Goal: Information Seeking & Learning: Learn about a topic

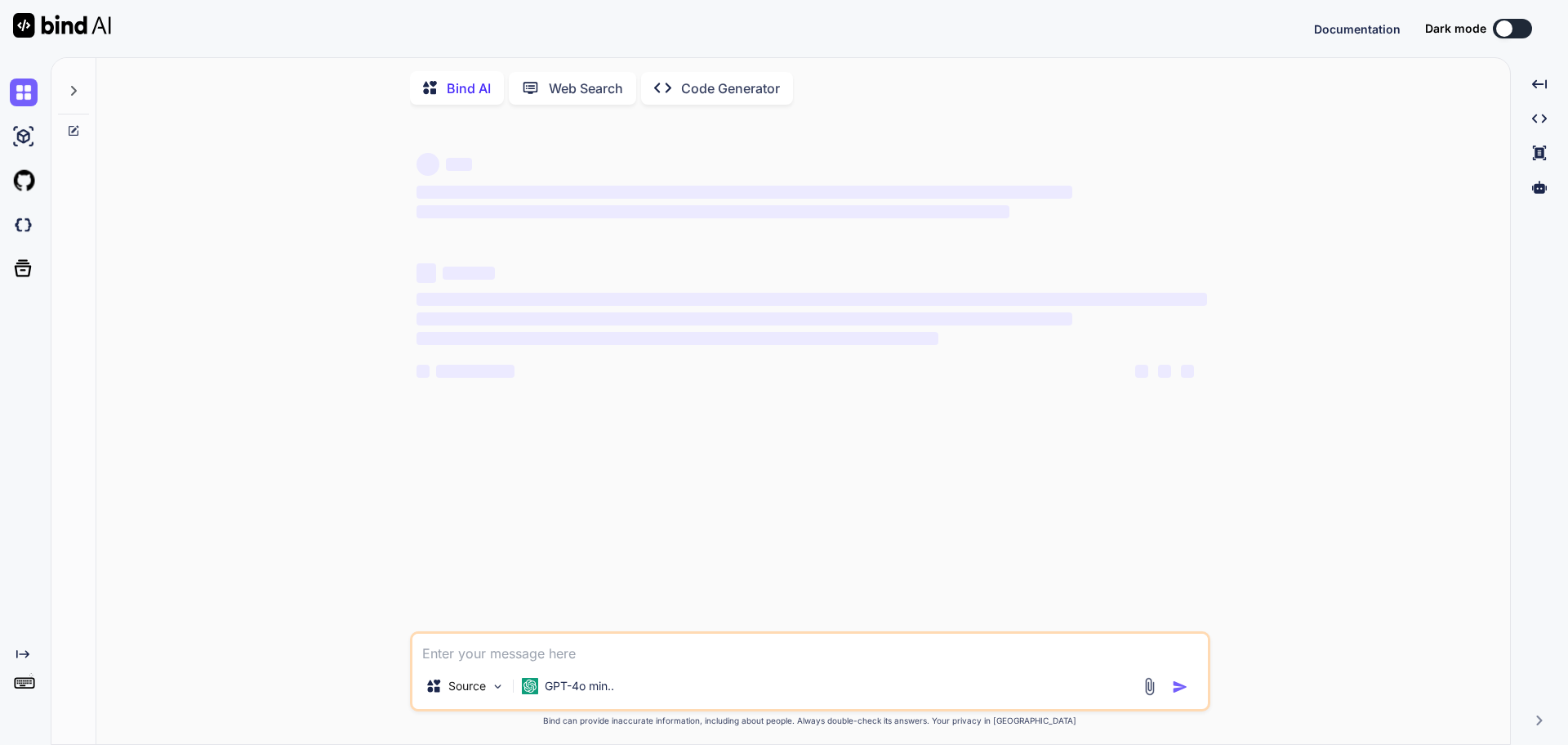
type textarea "x"
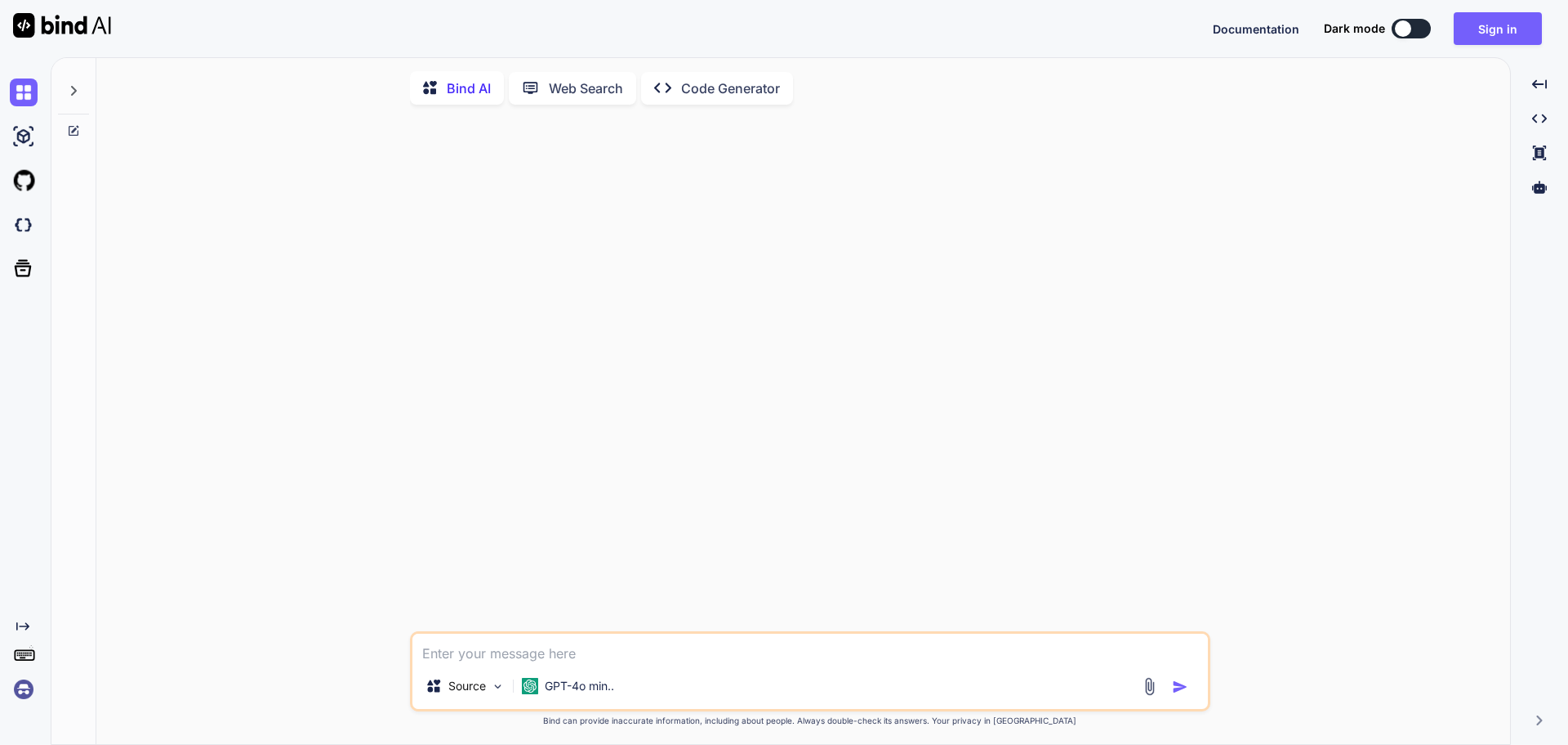
paste textarea "Where can you find the GitHub Copilot extension in [GEOGRAPHIC_DATA] Code? a. E…"
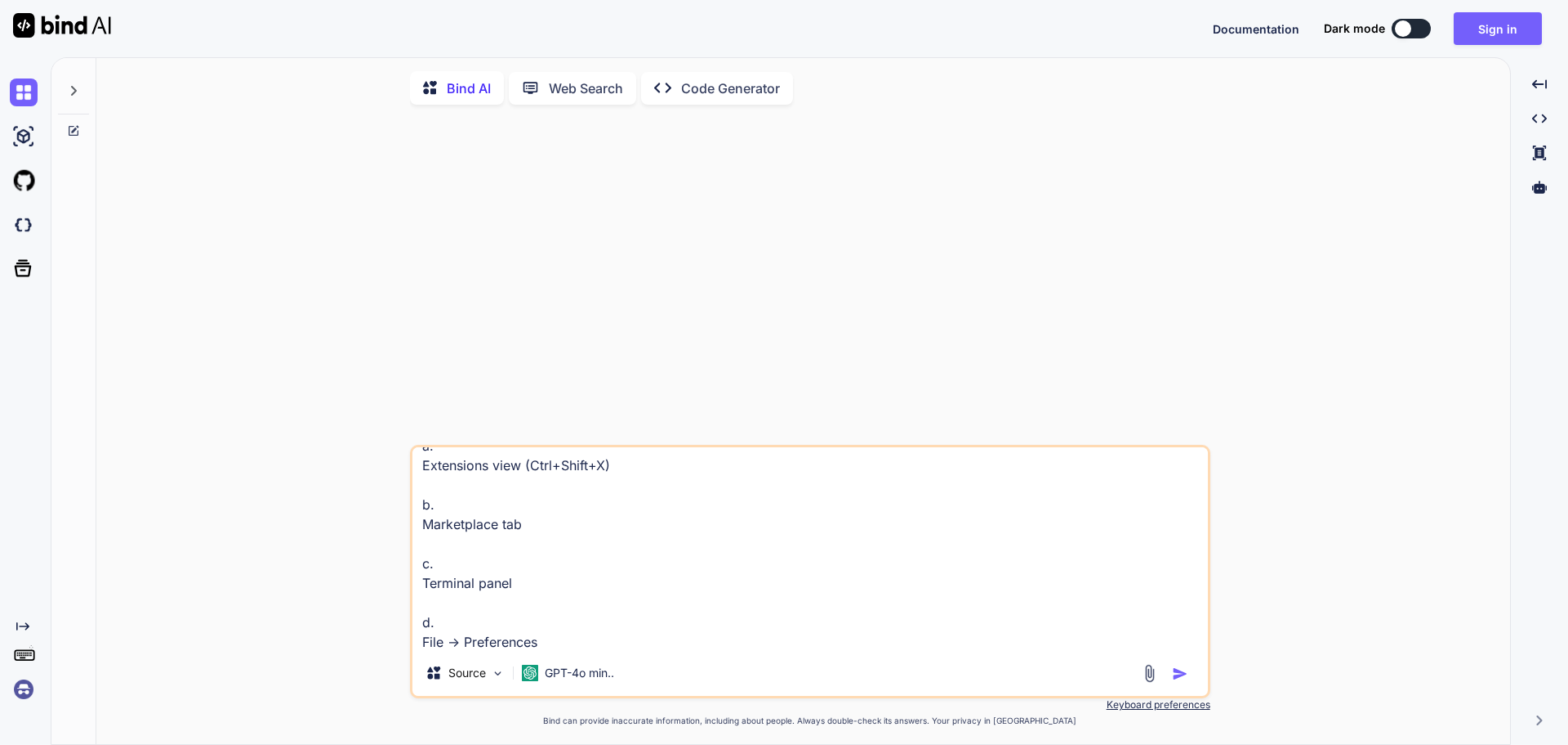
type textarea "Where can you find the GitHub Copilot extension in [GEOGRAPHIC_DATA] Code? a. E…"
click at [1175, 676] on img "button" at bounding box center [1180, 673] width 16 height 16
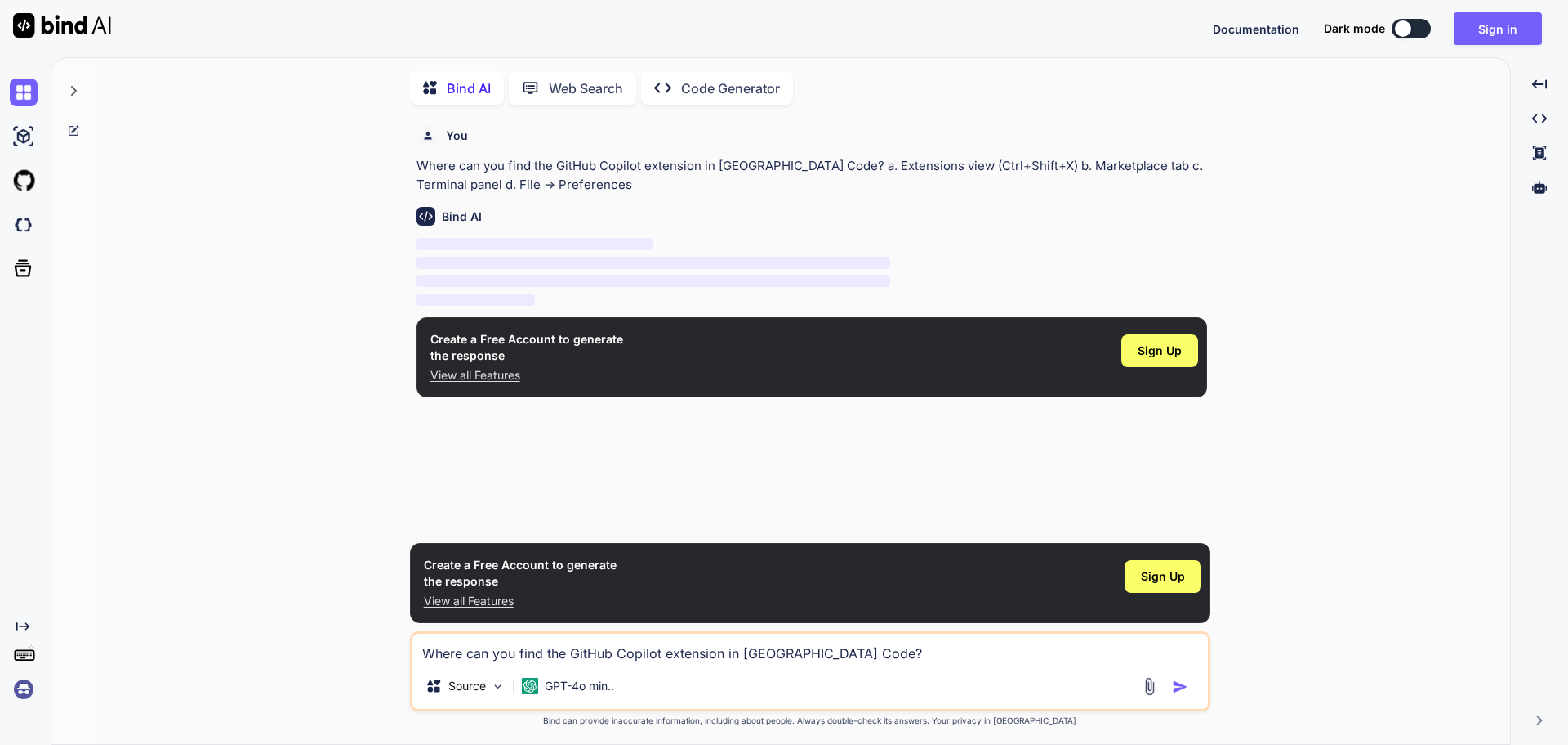
scroll to position [6, 0]
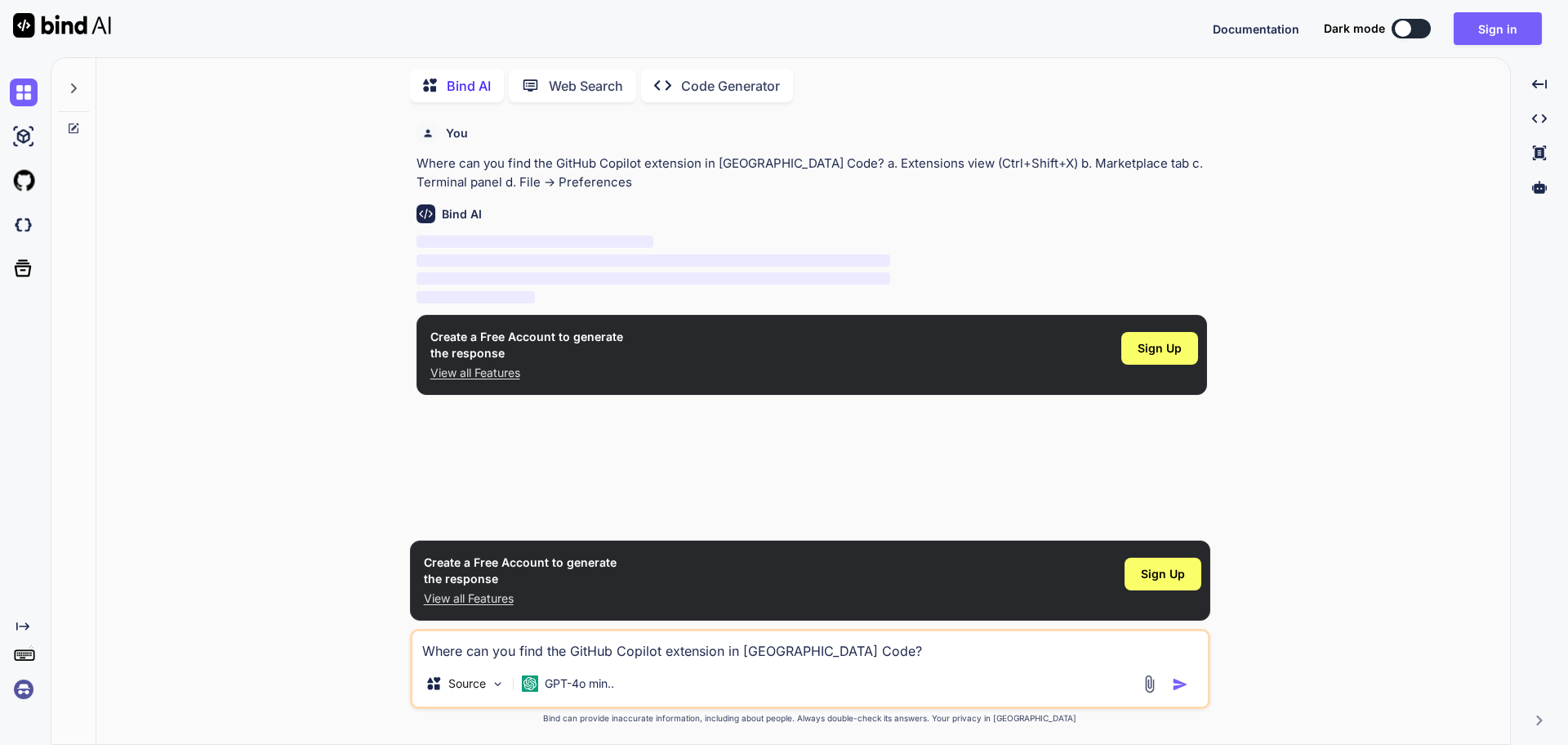
click at [516, 651] on textarea "Where can you find the GitHub Copilot extension in [GEOGRAPHIC_DATA] Code? a. E…" at bounding box center [810, 646] width 796 height 29
paste textarea "Where can you find the GitHub Copilot extension in [GEOGRAPHIC_DATA] Code? a. E…"
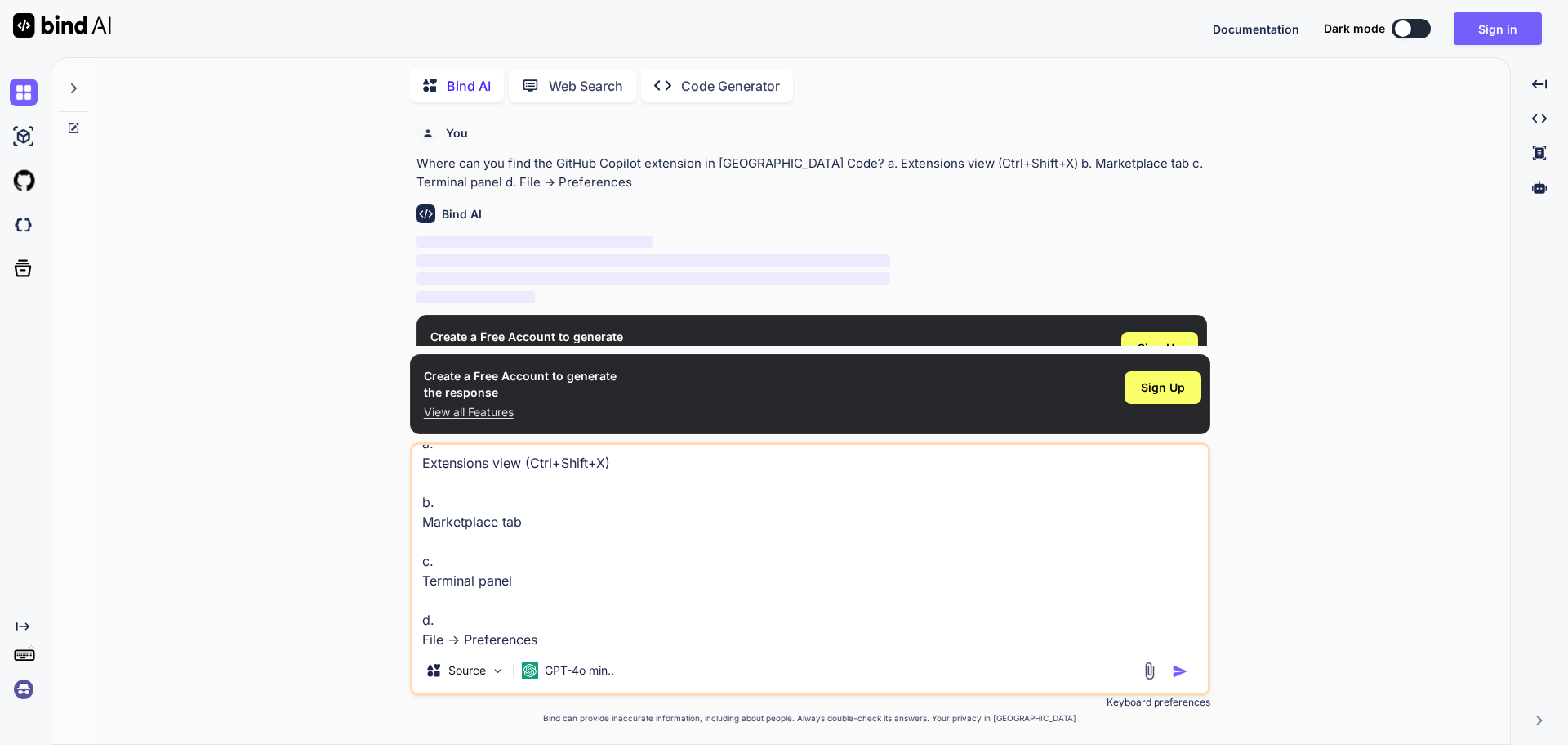
type textarea "Where can you find the GitHub Copilot extension in [GEOGRAPHIC_DATA] Code? a. E…"
click at [1184, 670] on img "button" at bounding box center [1180, 671] width 16 height 16
click at [1179, 668] on img "button" at bounding box center [1180, 671] width 16 height 16
click at [1171, 391] on span "Sign Up" at bounding box center [1163, 387] width 44 height 16
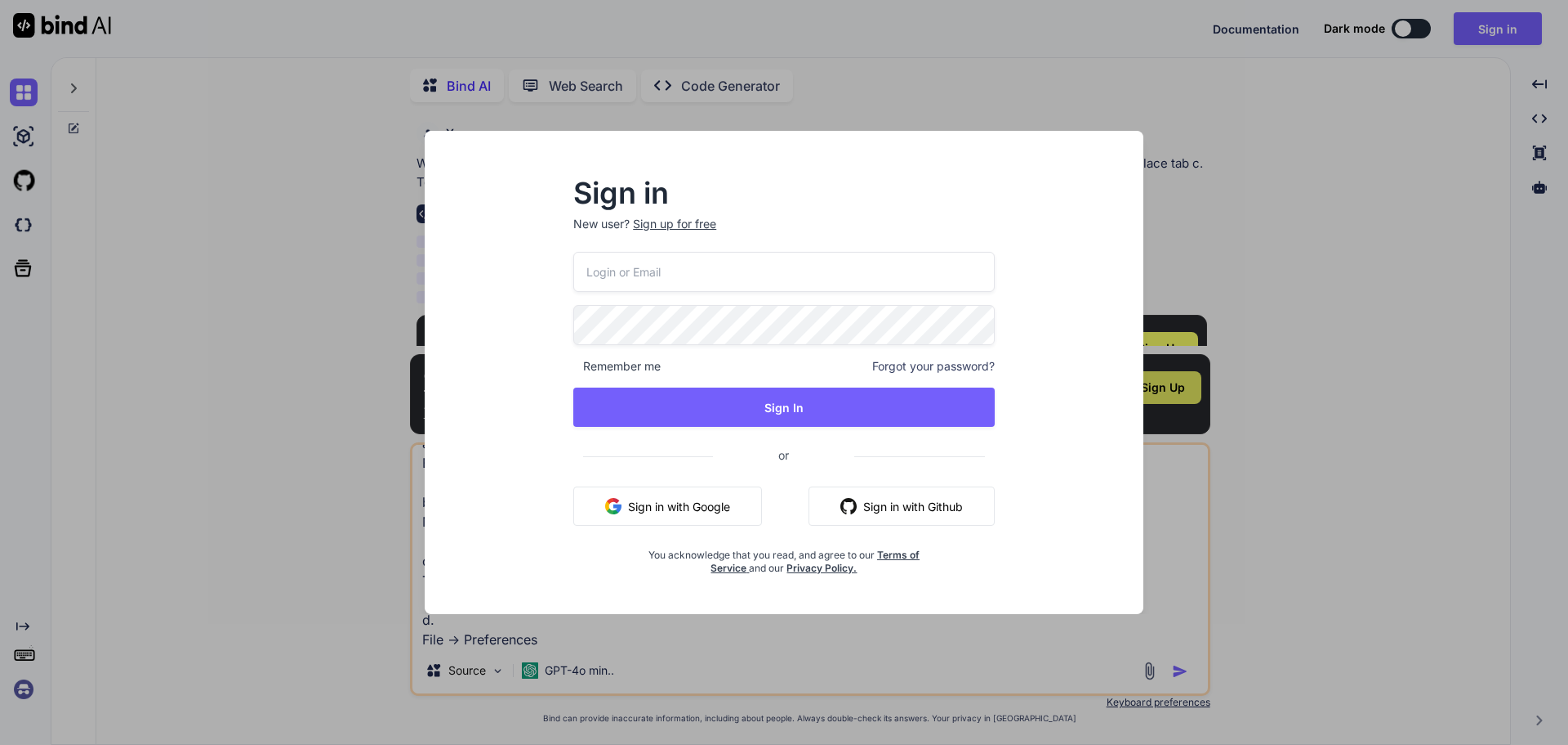
type input "[EMAIL_ADDRESS][DOMAIN_NAME]"
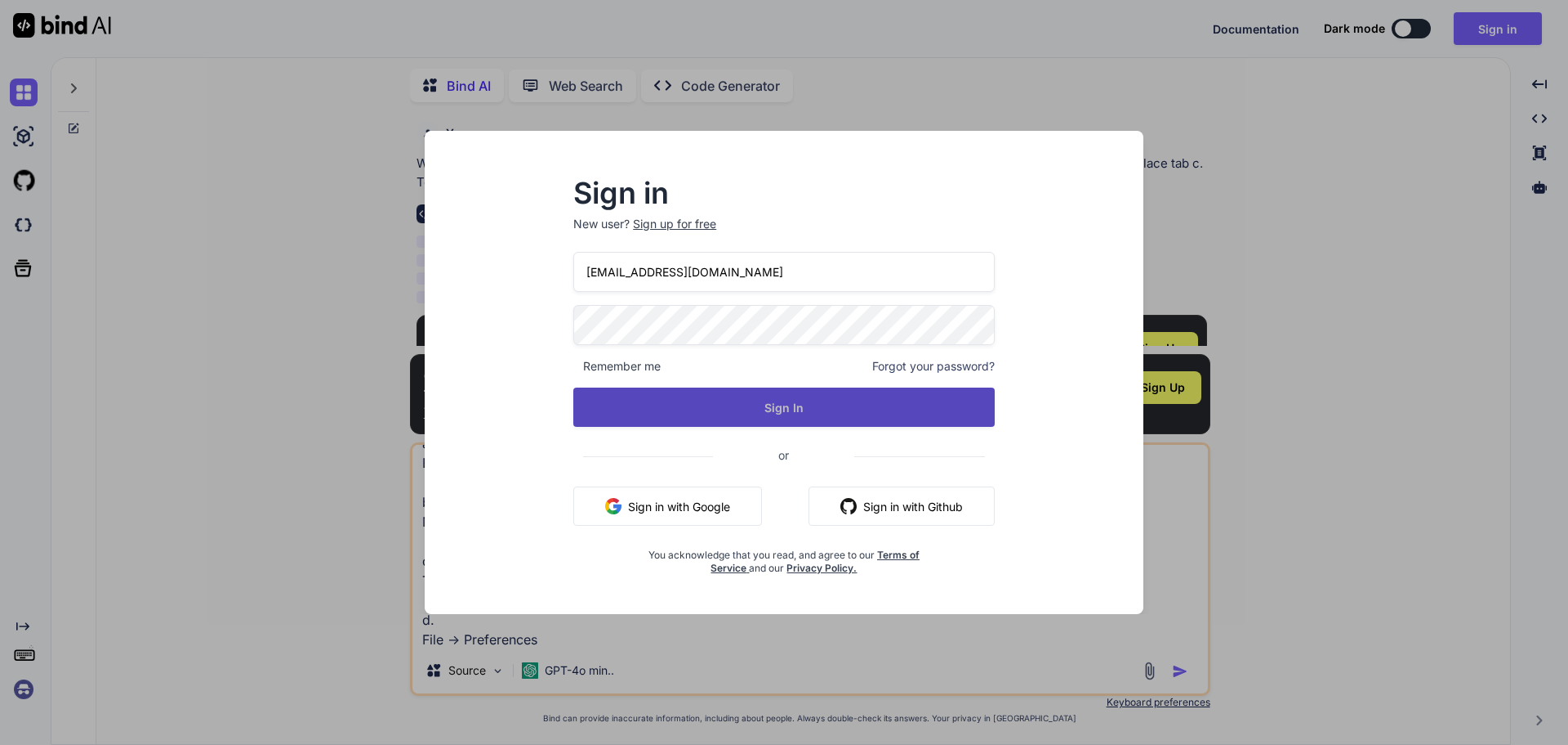
click at [771, 412] on button "Sign In" at bounding box center [784, 407] width 422 height 39
click at [779, 405] on button "Sign In" at bounding box center [784, 407] width 422 height 39
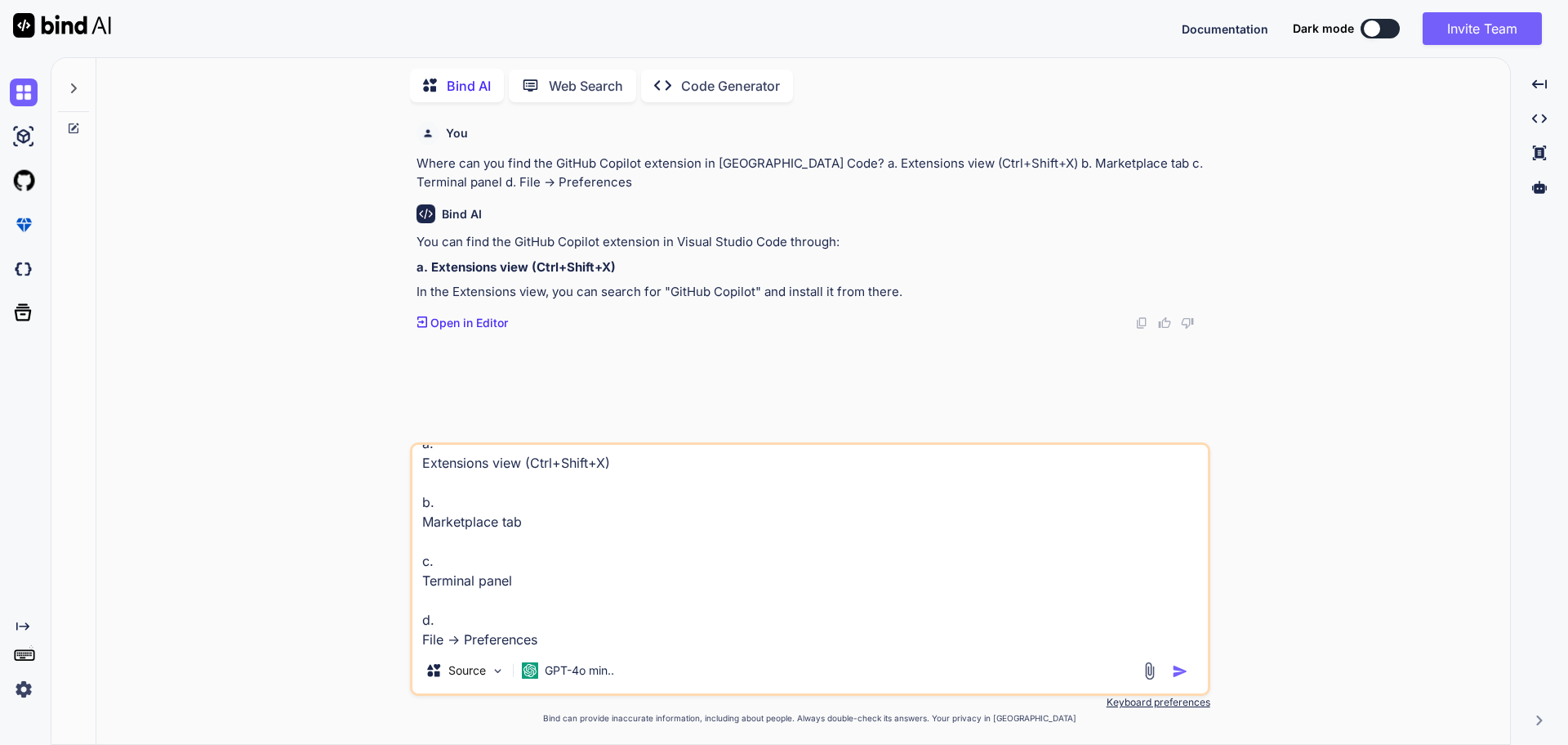
click at [781, 584] on textarea "Where can you find the GitHub Copilot extension in [GEOGRAPHIC_DATA] Code? a. E…" at bounding box center [810, 546] width 796 height 202
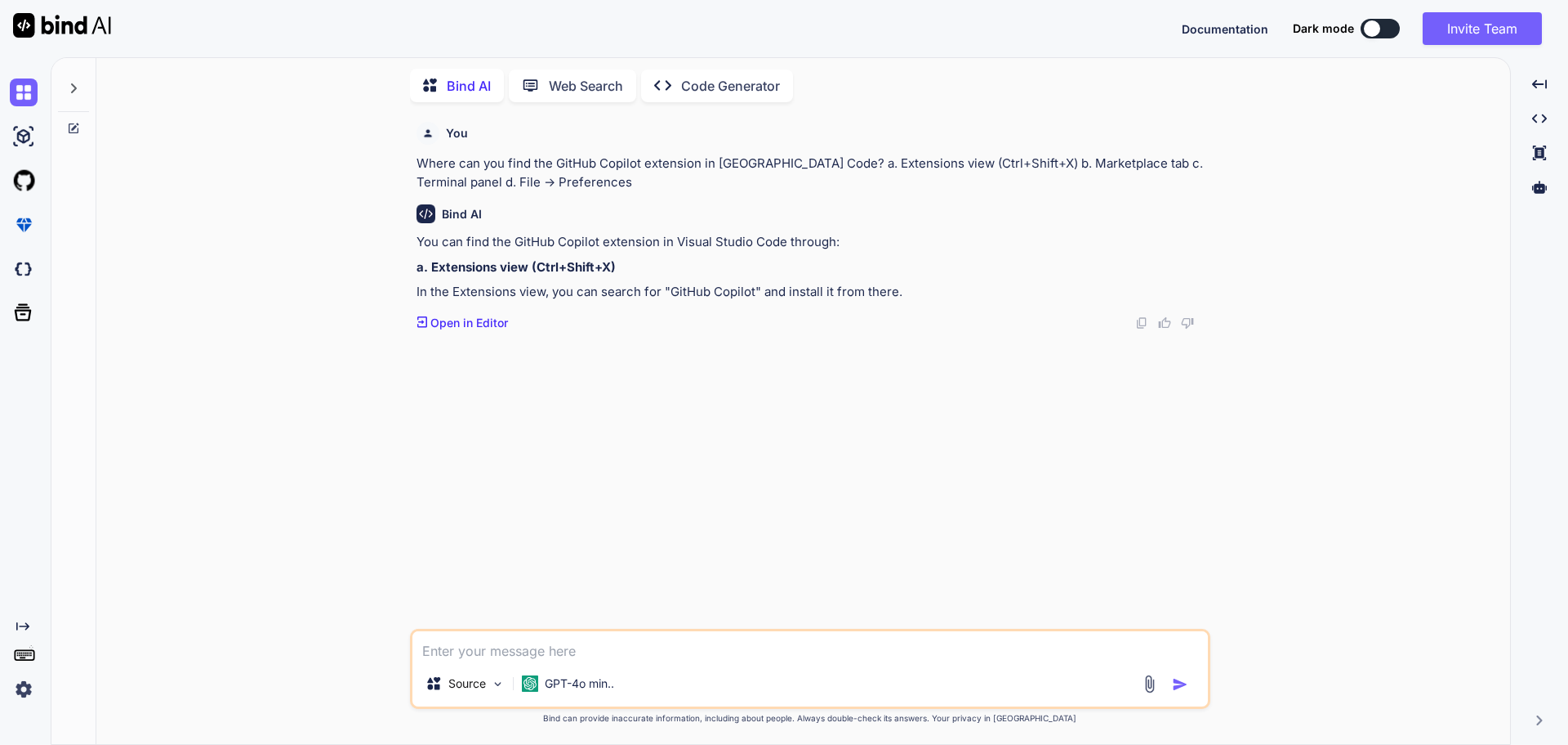
paste textarea "What is required to use GitHub Copilot after installation? a. A paid VS Code li…"
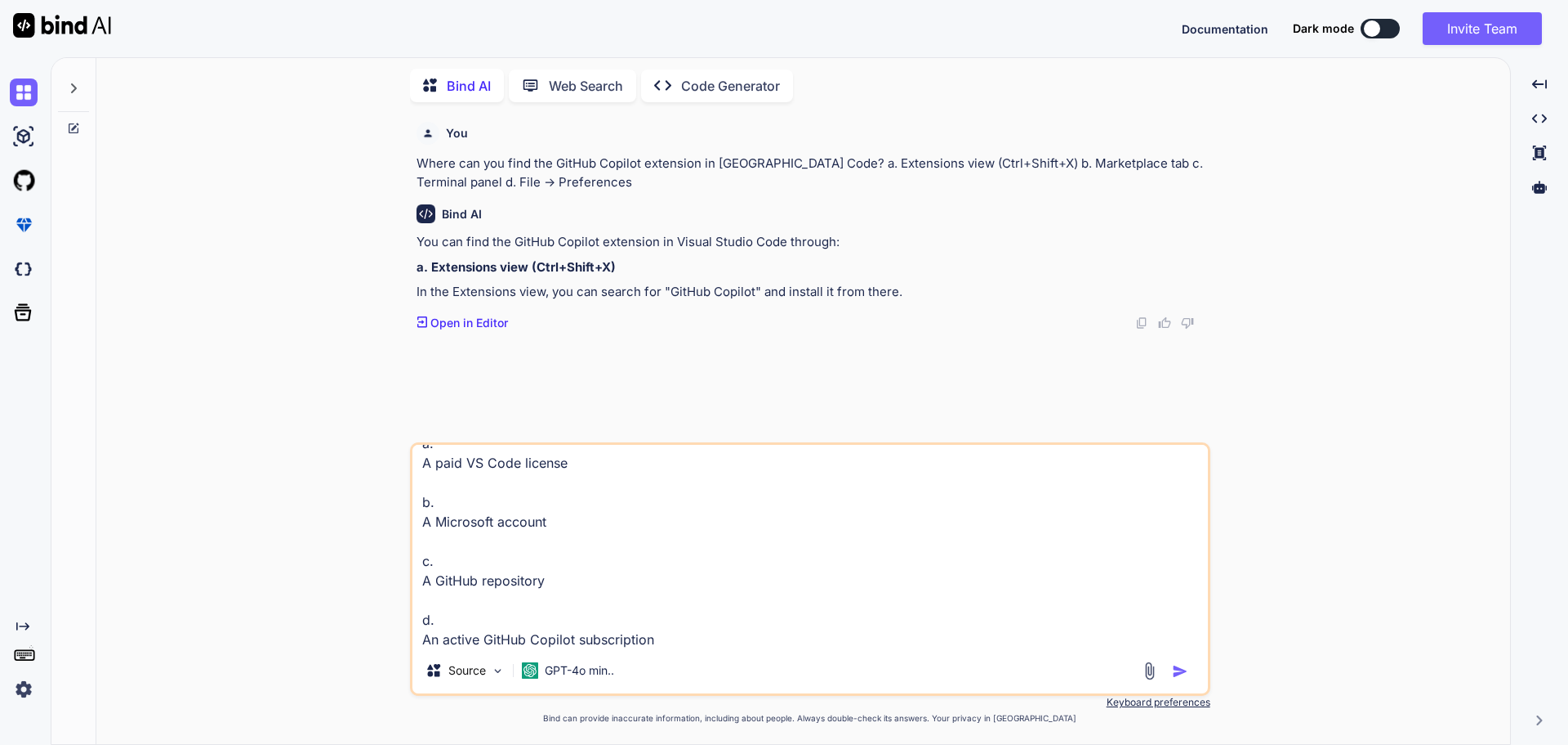
type textarea "What is required to use GitHub Copilot after installation? a. A paid VS Code li…"
click at [1178, 674] on img "button" at bounding box center [1180, 671] width 16 height 16
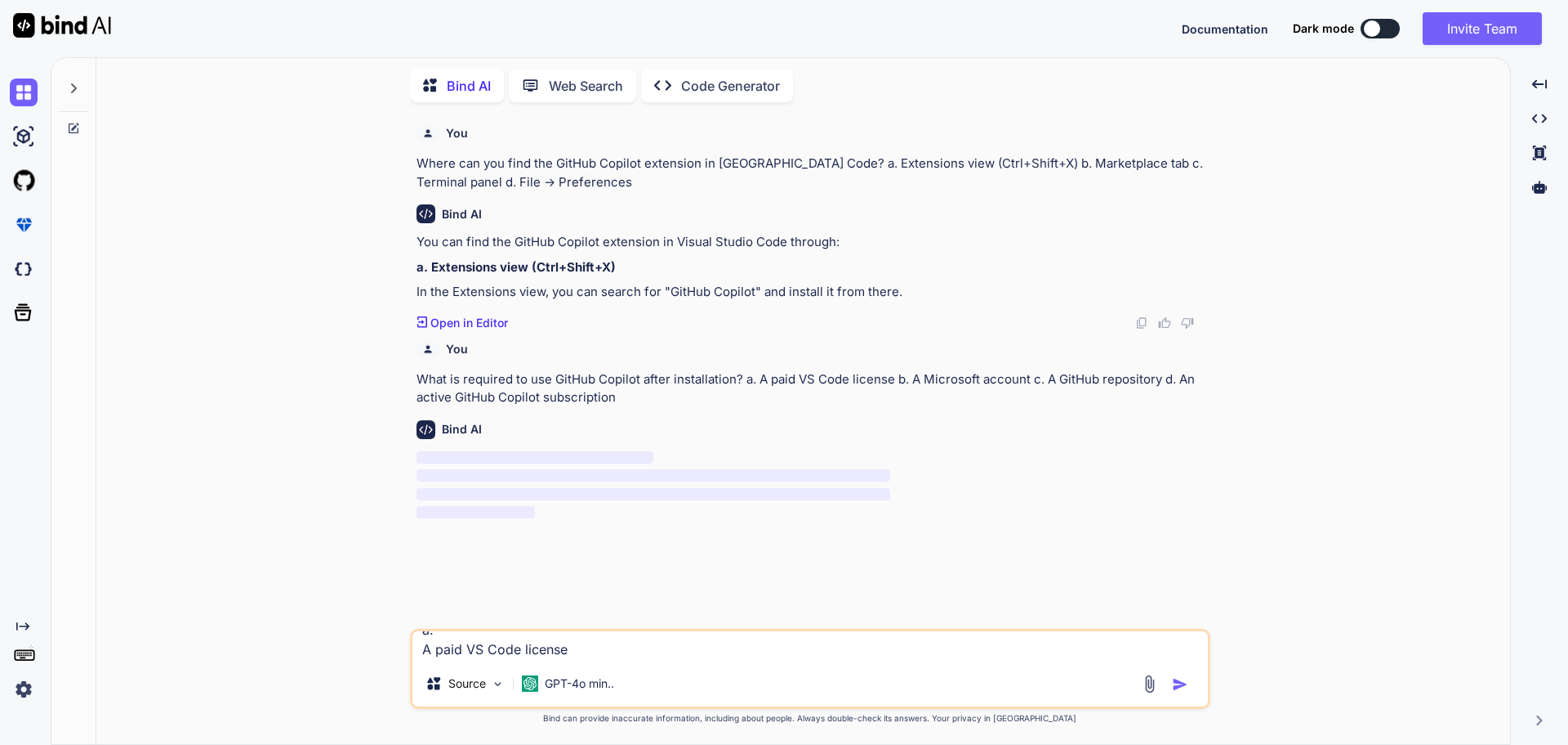
scroll to position [0, 0]
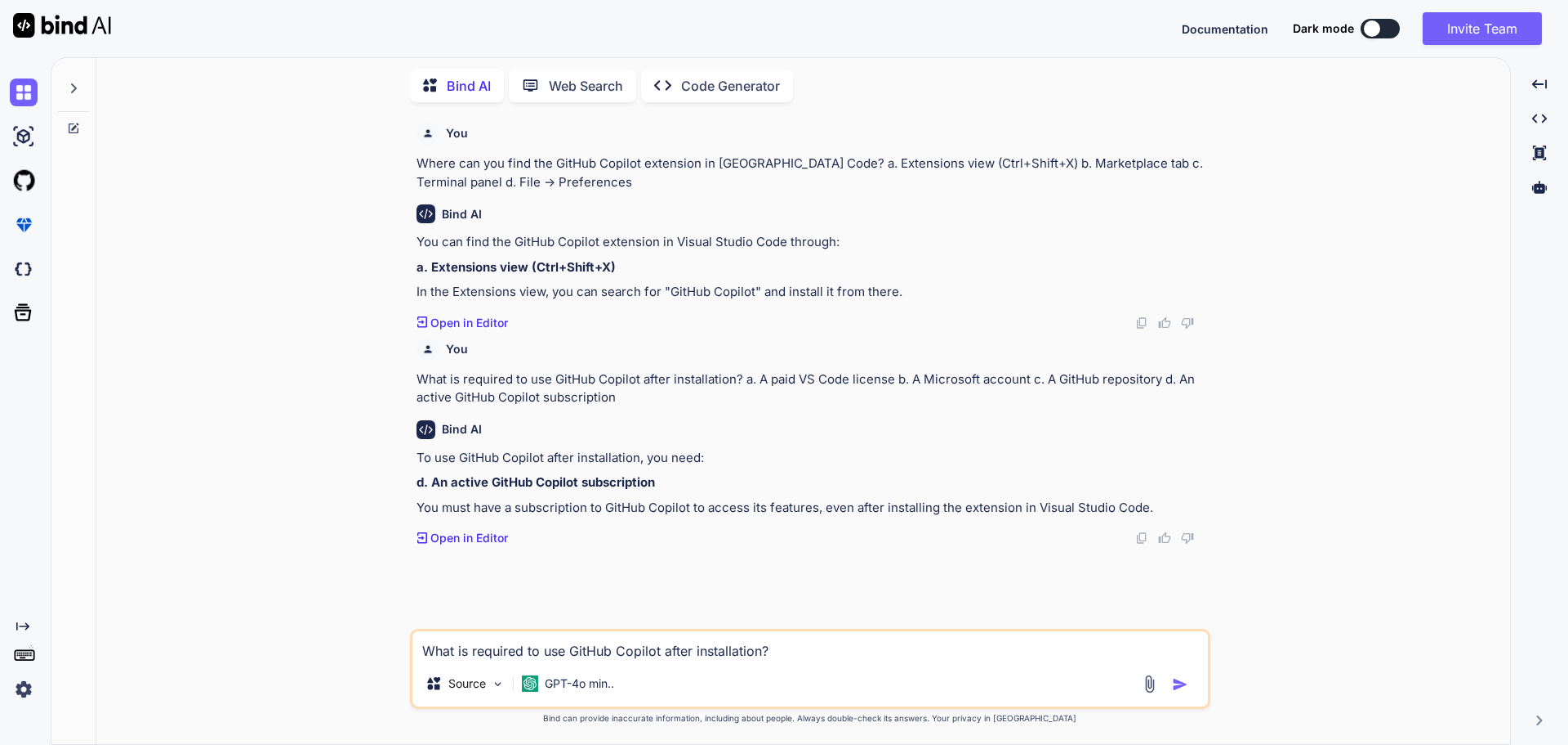
click at [473, 646] on textarea "What is required to use GitHub Copilot after installation? a. A paid VS Code li…" at bounding box center [810, 646] width 796 height 29
paste textarea "How can you verify that Copilot is installed and active? a. A tick mark in the …"
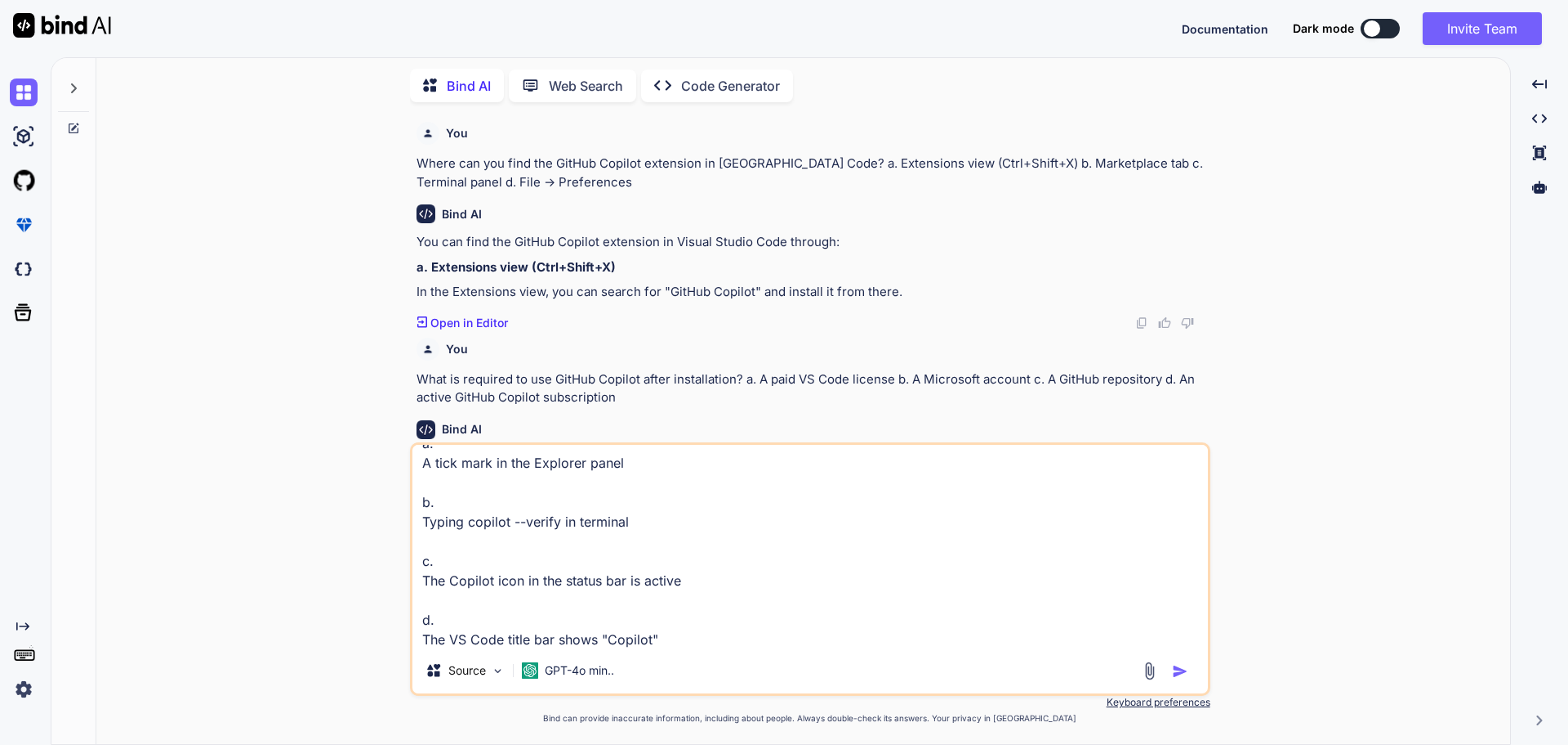
type textarea "How can you verify that Copilot is installed and active? a. A tick mark in the …"
click at [1178, 671] on img "button" at bounding box center [1180, 671] width 16 height 16
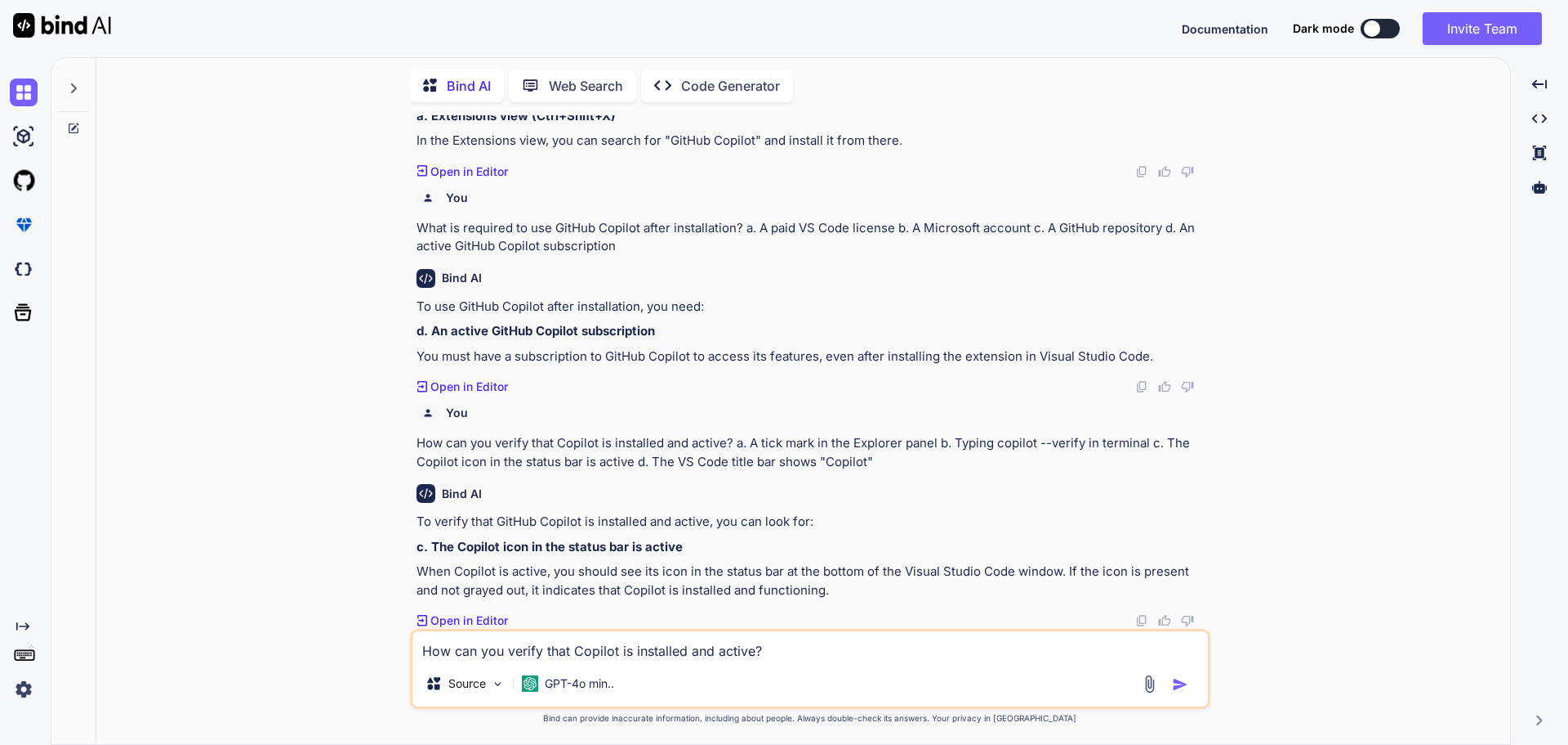
scroll to position [151, 0]
click at [577, 651] on textarea "How can you verify that Copilot is installed and active? a. A tick mark in the …" at bounding box center [810, 646] width 796 height 29
paste textarea "How do you accept an inline suggestion from Copilot? a. Tab b. Ctrl+Tab c. Ctrl…"
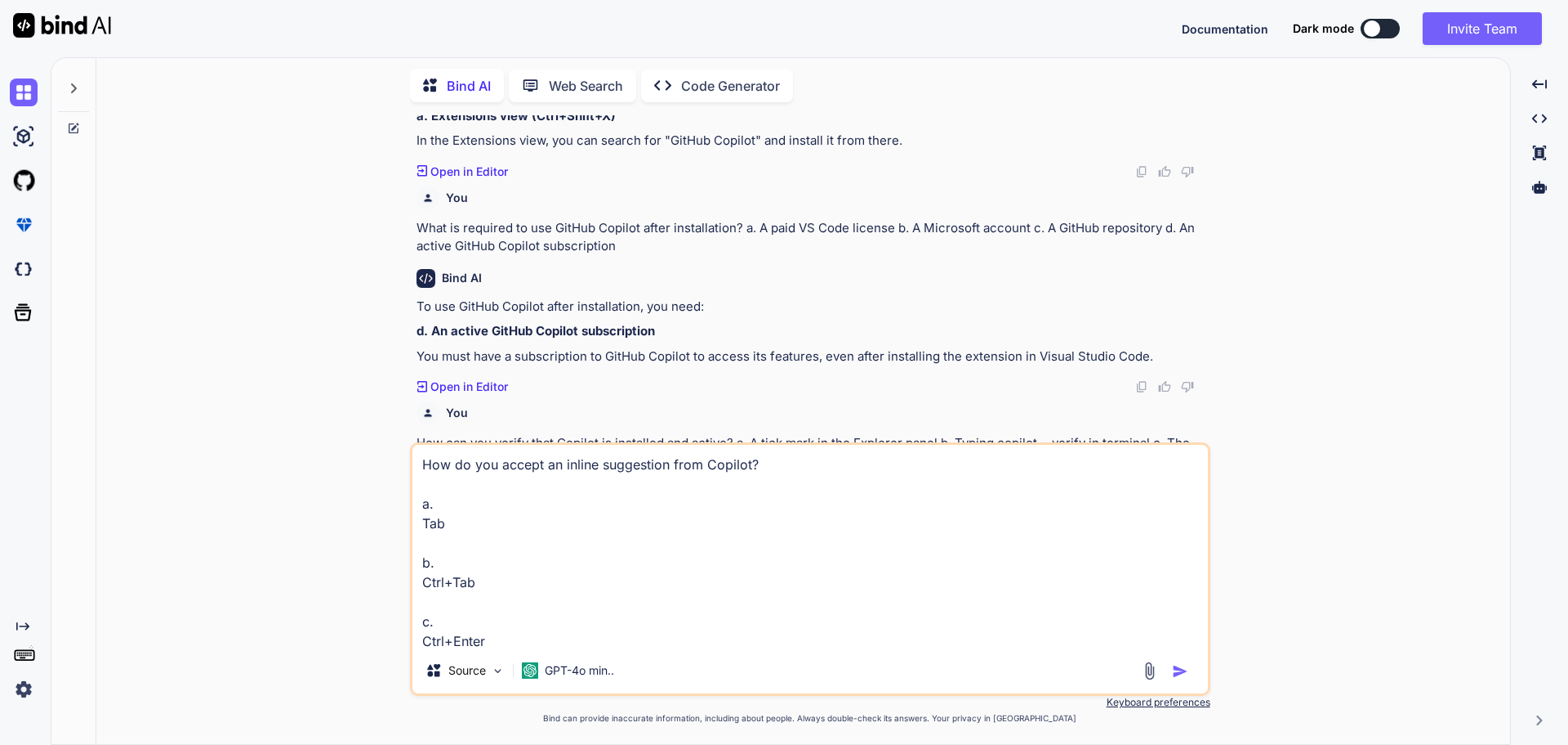
scroll to position [190, 0]
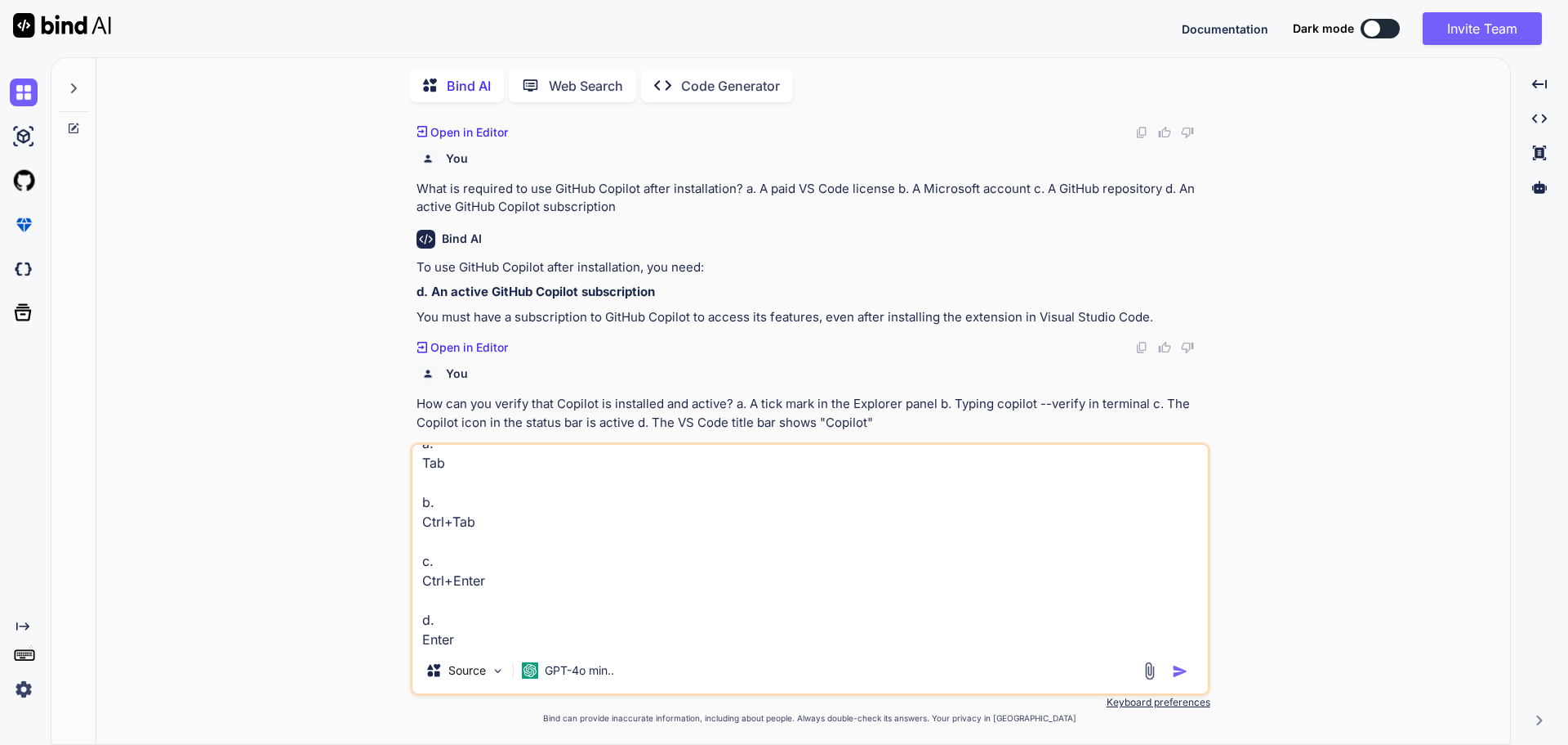
type textarea "How do you accept an inline suggestion from Copilot? a. Tab b. Ctrl+Tab c. Ctrl…"
click at [1188, 674] on button "button" at bounding box center [1184, 671] width 23 height 16
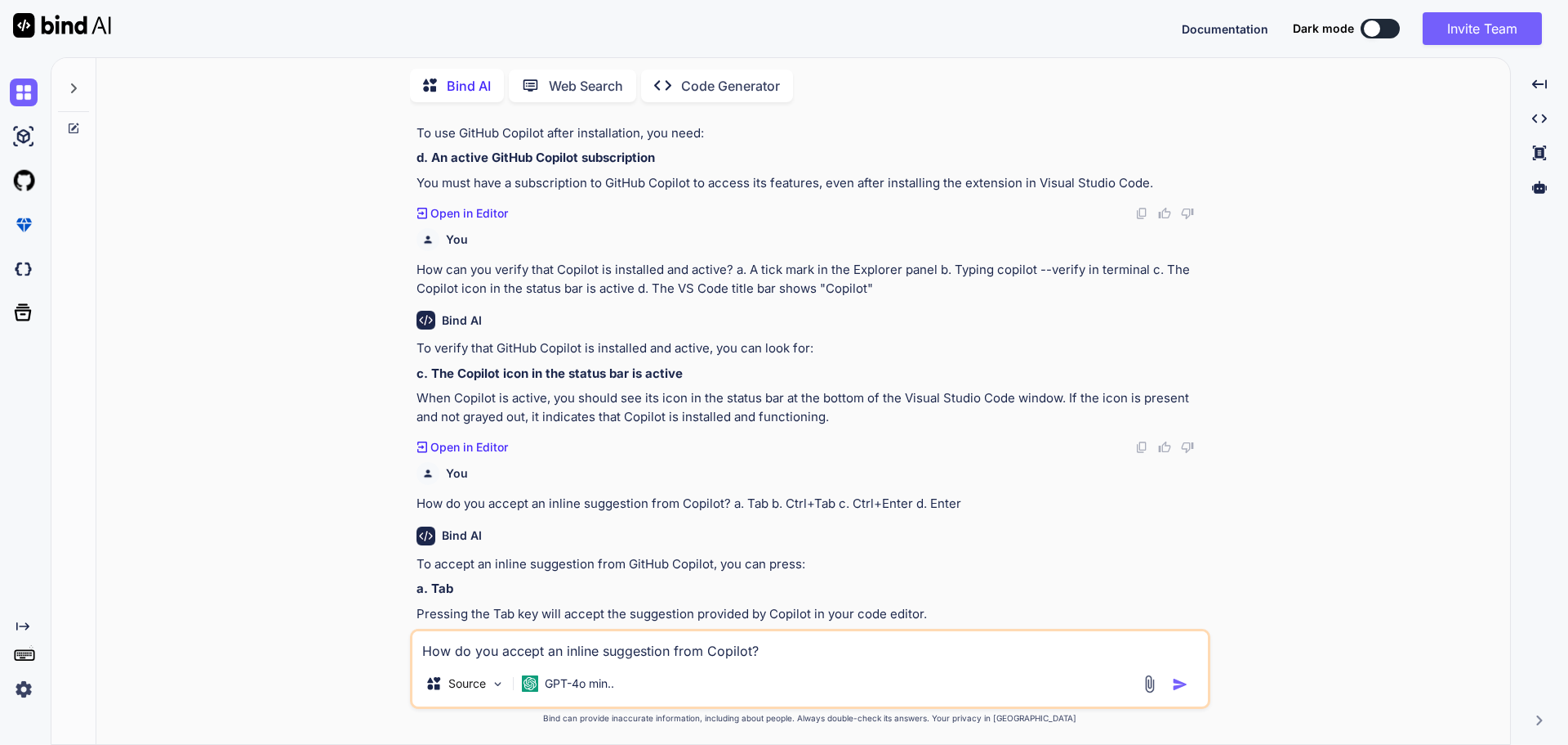
scroll to position [348, 0]
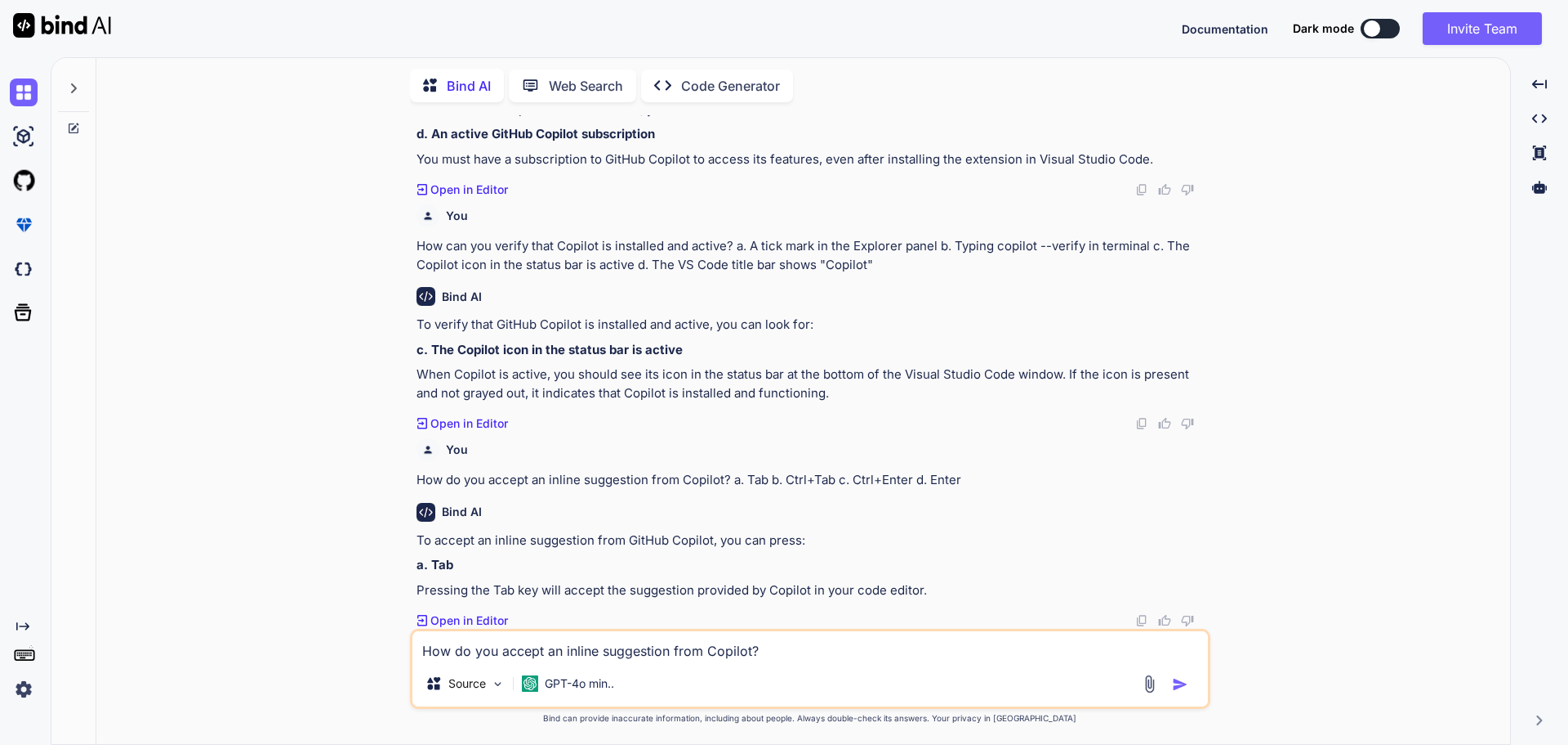
click at [472, 641] on textarea "How do you accept an inline suggestion from Copilot? a. Tab b. Ctrl+Tab c. Ctrl…" at bounding box center [810, 646] width 796 height 29
paste textarea "Which shortcut opens Copilot Chat panel? a. Ctrl+Alt+C b. Ctrl+Shift+I c. Ctrl+…"
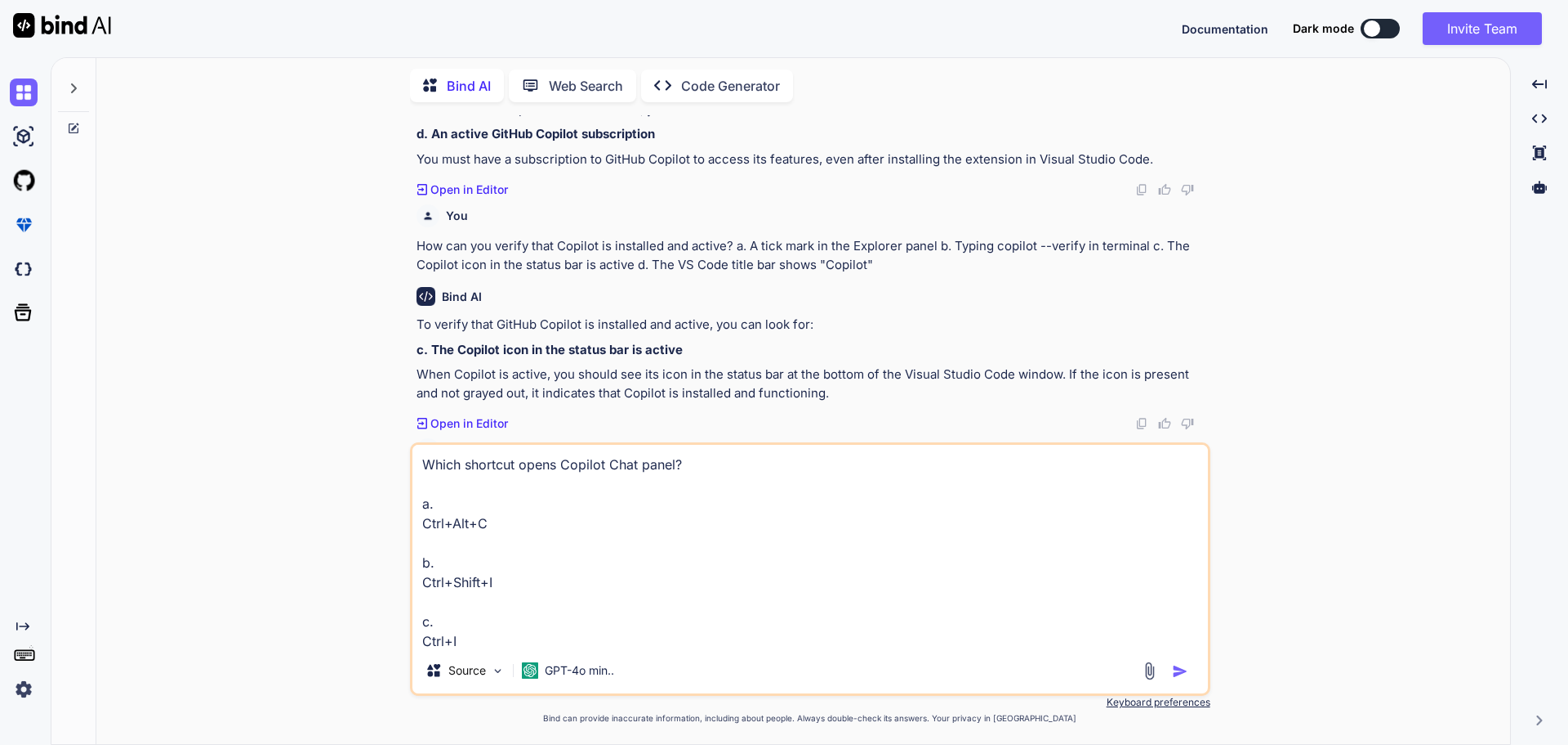
scroll to position [60, 0]
type textarea "Which shortcut opens Copilot Chat panel? a. Ctrl+Alt+C b. Ctrl+Shift+I c. Ctrl+…"
click at [1181, 676] on img "button" at bounding box center [1180, 671] width 16 height 16
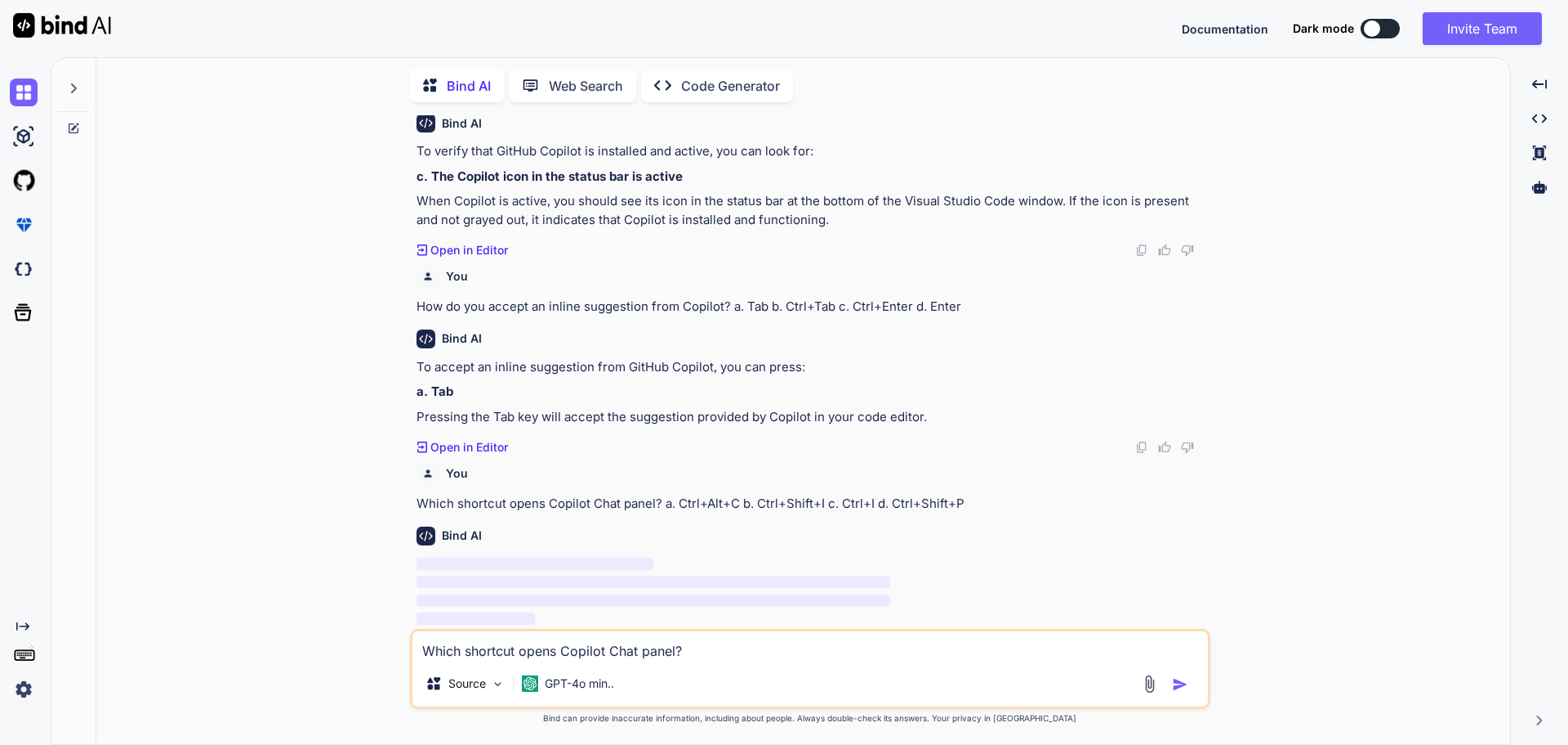
scroll to position [521, 0]
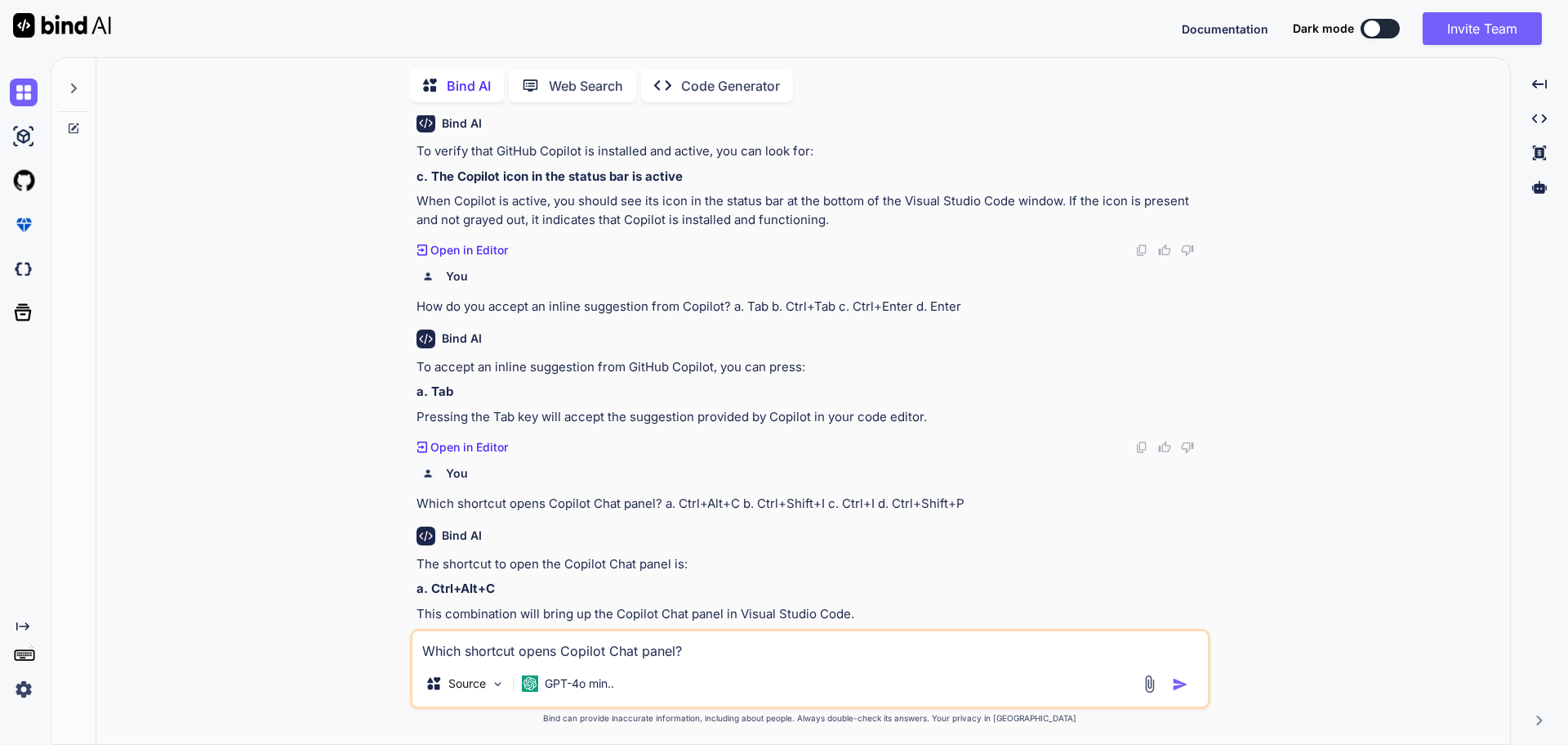
click at [516, 654] on textarea "Which shortcut opens Copilot Chat panel? a. Ctrl+Alt+C b. Ctrl+Shift+I c. Ctrl+…" at bounding box center [810, 646] width 796 height 29
paste textarea "Which key dismisses a Copilot suggestion? a. Backspace b. F1 c. Esc d. Shift"
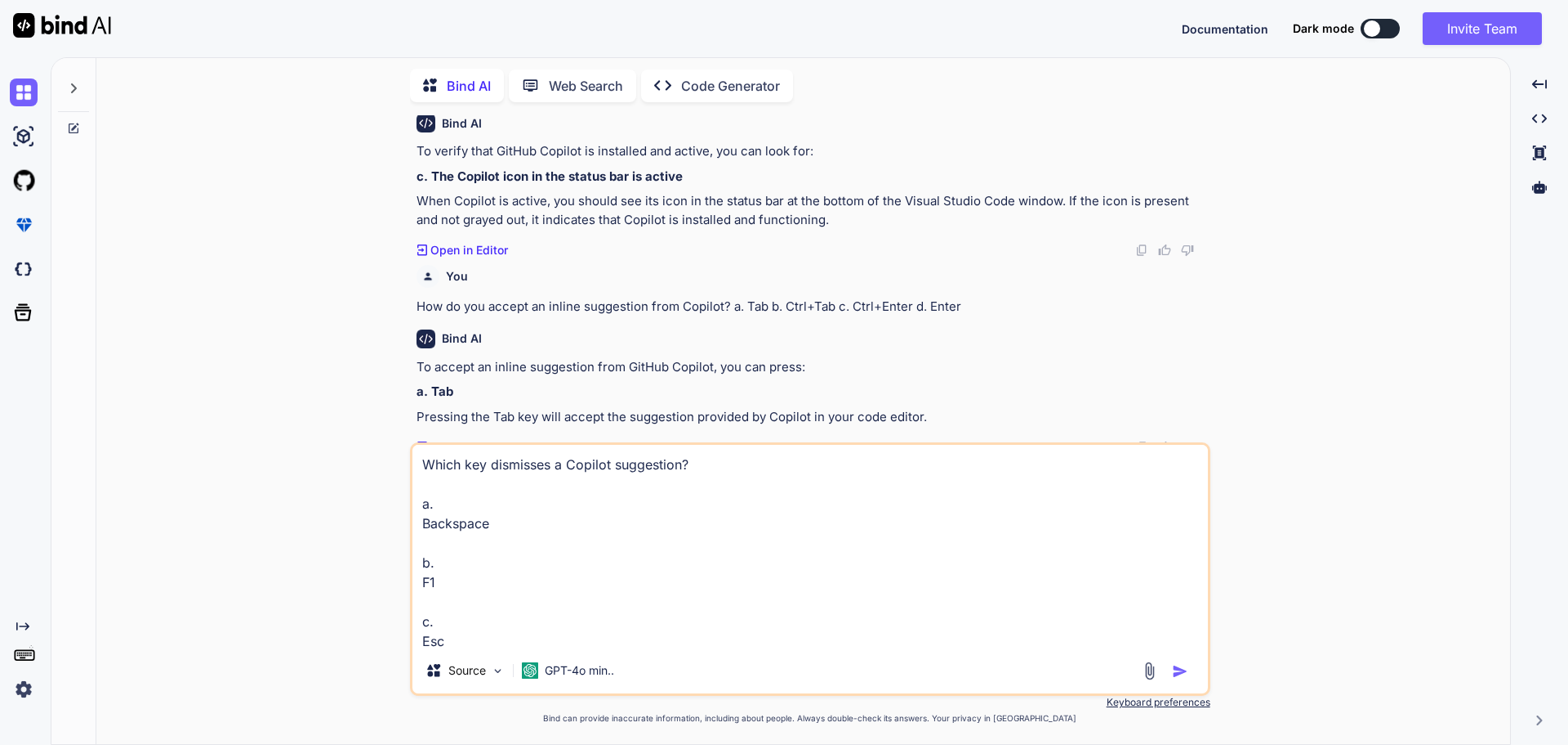
scroll to position [60, 0]
type textarea "Which key dismisses a Copilot suggestion? a. Backspace b. F1 c. Esc d. Shift"
click at [1178, 672] on img "button" at bounding box center [1180, 671] width 16 height 16
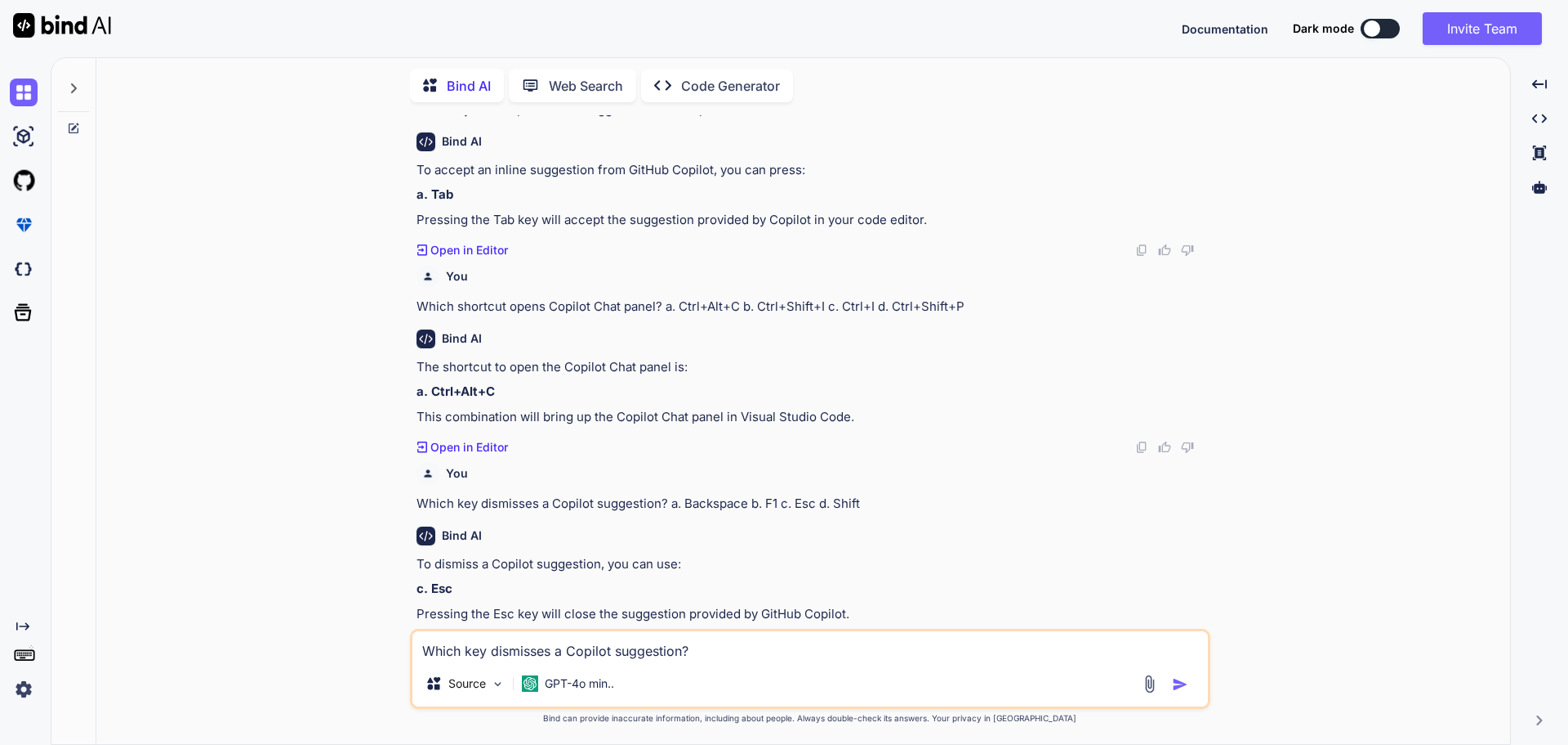
scroll to position [742, 0]
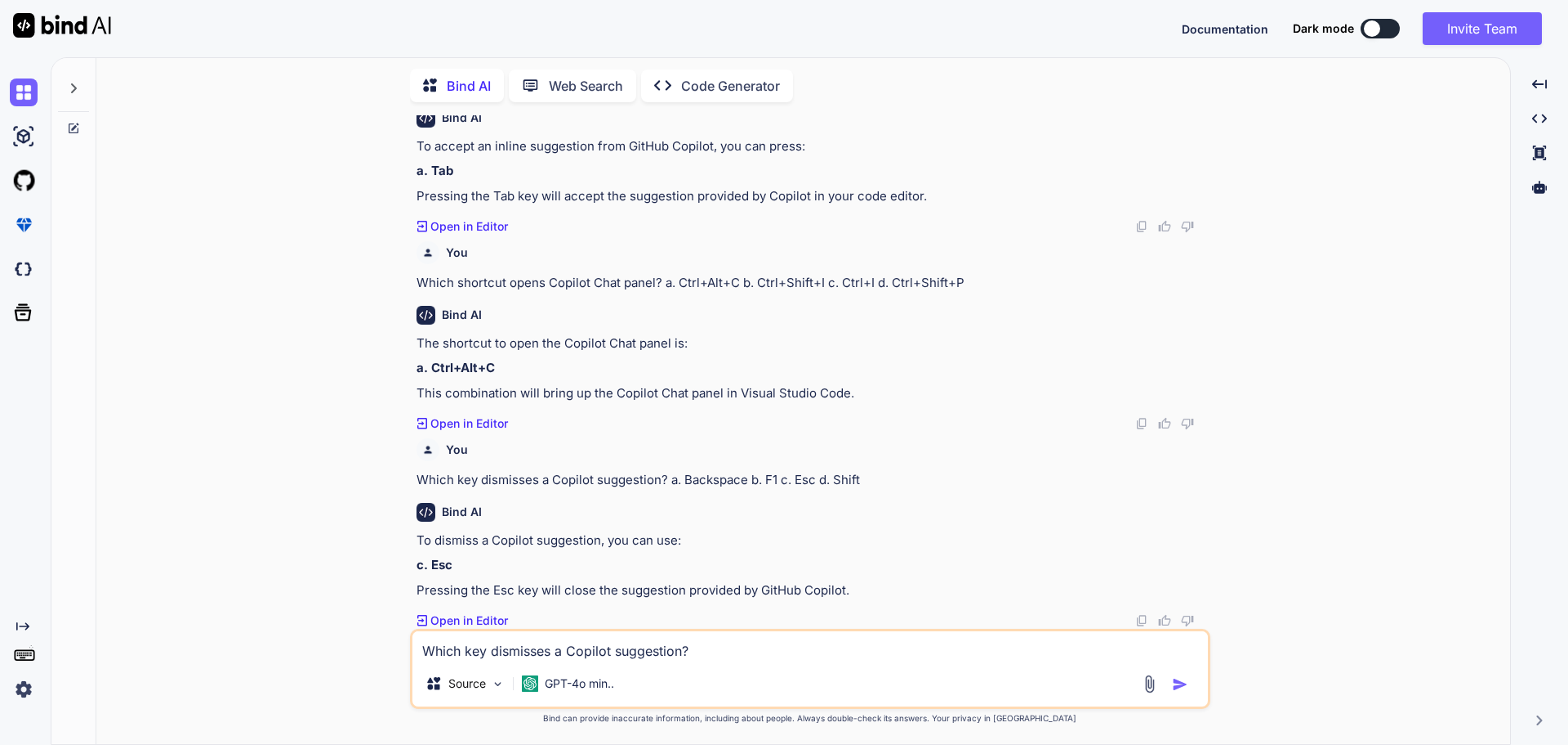
click at [456, 647] on textarea "Which key dismisses a Copilot suggestion? a. Backspace b. F1 c. Esc d. Shift" at bounding box center [810, 646] width 796 height 29
paste textarea "Which is a better prompt for generating a validation function? a. "Help me" b. …"
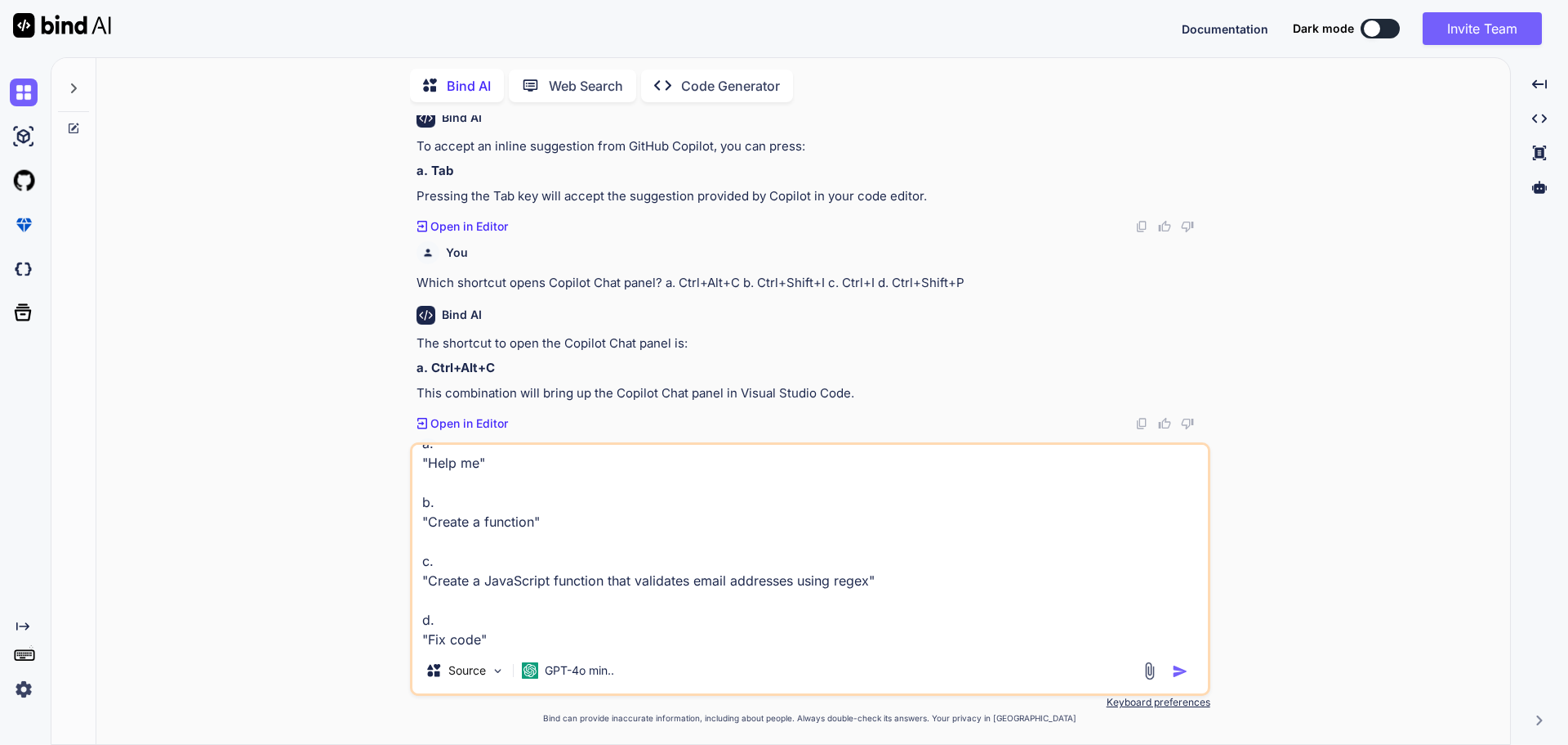
type textarea "Which is a better prompt for generating a validation function? a. "Help me" b. …"
click at [1177, 671] on img "button" at bounding box center [1180, 671] width 16 height 16
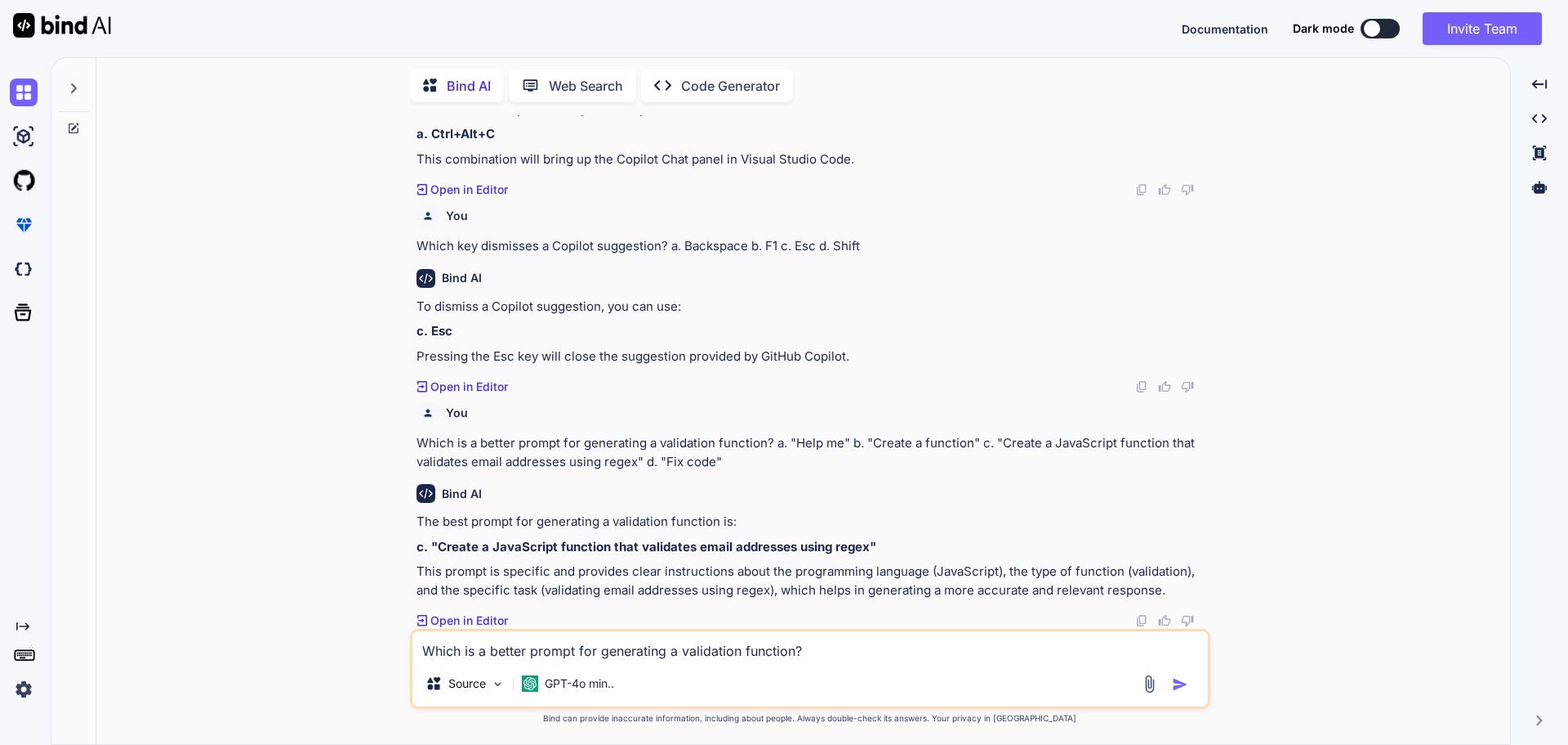
scroll to position [976, 0]
click at [499, 655] on textarea "Which is a better prompt for generating a validation function? a. "Help me" b. …" at bounding box center [810, 646] width 796 height 29
paste textarea "Comment-driven development with Copilot means: a. Disabling inline suggestions …"
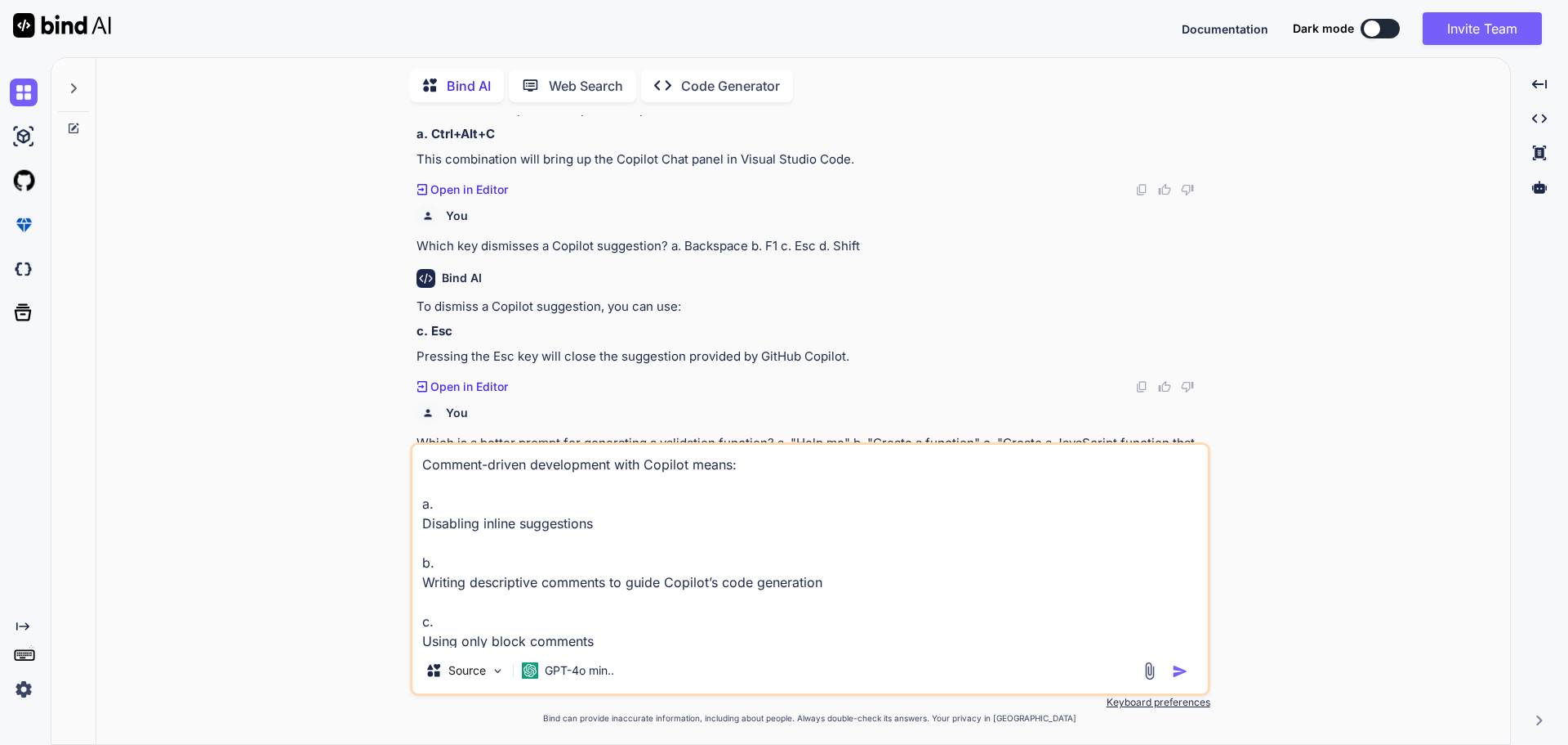
scroll to position [1034, 0]
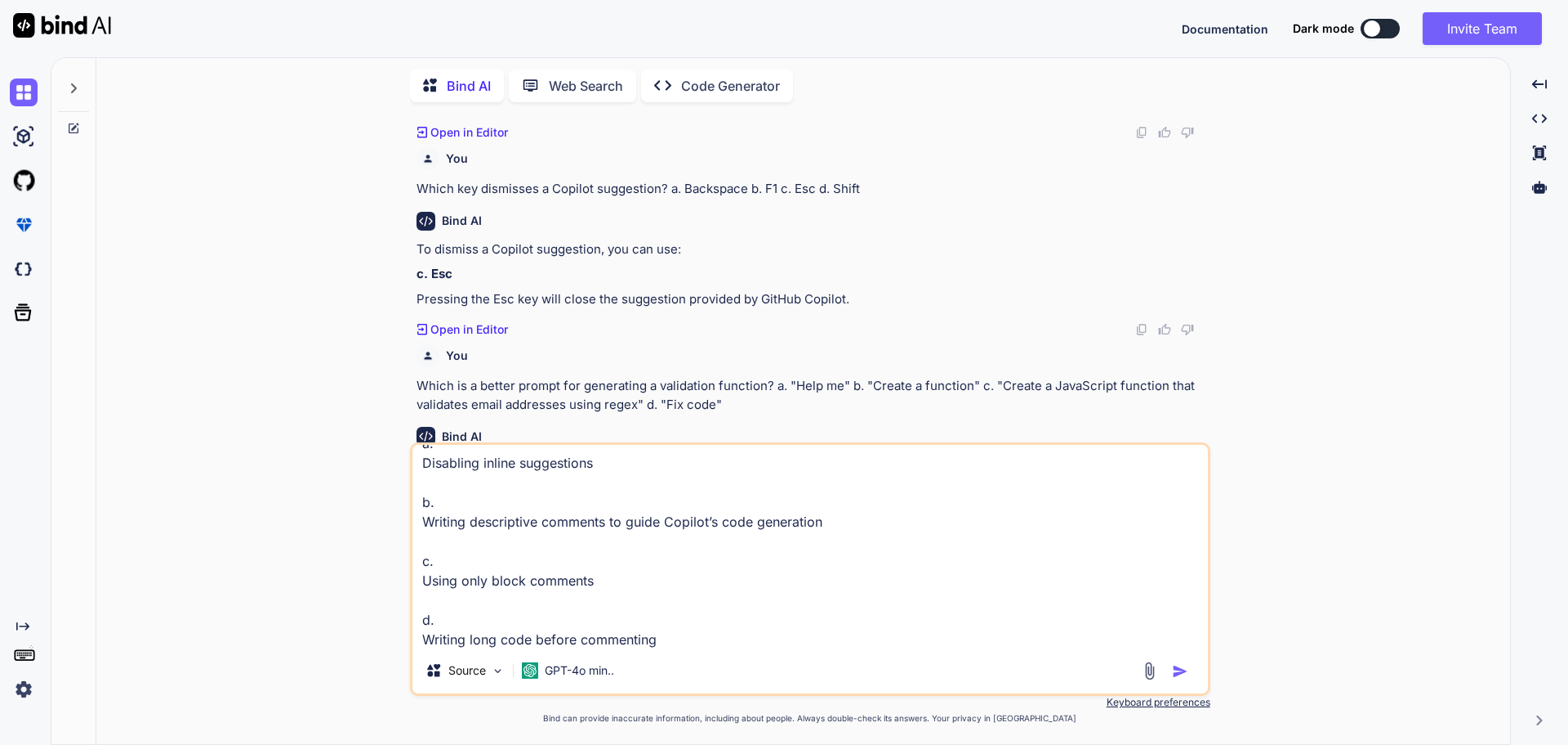
type textarea "Comment-driven development with Copilot means: a. Disabling inline suggestions …"
click at [1174, 671] on img "button" at bounding box center [1180, 671] width 16 height 16
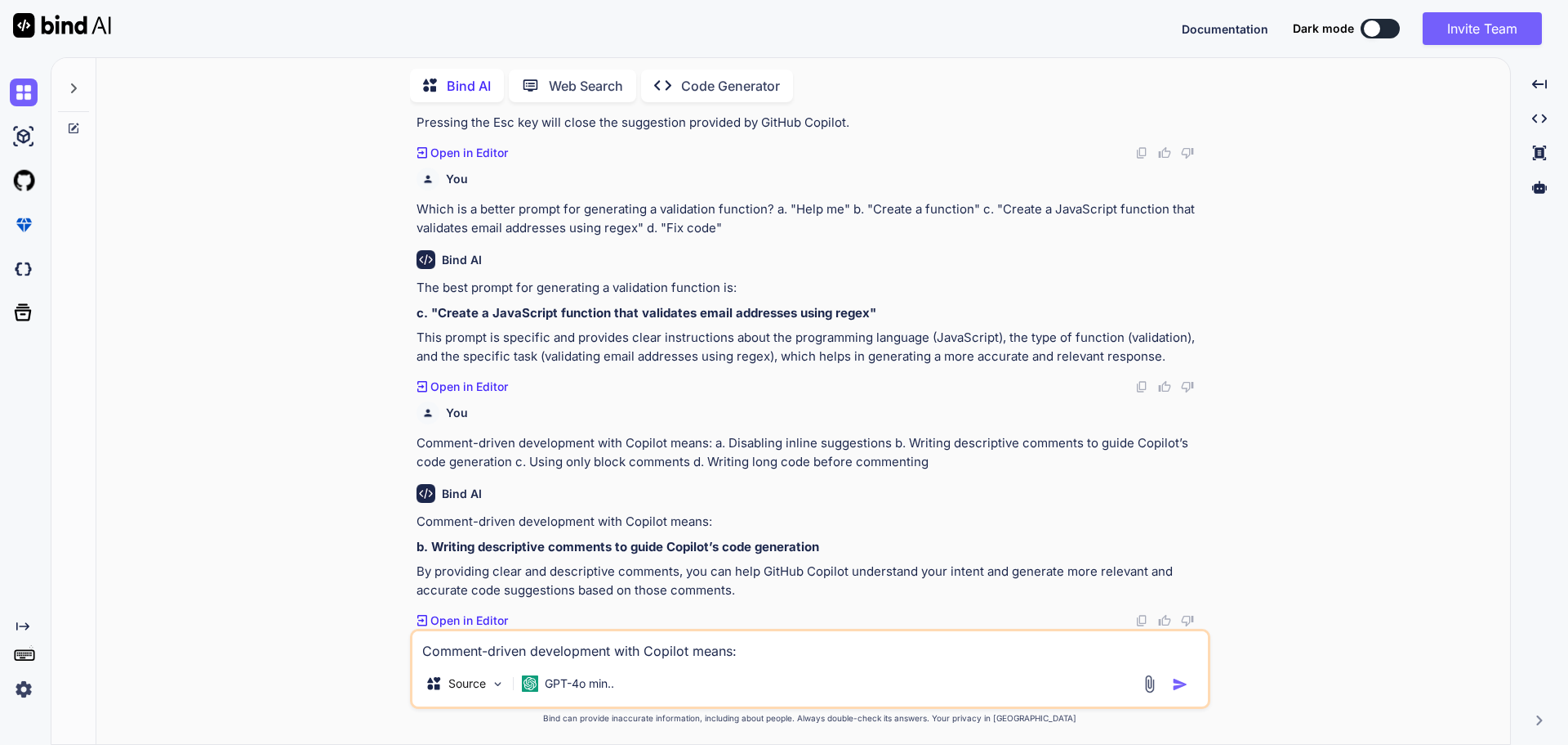
scroll to position [1209, 0]
click at [561, 651] on textarea "Comment-driven development with Copilot means: a. Disabling inline suggestions …" at bounding box center [810, 646] width 796 height 29
paste textarea "Where can you enable/disable GitHub Copilot in VS Code? a. VS Code Settings → E…"
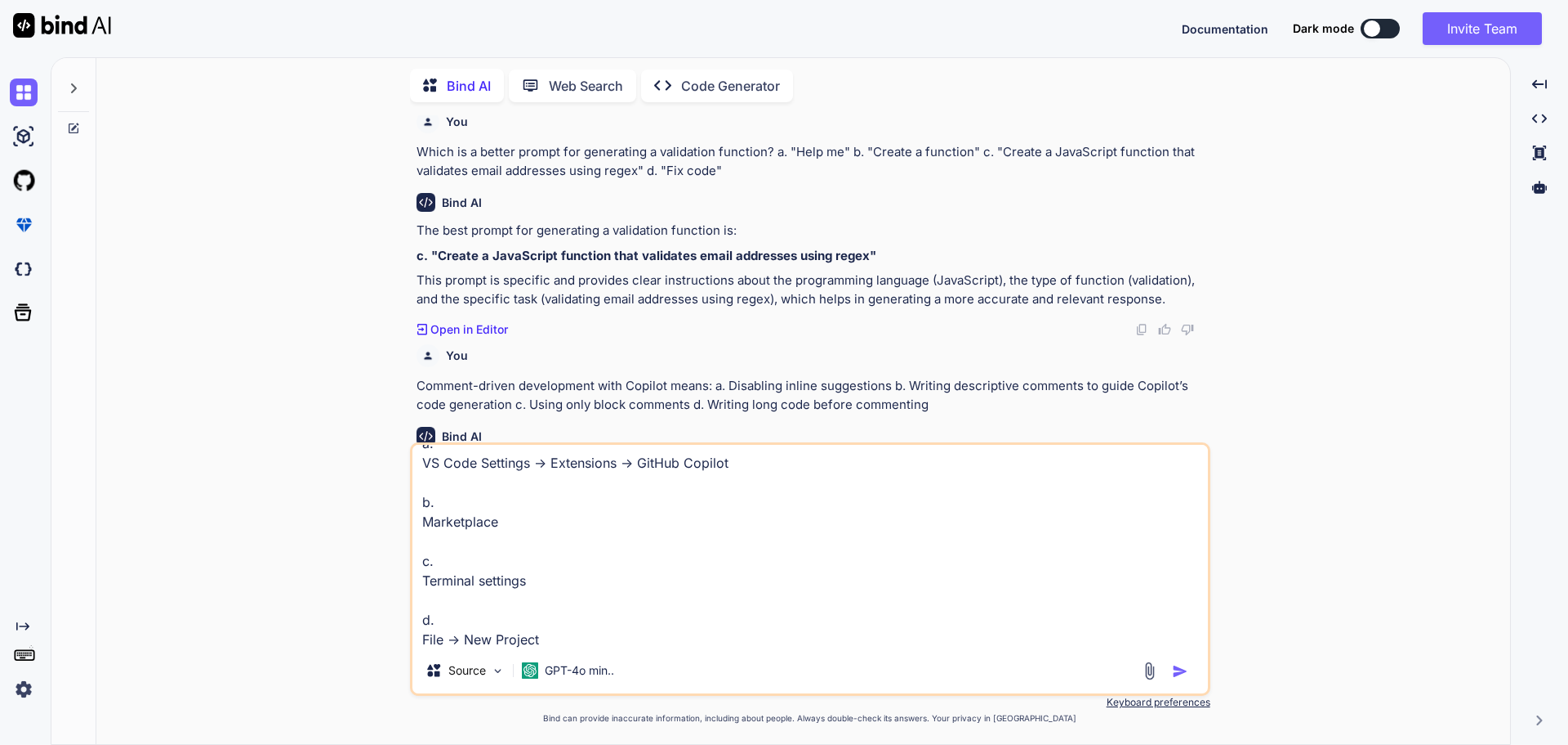
type textarea "Where can you enable/disable GitHub Copilot in VS Code? a. VS Code Settings → E…"
click at [1178, 675] on img "button" at bounding box center [1180, 671] width 16 height 16
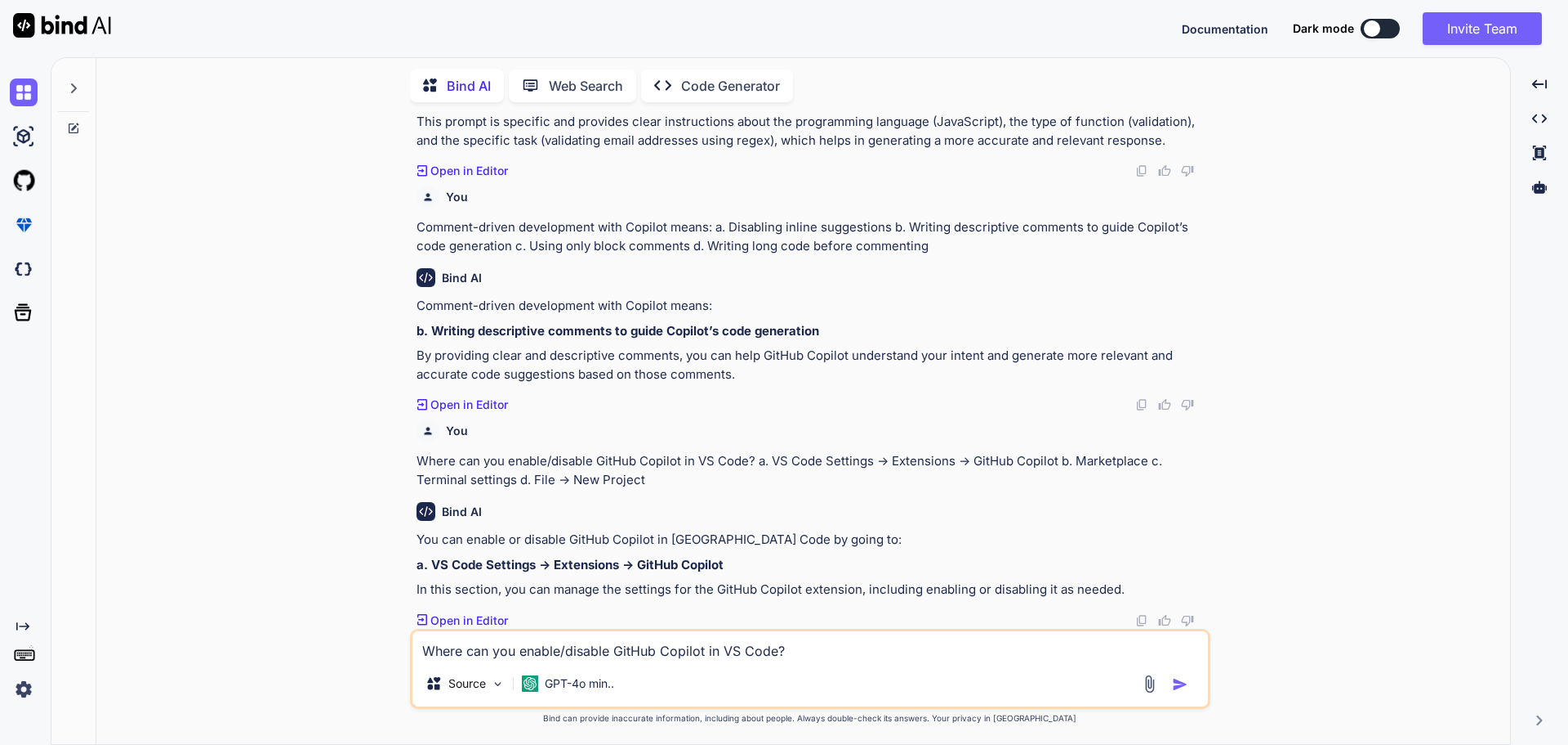
scroll to position [1425, 0]
click at [482, 654] on textarea "Where can you enable/disable GitHub Copilot in VS Code? a. VS Code Settings → E…" at bounding box center [810, 646] width 796 height 29
paste textarea "Which JSON file allows workspace-specific Copilot settings? a. workspace.json b…"
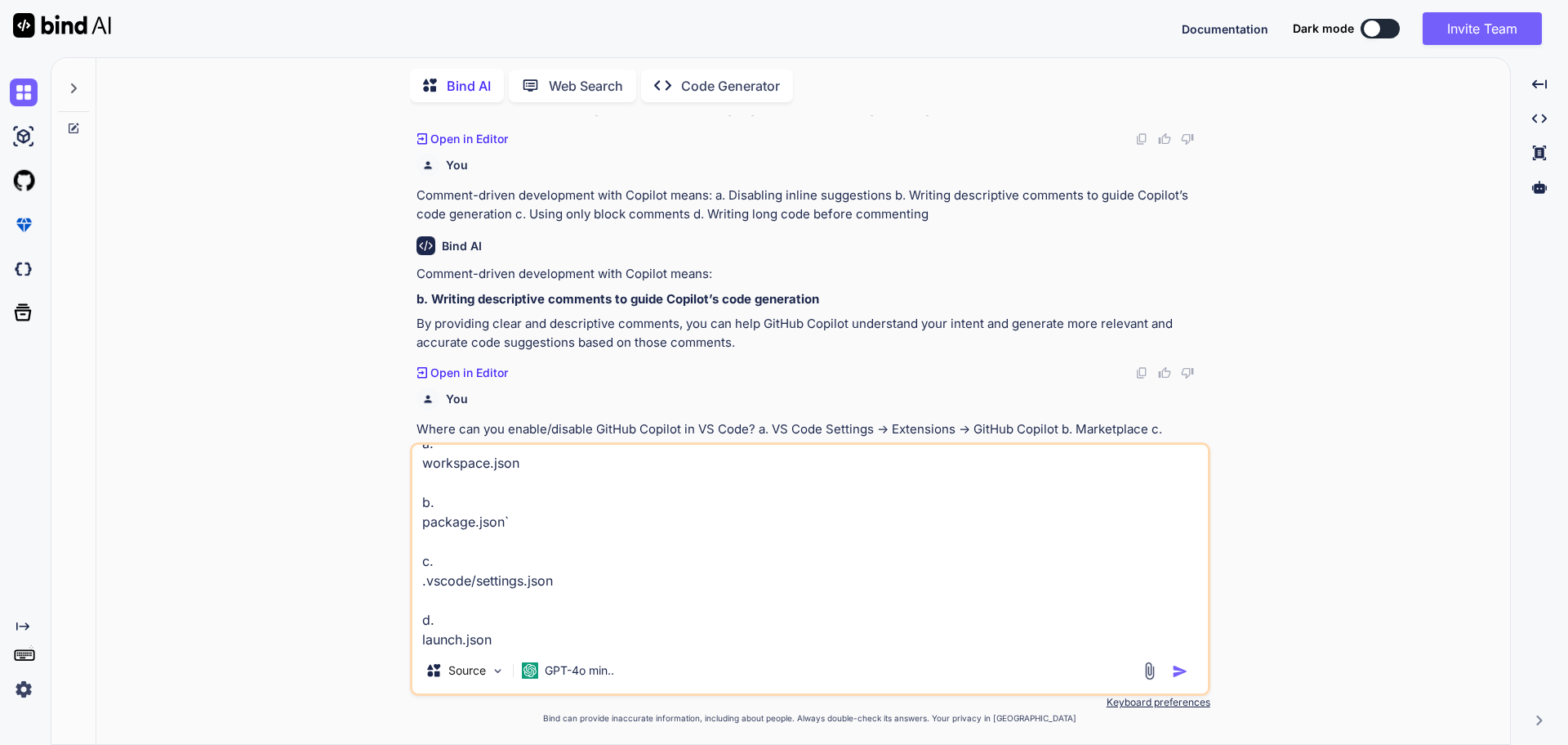
type textarea "Which JSON file allows workspace-specific Copilot settings? a. workspace.json b…"
click at [1177, 672] on img "button" at bounding box center [1180, 671] width 16 height 16
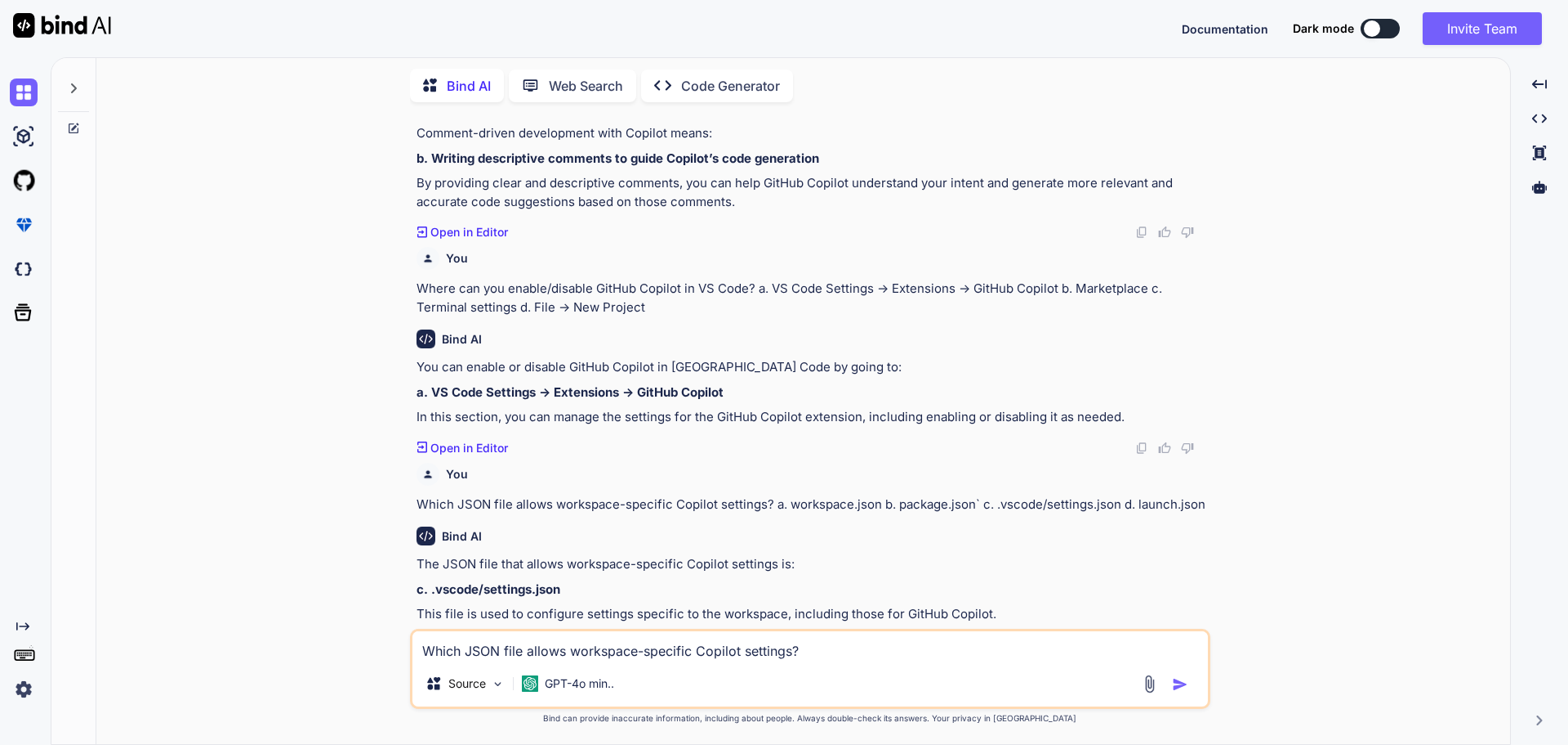
scroll to position [1622, 0]
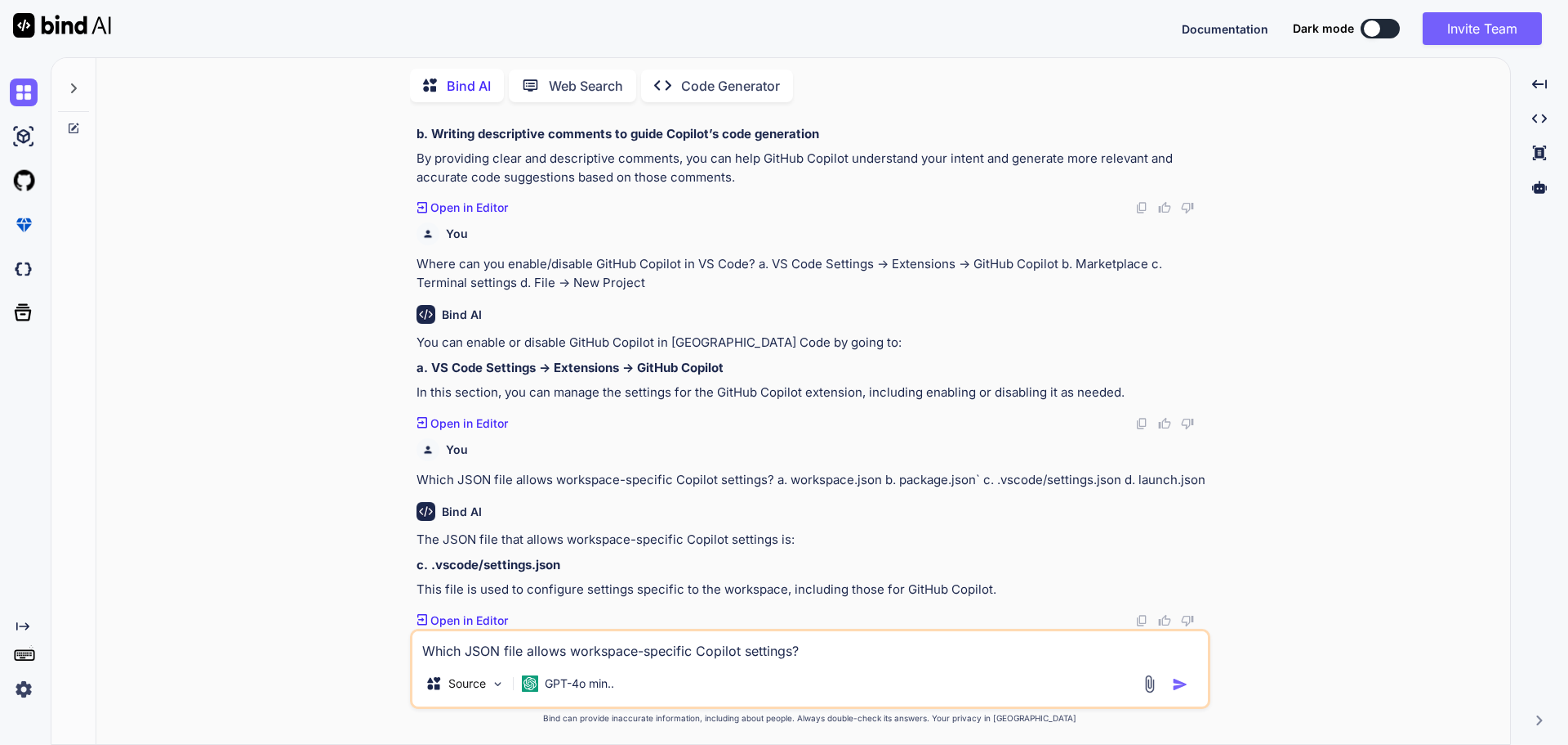
click at [455, 652] on textarea "Which JSON file allows workspace-specific Copilot settings? a. workspace.json b…" at bounding box center [810, 646] width 796 height 29
paste textarea "Which agent helps with VS Code features and extensions? a. @vscode b. @azure c.…"
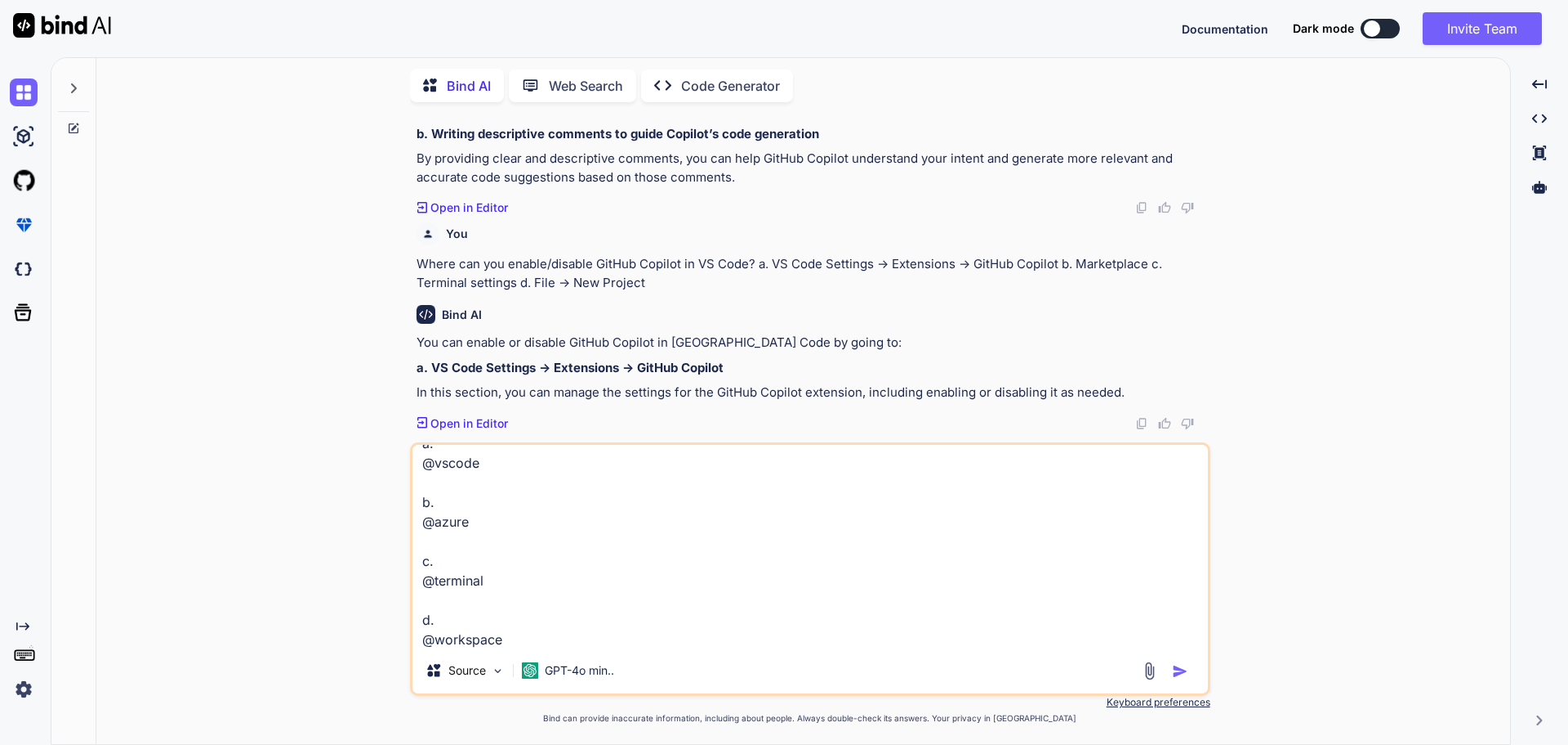
type textarea "Which agent helps with VS Code features and extensions? a. @vscode b. @azure c.…"
click at [1172, 670] on img "button" at bounding box center [1180, 671] width 16 height 16
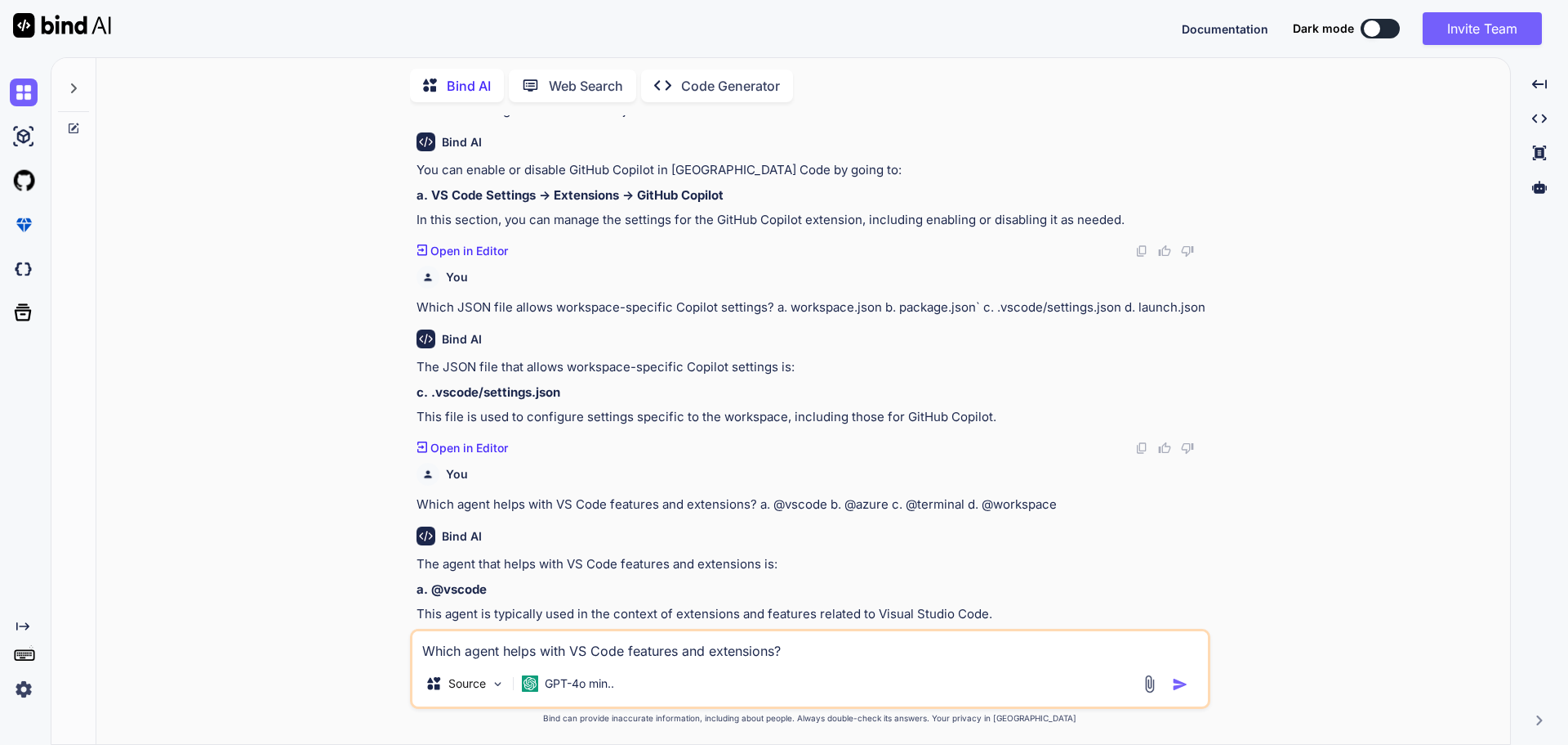
scroll to position [1819, 0]
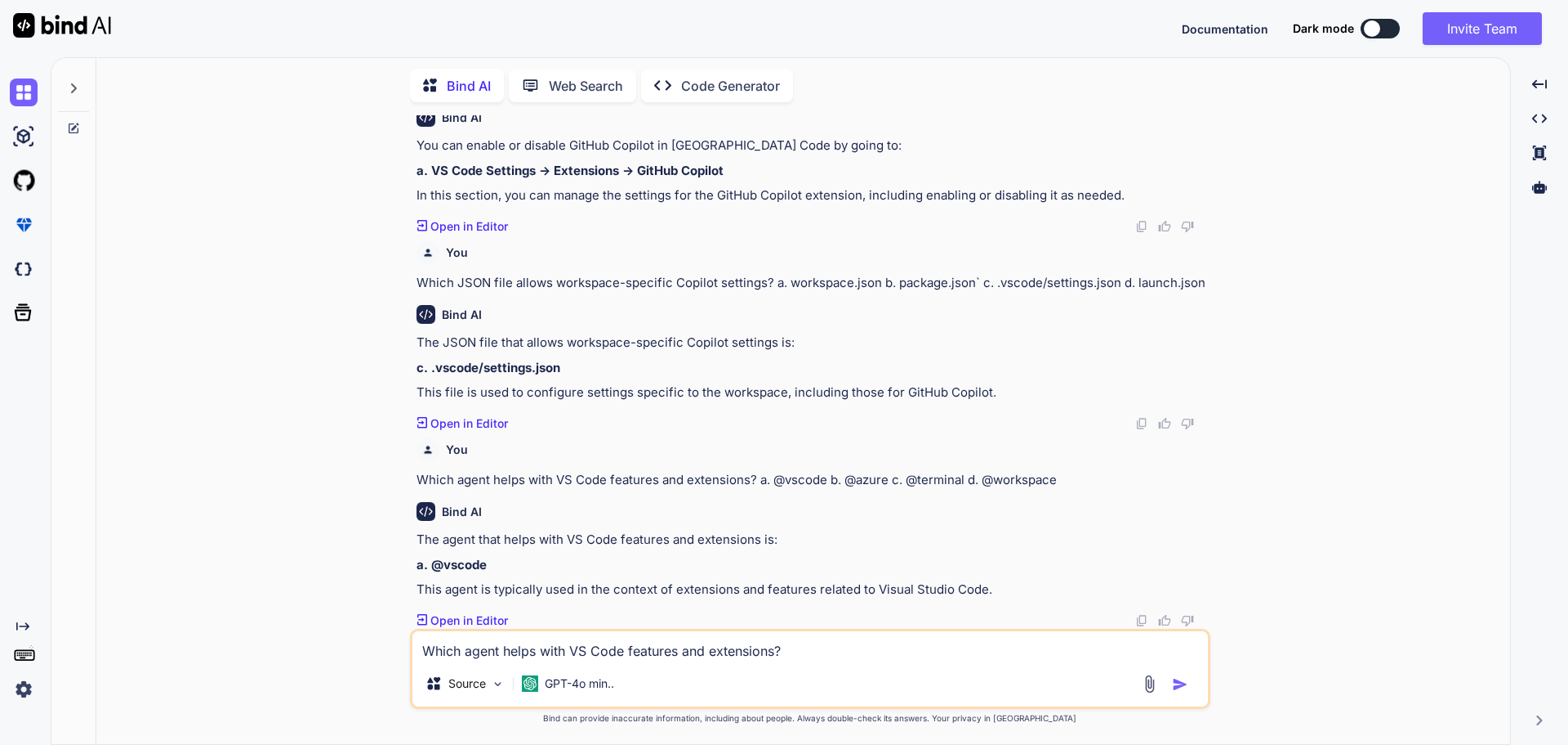
click at [505, 643] on textarea "Which agent helps with VS Code features and extensions? a. @vscode b. @azure c.…" at bounding box center [810, 646] width 796 height 29
paste textarea "Which agent is best for managing cloud services and deployments? a. @workspace …"
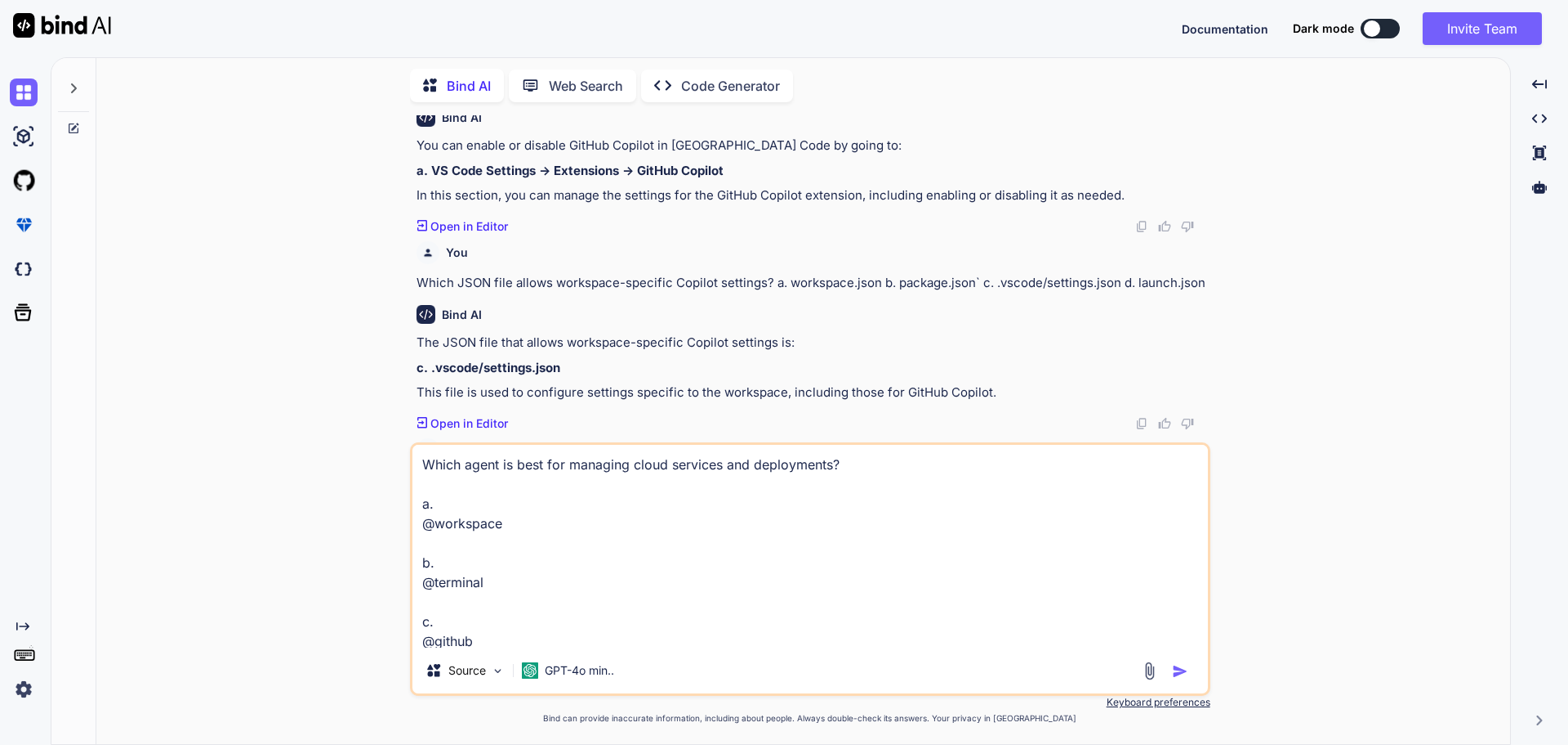
scroll to position [60, 0]
type textarea "Which agent is best for managing cloud services and deployments? a. @workspace …"
click at [1178, 673] on img "button" at bounding box center [1180, 671] width 16 height 16
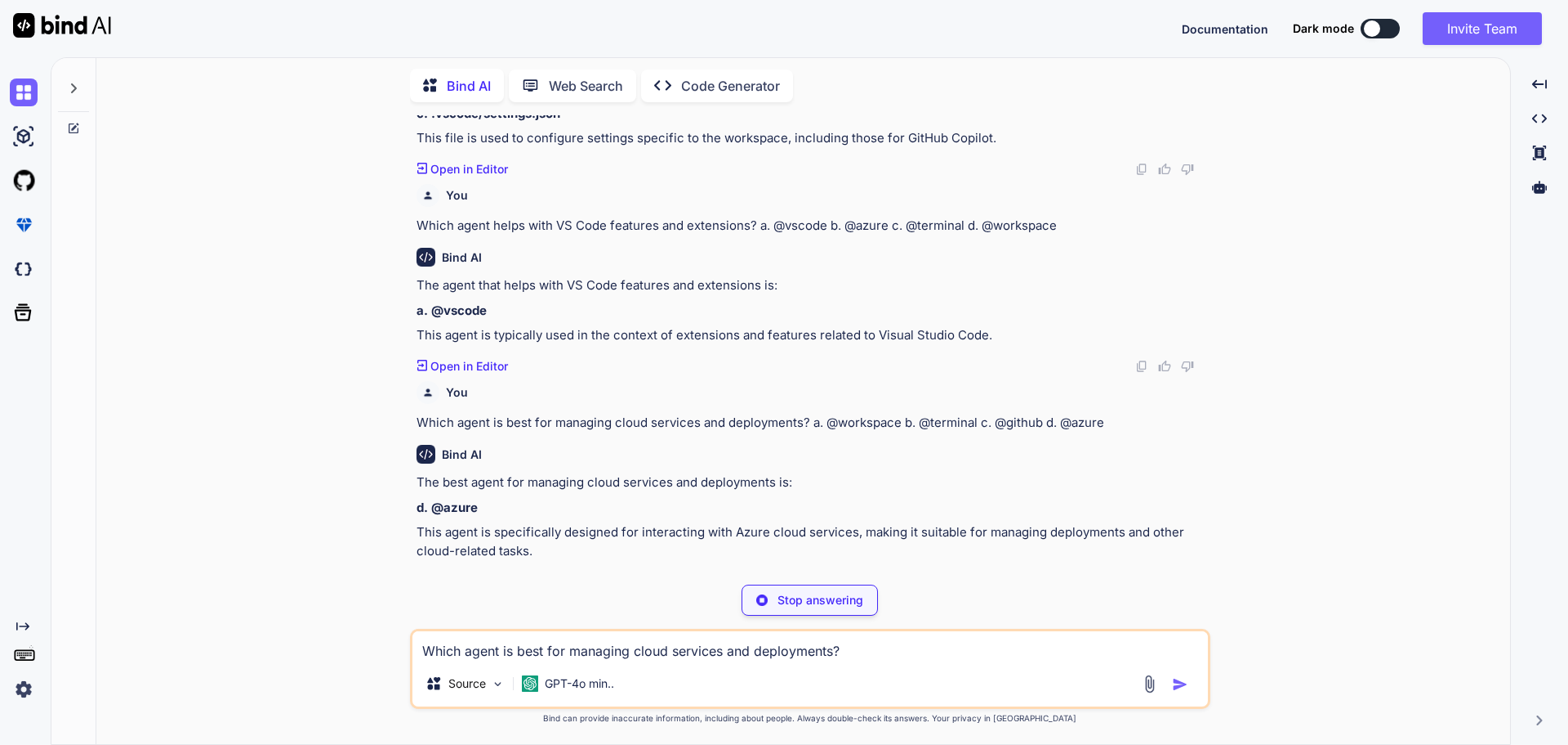
scroll to position [2034, 0]
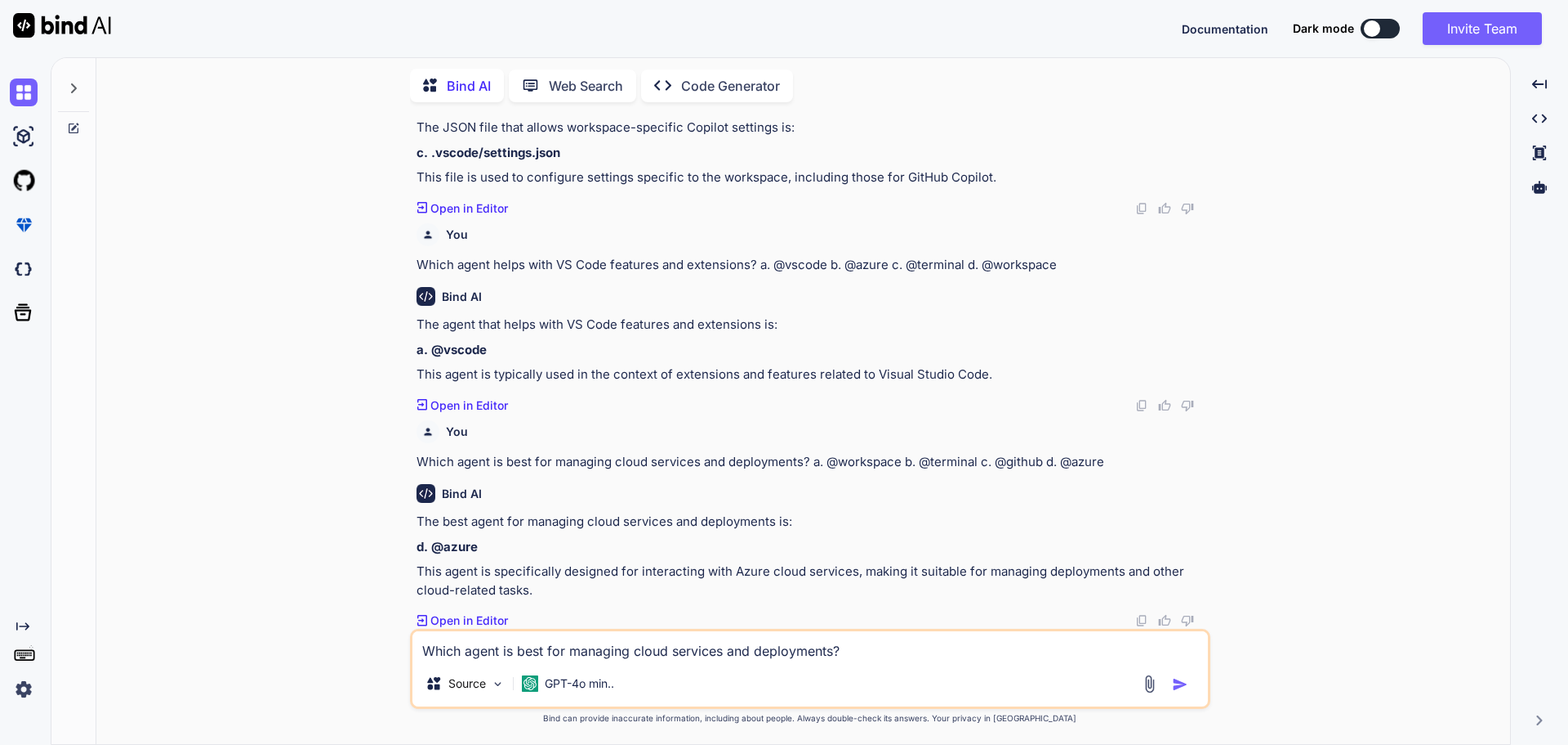
click at [483, 645] on textarea "Which agent is best for managing cloud services and deployments? a. @workspace …" at bounding box center [810, 646] width 796 height 29
paste textarea "How do you activate a specific Copilot agent? a. Clicking on the Explorer b. Ty…"
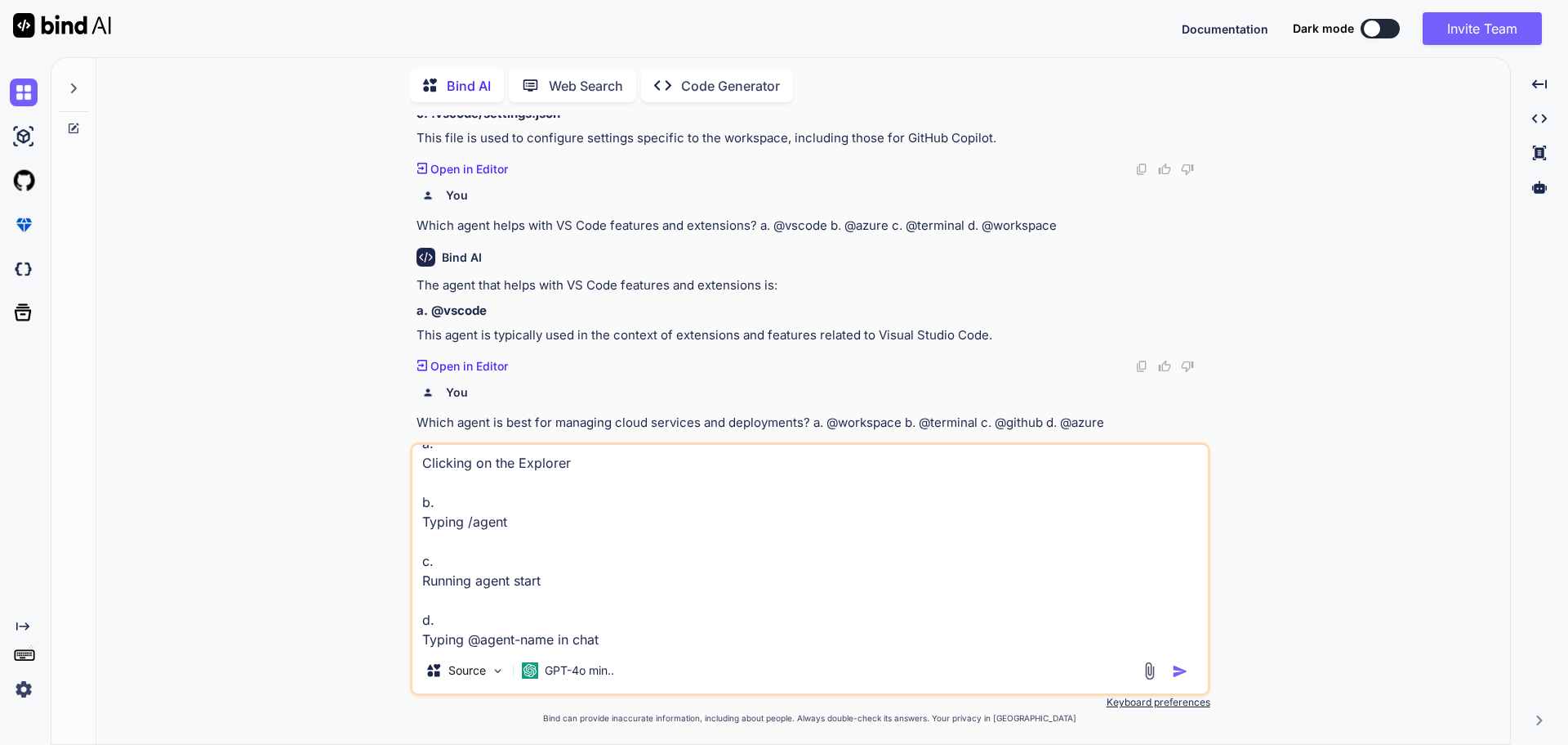
scroll to position [62, 0]
type textarea "How do you activate a specific Copilot agent? a. Clicking on the Explorer b. Ty…"
click at [1178, 672] on img "button" at bounding box center [1180, 671] width 16 height 16
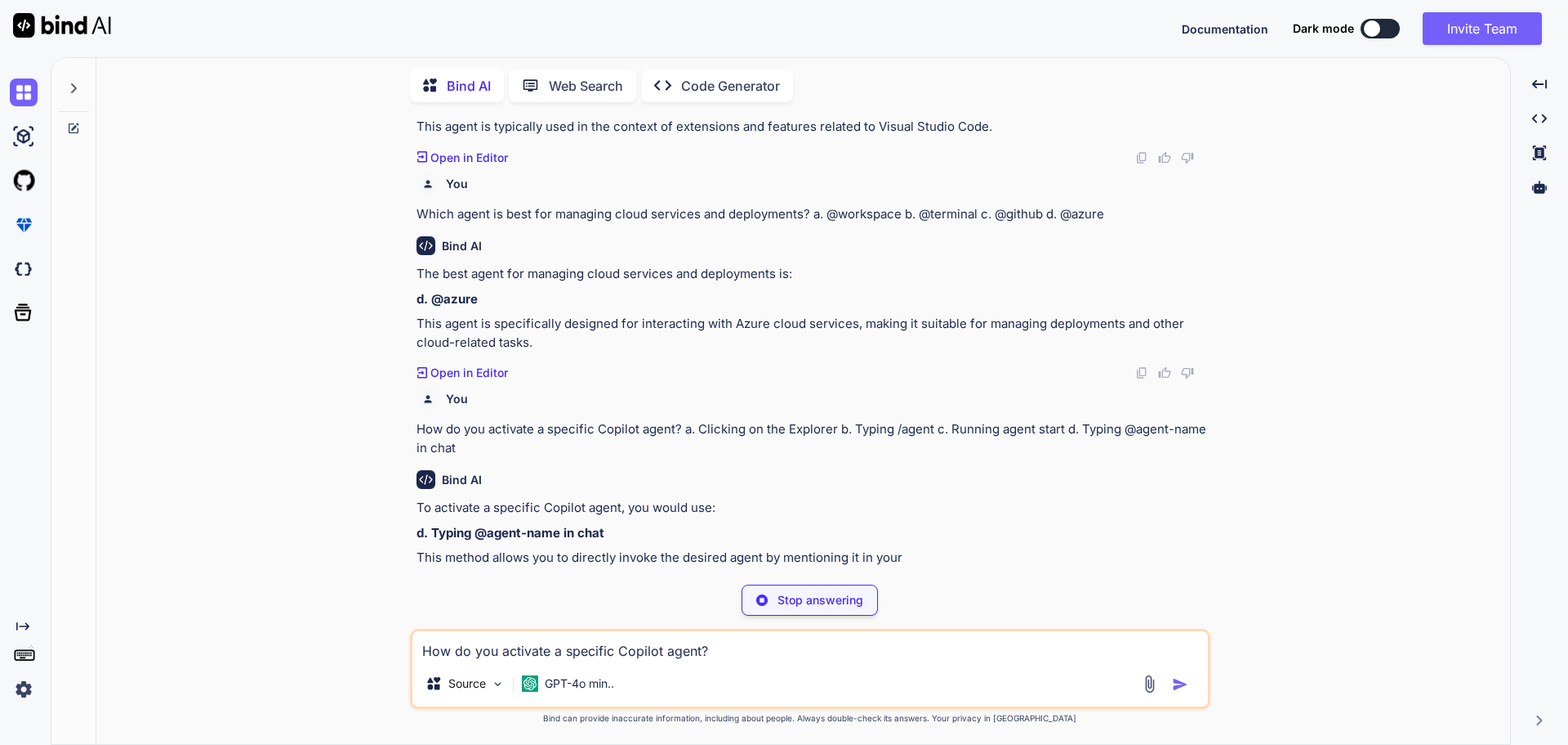
scroll to position [2250, 0]
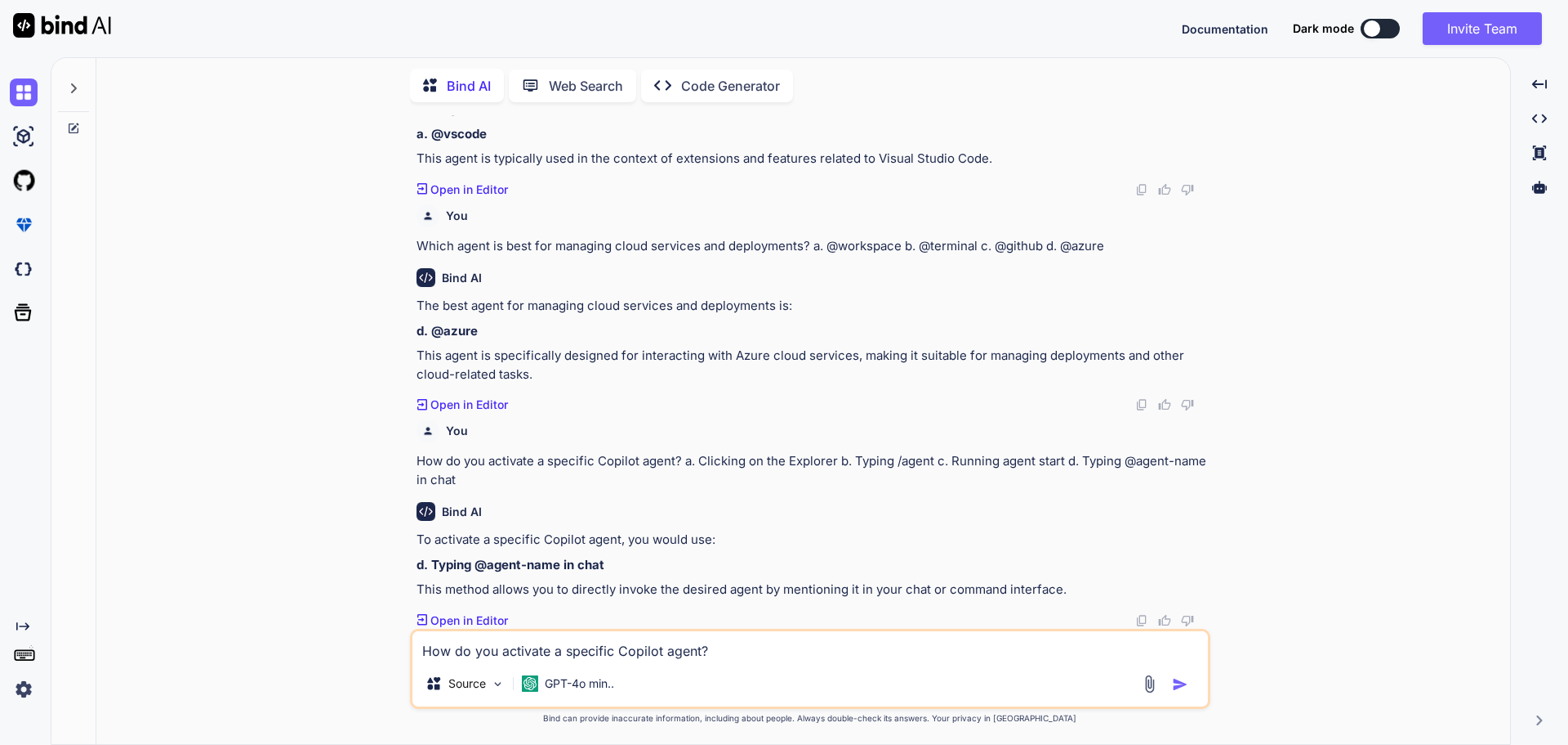
click at [487, 652] on textarea "How do you activate a specific Copilot agent? a. Clicking on the Explorer b. Ty…" at bounding box center [810, 646] width 796 height 29
paste textarea "Which extension provides experimental features like code explanation and transl…"
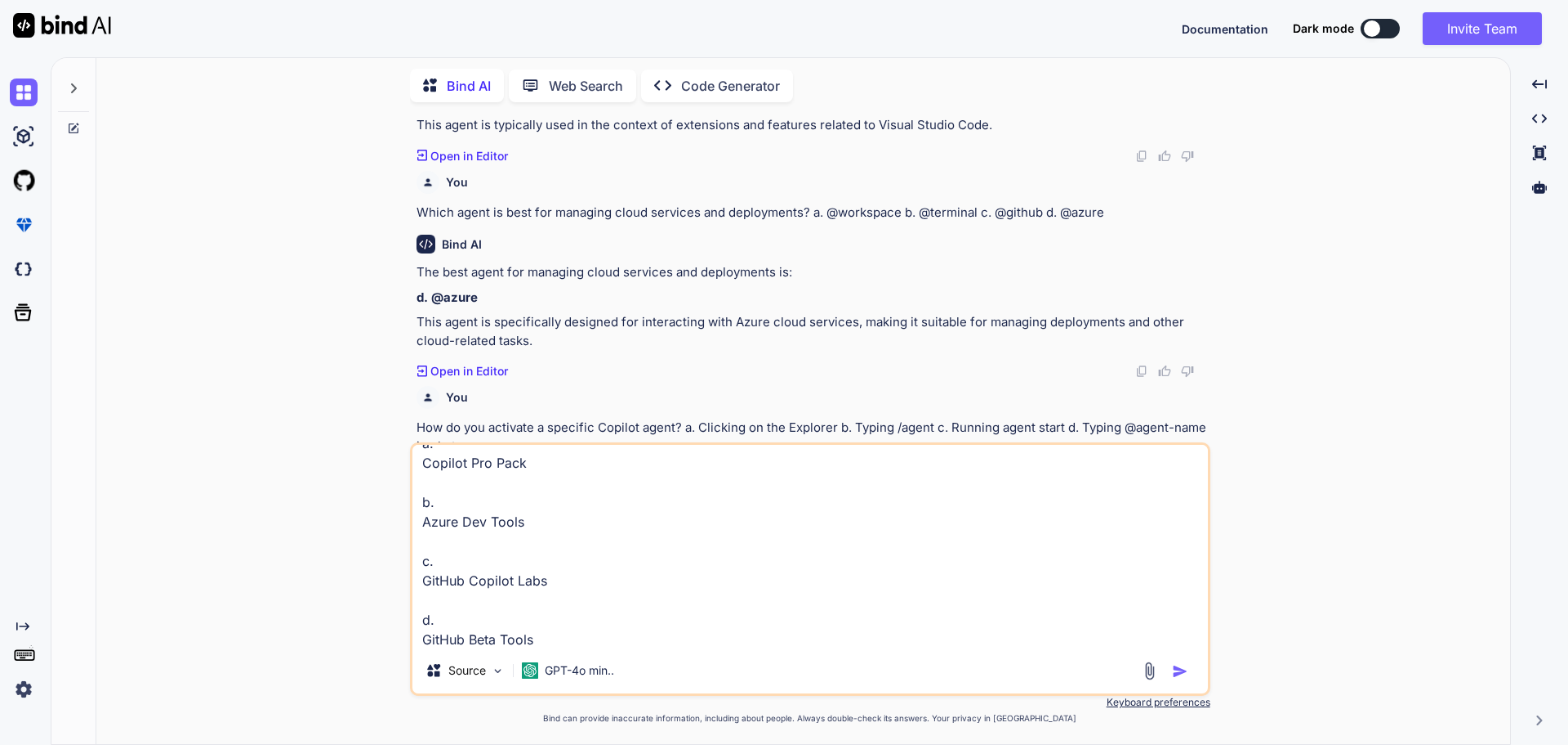
scroll to position [62, 0]
type textarea "Which extension provides experimental features like code explanation and transl…"
click at [1187, 670] on img "button" at bounding box center [1180, 671] width 16 height 16
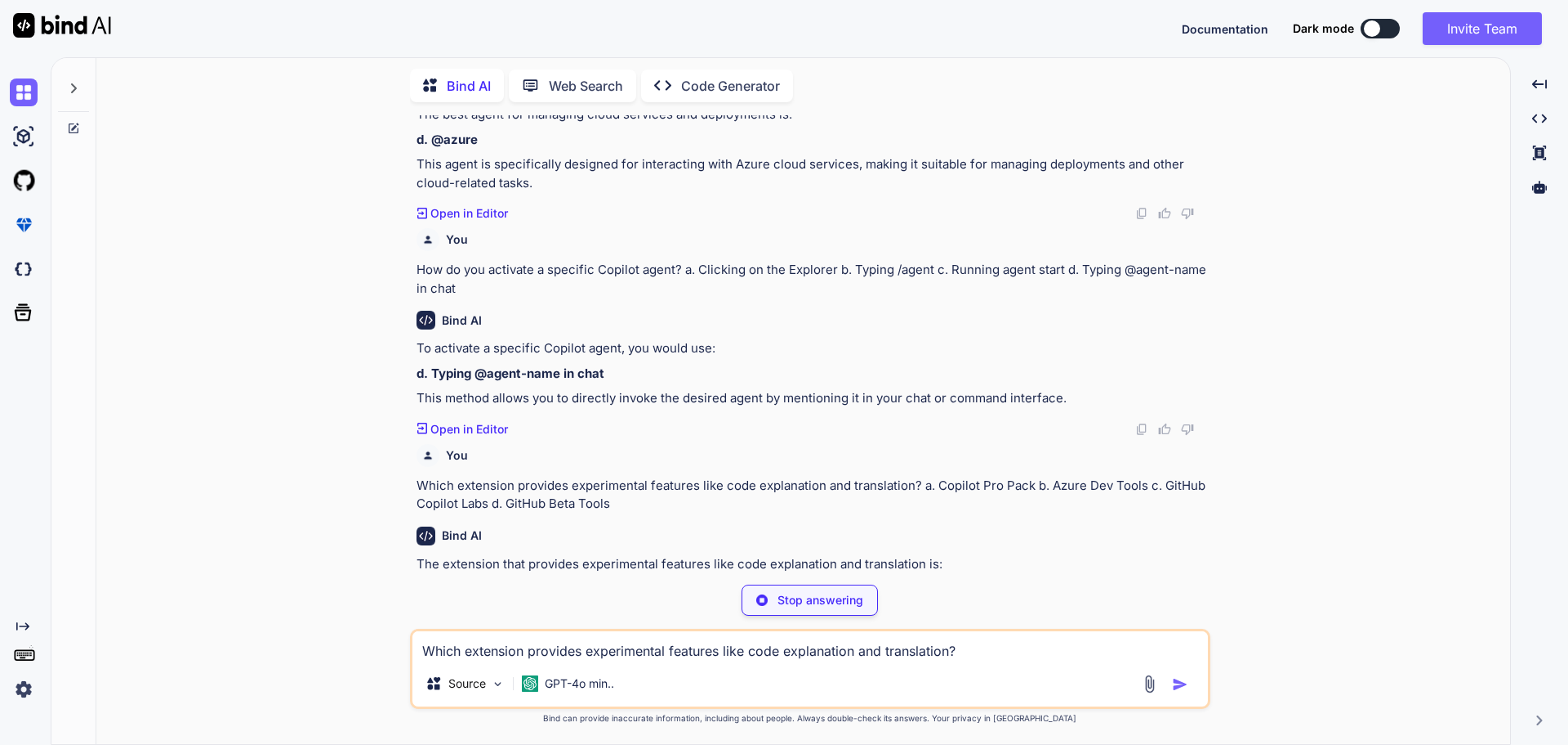
scroll to position [2465, 0]
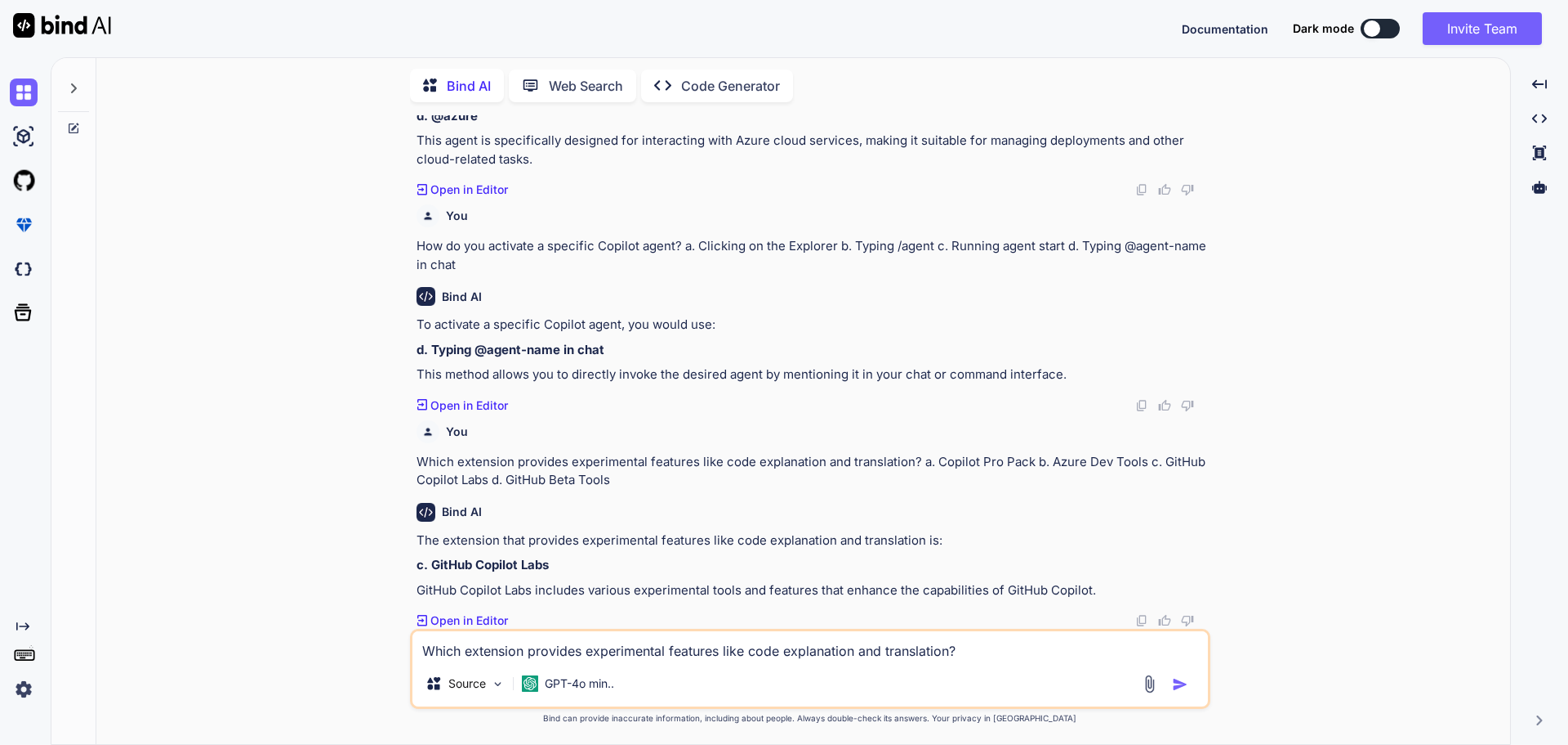
click at [598, 653] on textarea "Which extension provides experimental features like code explanation and transl…" at bounding box center [810, 646] width 796 height 29
paste textarea "Which slash command generates unit tests? a. /doc b. /simplify` c. /tests d. /f…"
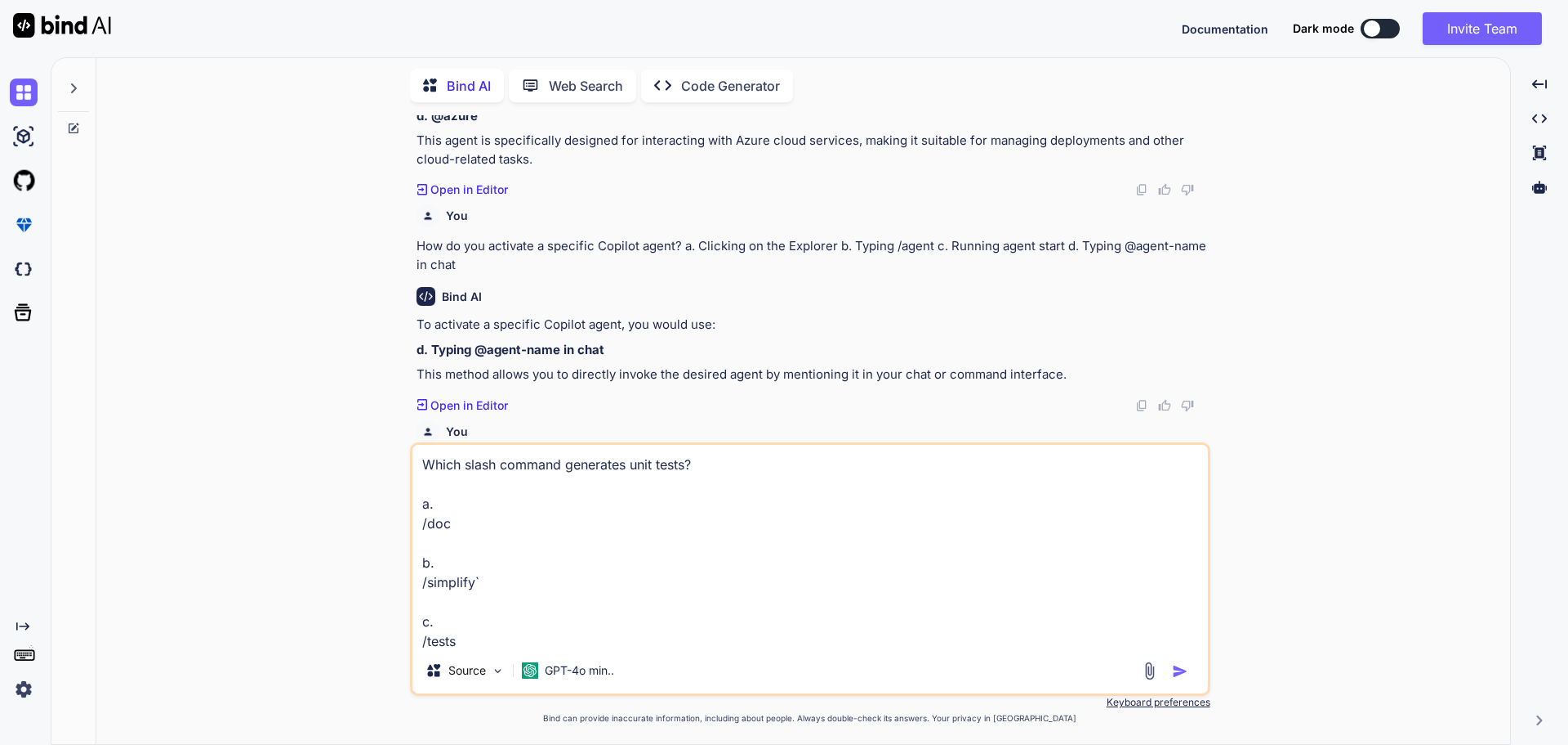
scroll to position [2501, 0]
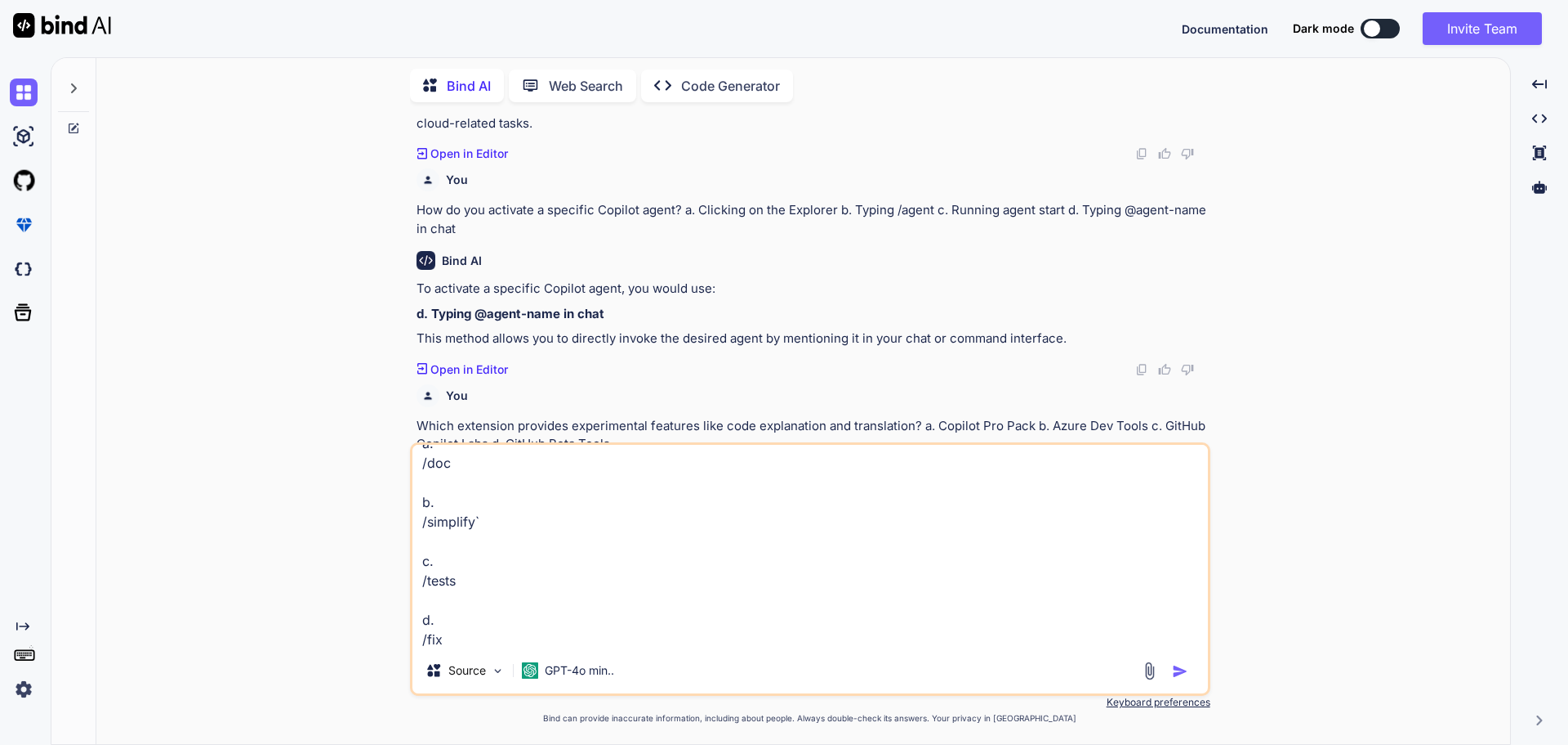
type textarea "Which slash command generates unit tests? a. /doc b. /simplify` c. /tests d. /f…"
click at [1185, 671] on img "button" at bounding box center [1180, 671] width 16 height 16
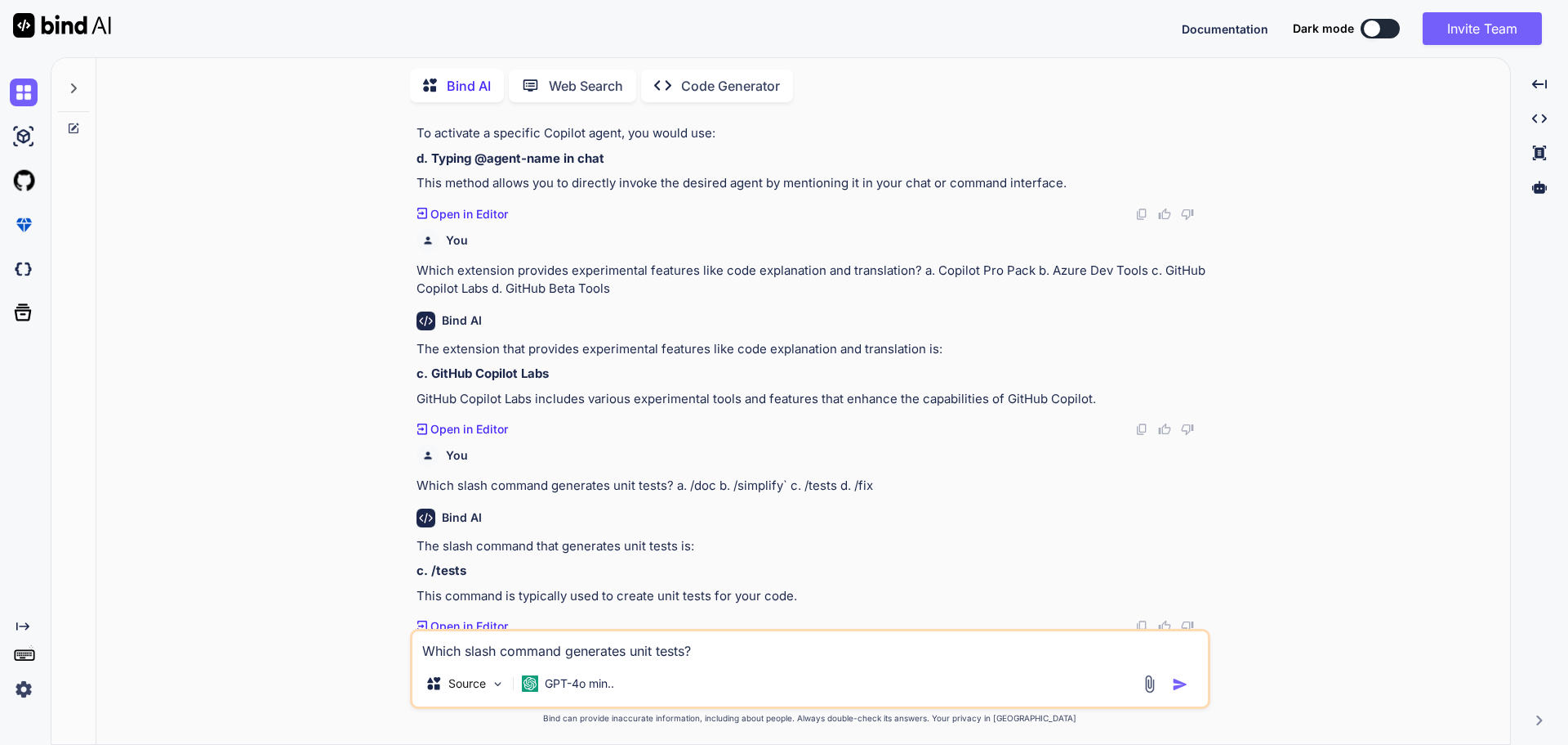
scroll to position [2662, 0]
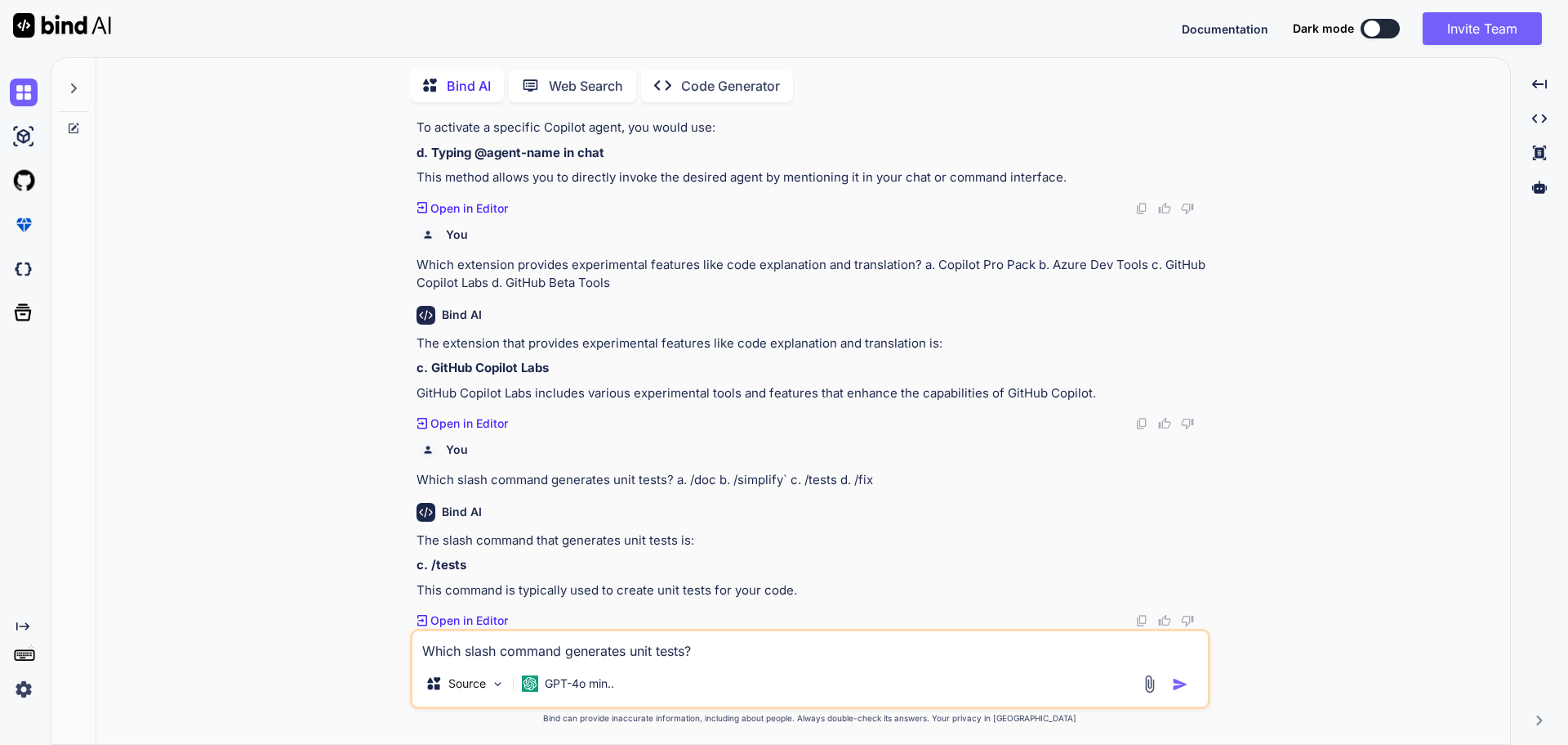
click at [500, 644] on textarea "Which slash command generates unit tests? a. /doc b. /simplify` c. /tests d. /f…" at bounding box center [810, 646] width 796 height 29
paste textarea "If Copilot suggestions are not appearing, what should you check first? a. Wheth…"
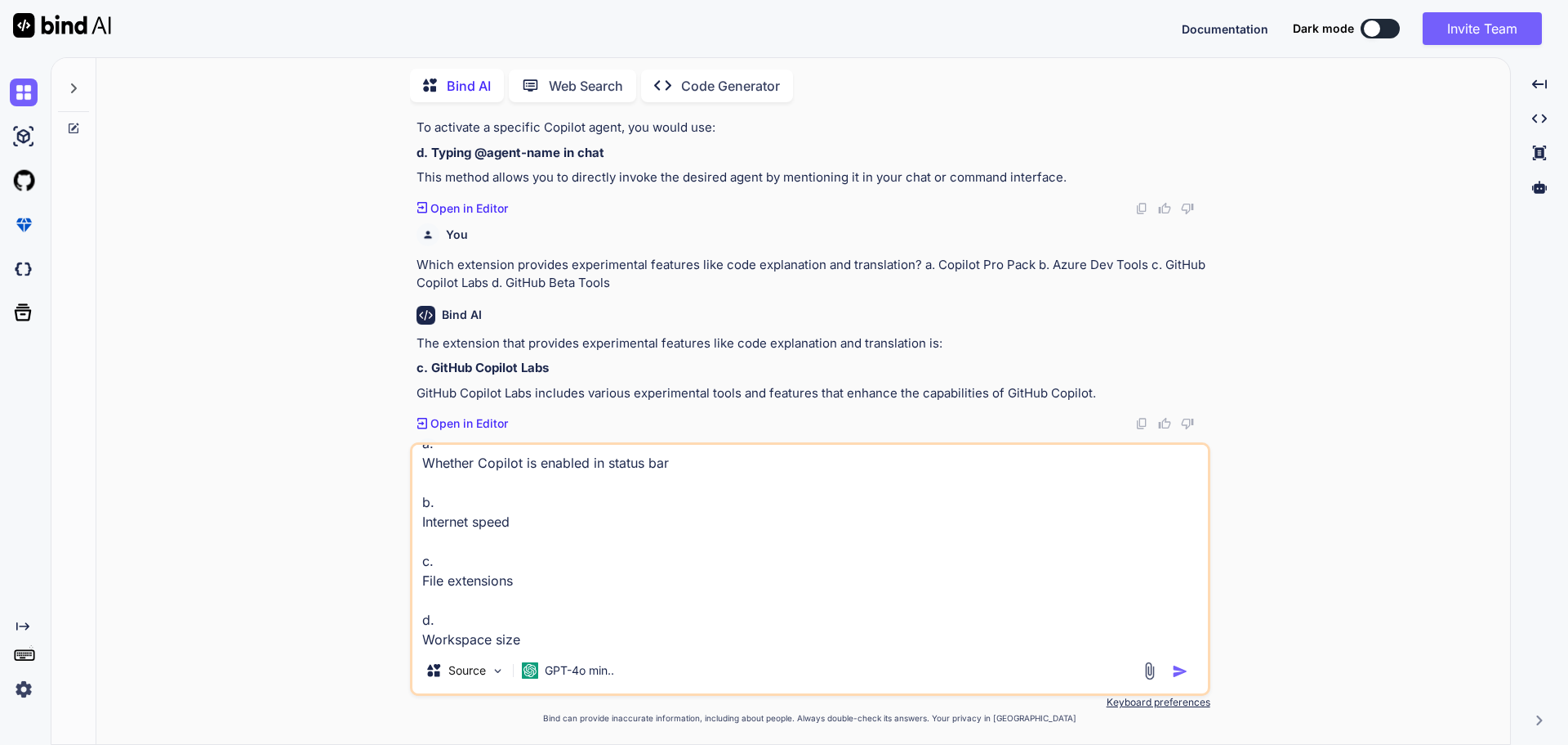
type textarea "If Copilot suggestions are not appearing, what should you check first? a. Wheth…"
click at [1178, 670] on img "button" at bounding box center [1180, 671] width 16 height 16
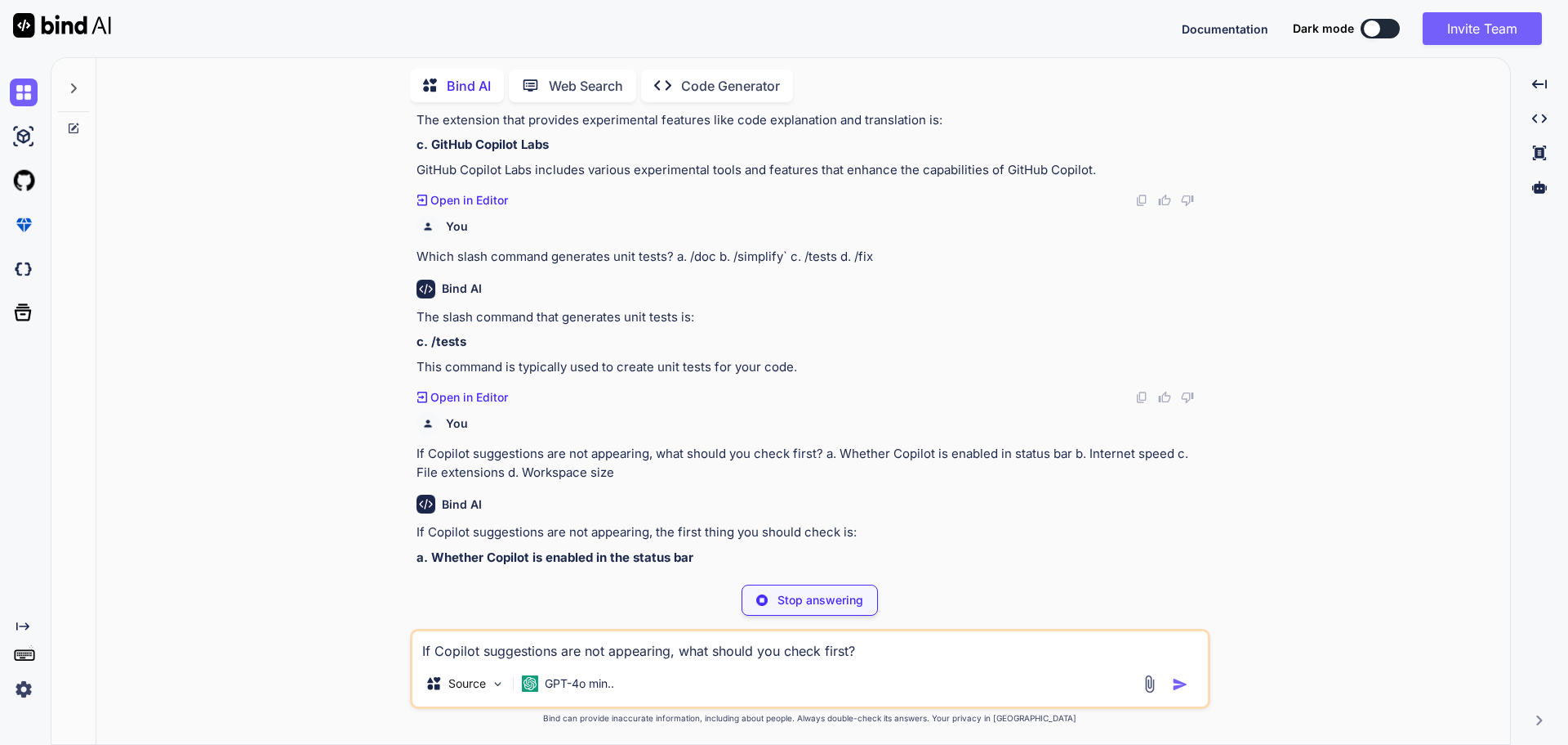
scroll to position [2878, 0]
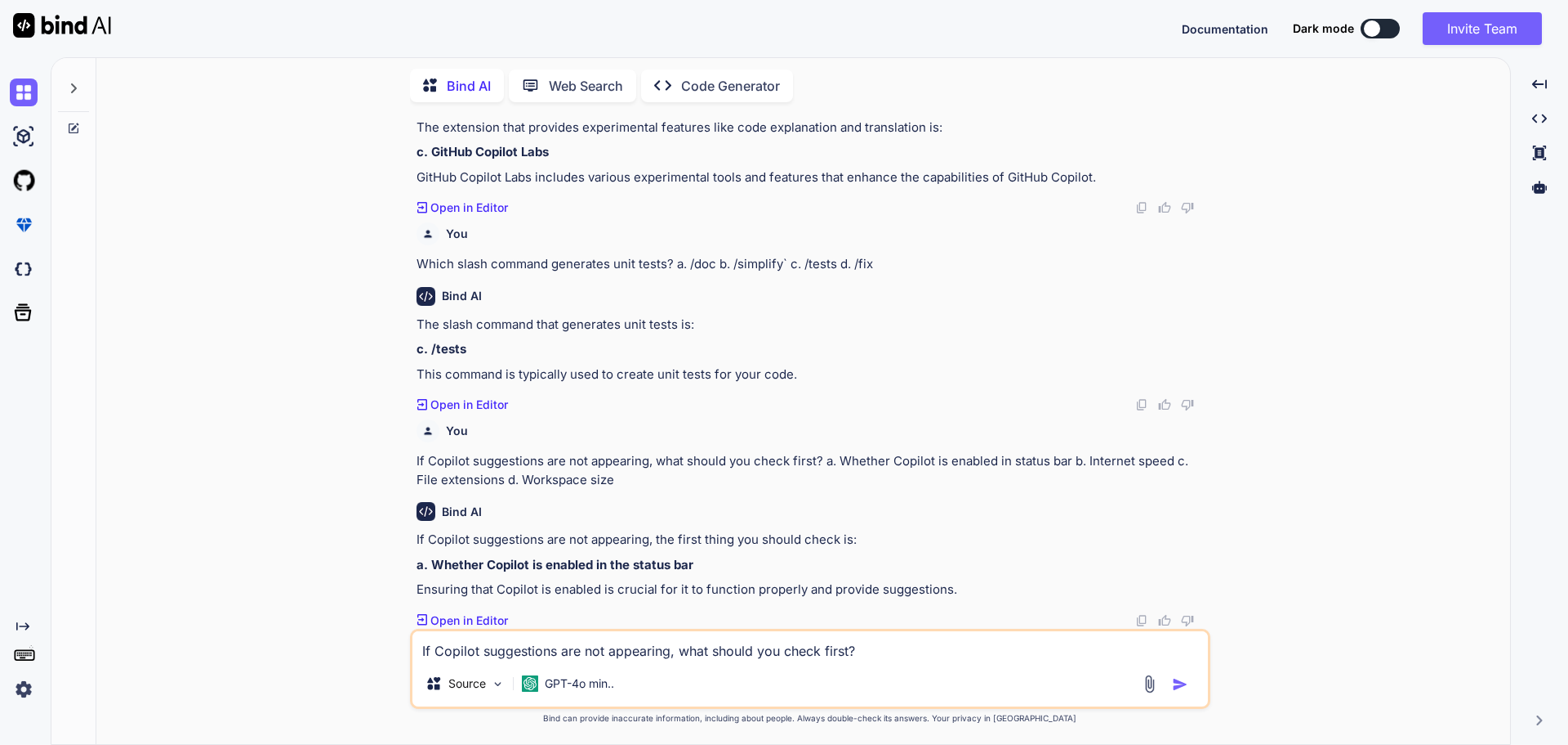
click at [486, 650] on textarea "If Copilot suggestions are not appearing, what should you check first? a. Wheth…" at bounding box center [810, 646] width 796 height 29
paste textarea "Poor suggestion quality can often be improved by: a. Providing more context in …"
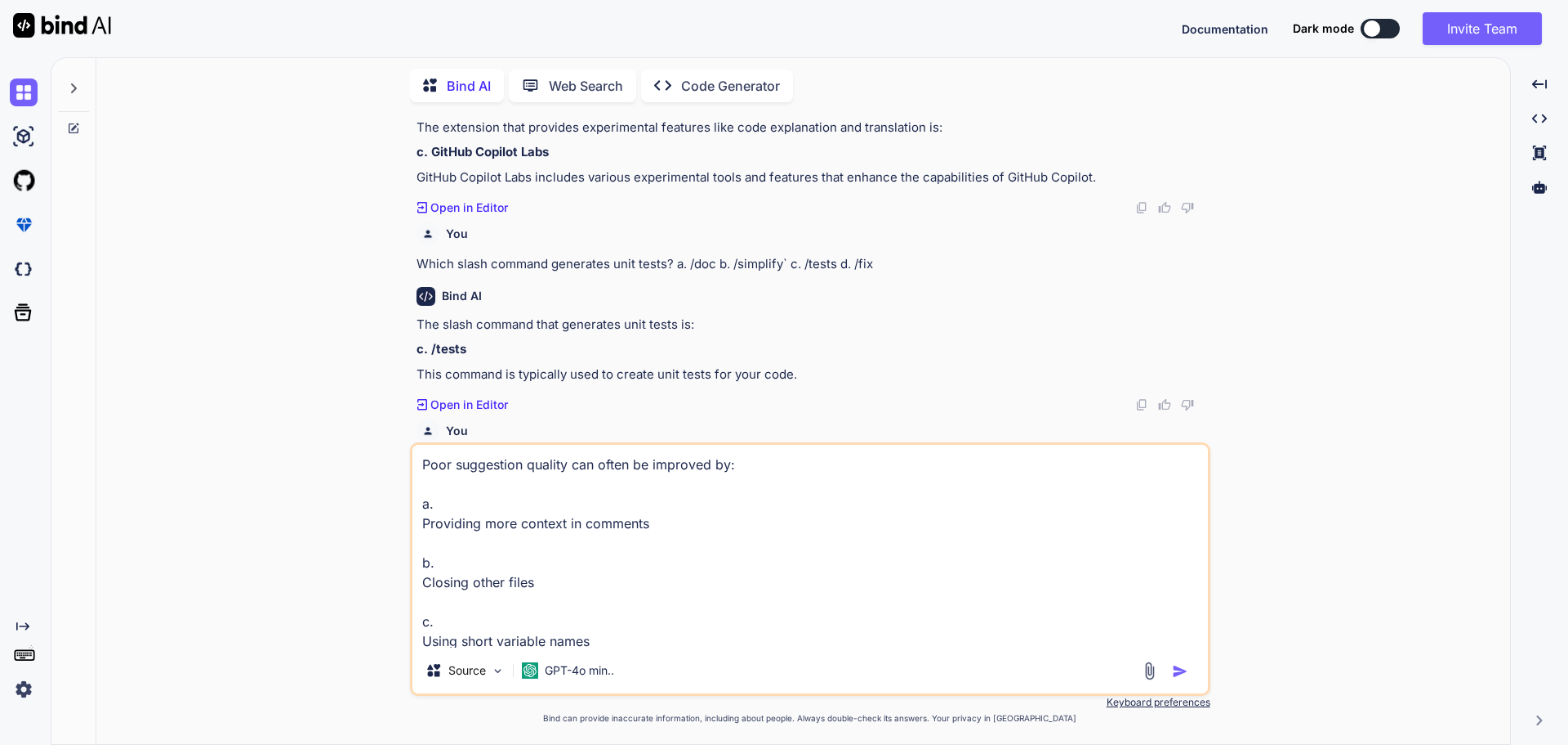
scroll to position [2894, 0]
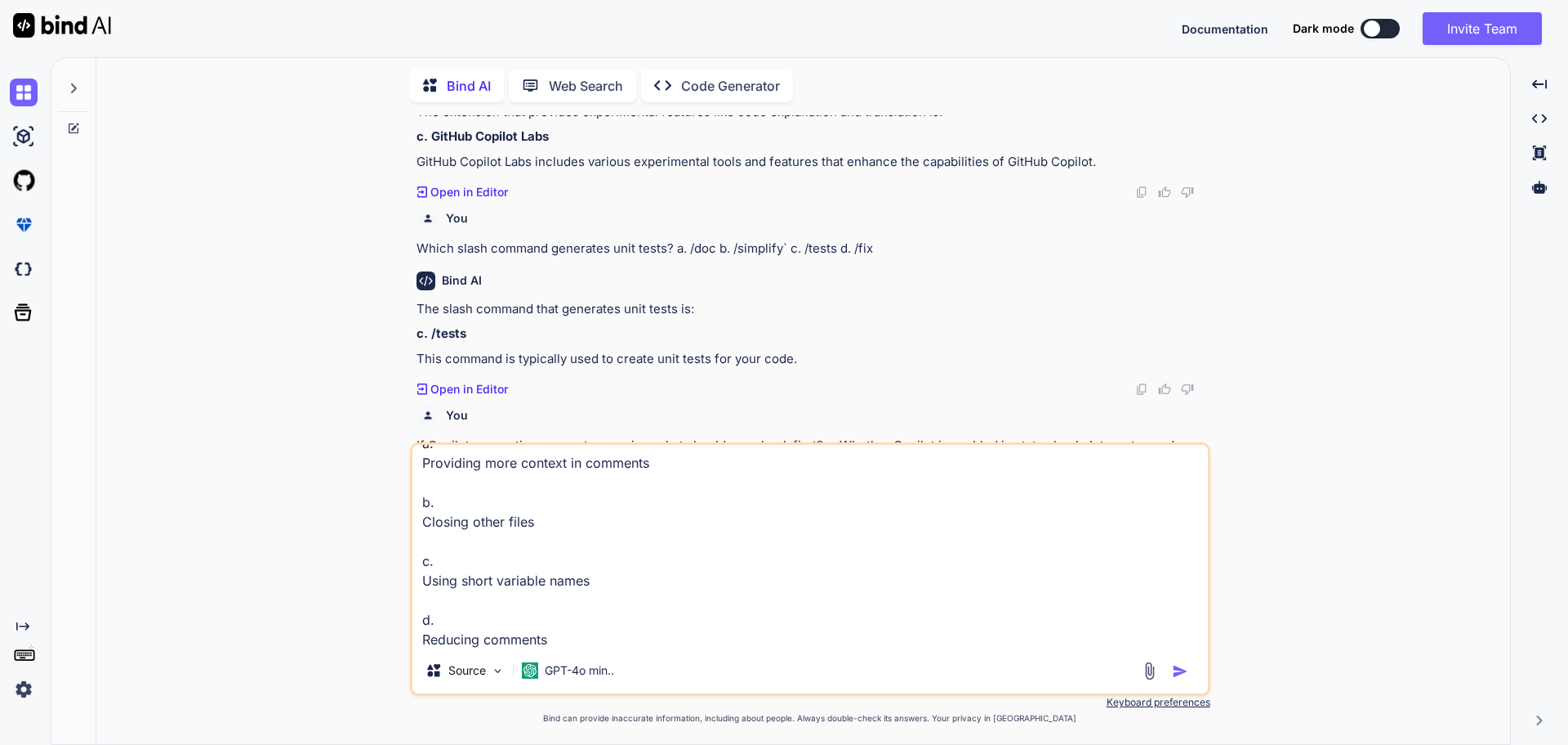
type textarea "Poor suggestion quality can often be improved by: a. Providing more context in …"
click at [1178, 678] on img "button" at bounding box center [1180, 671] width 16 height 16
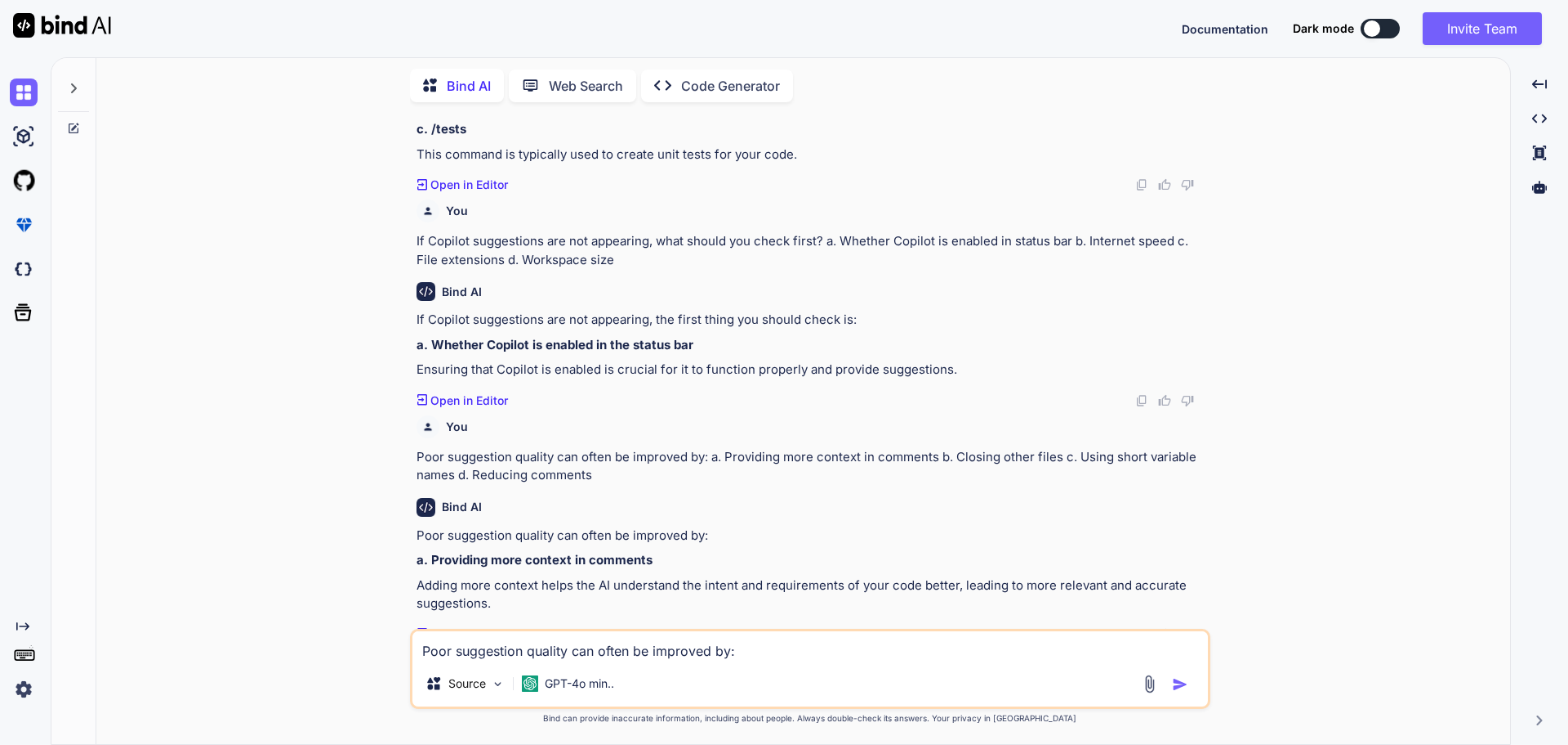
scroll to position [3112, 0]
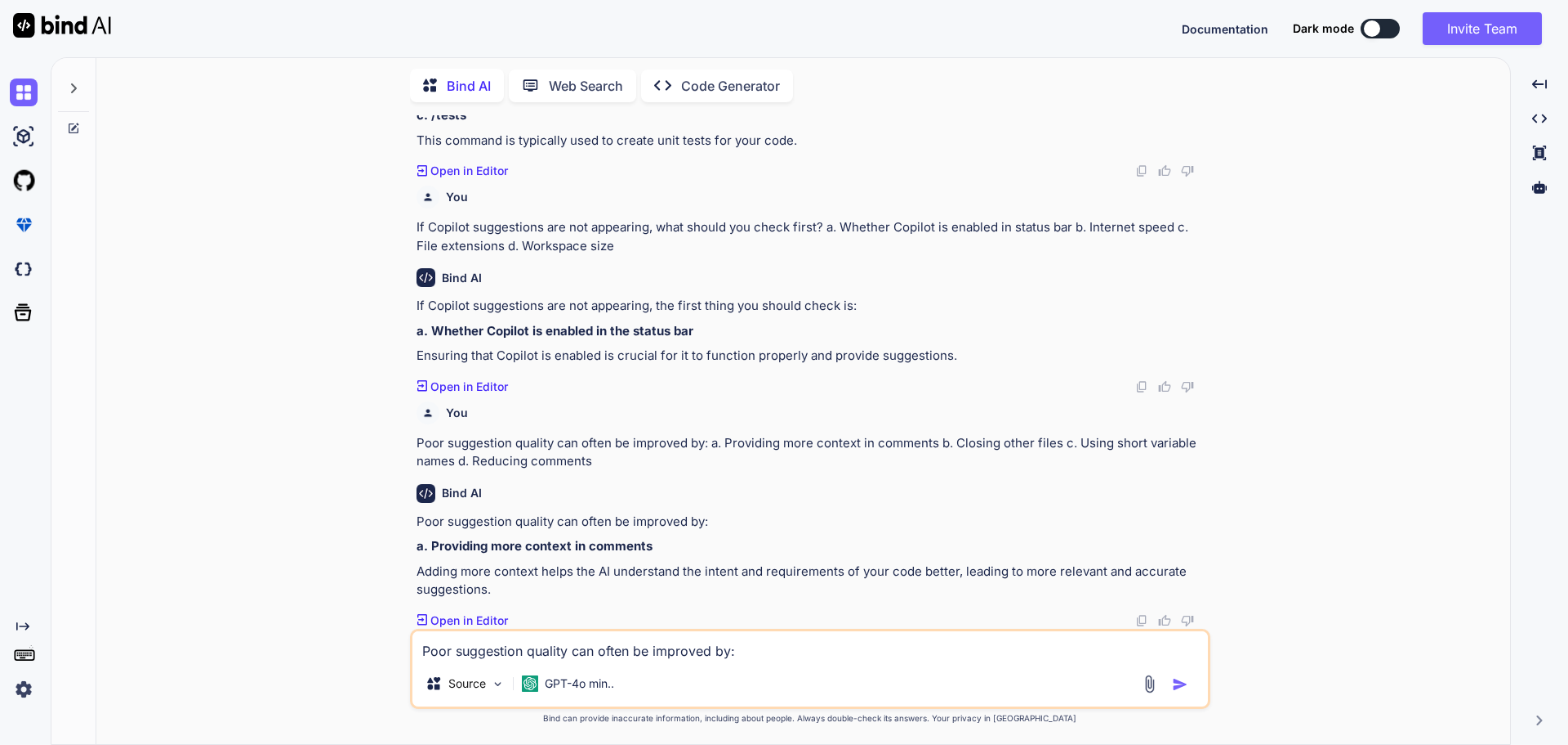
click at [467, 647] on textarea "Poor suggestion quality can often be improved by: a. Providing more context in …" at bounding box center [810, 646] width 796 height 29
paste textarea "Shortcut to move to the next Copilot suggestion? a. Ctrl+Tab b. Shift+Tab c. Al…"
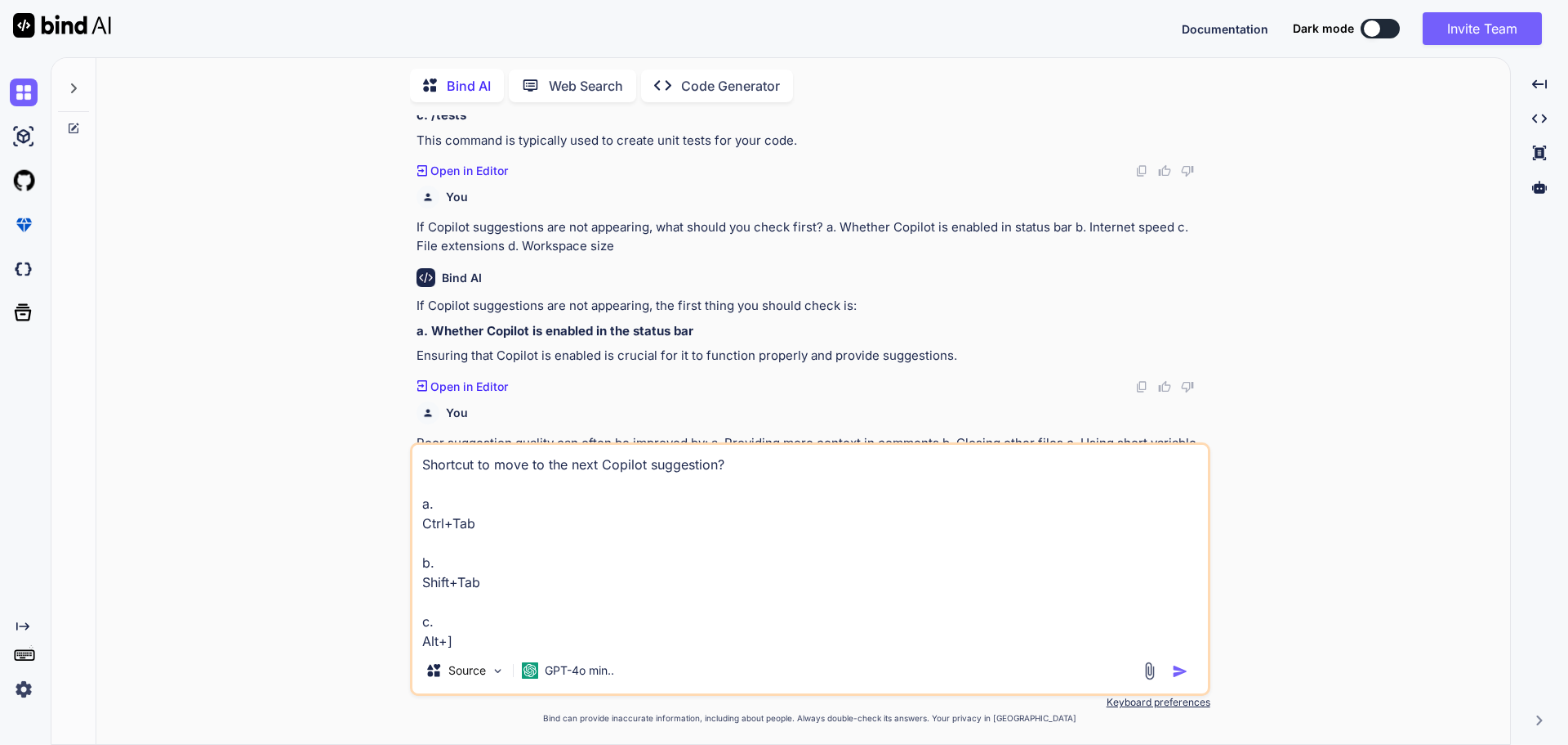
scroll to position [60, 0]
type textarea "Shortcut to move to the next Copilot suggestion? a. Ctrl+Tab b. Shift+Tab c. Al…"
click at [1183, 670] on img "button" at bounding box center [1180, 671] width 16 height 16
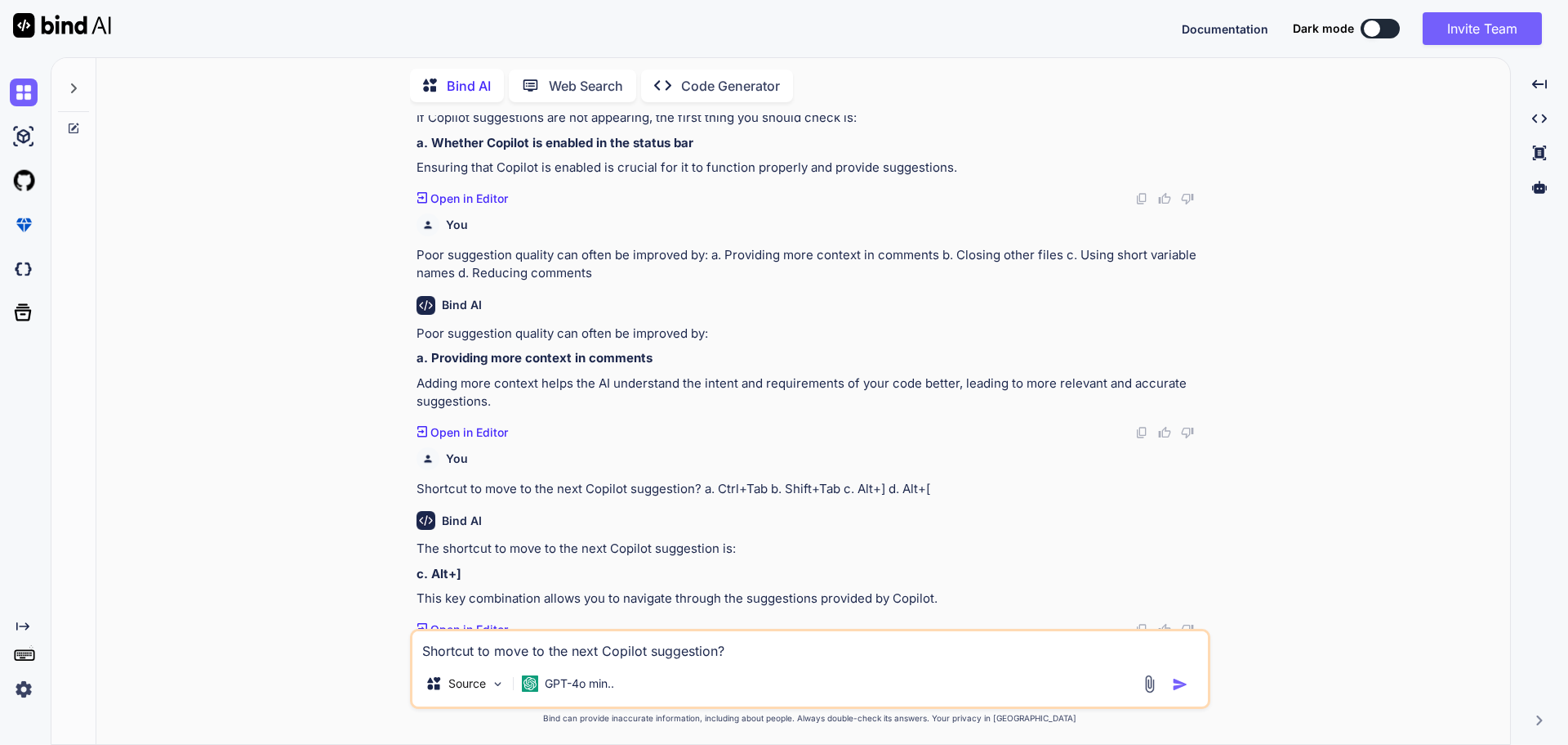
scroll to position [3309, 0]
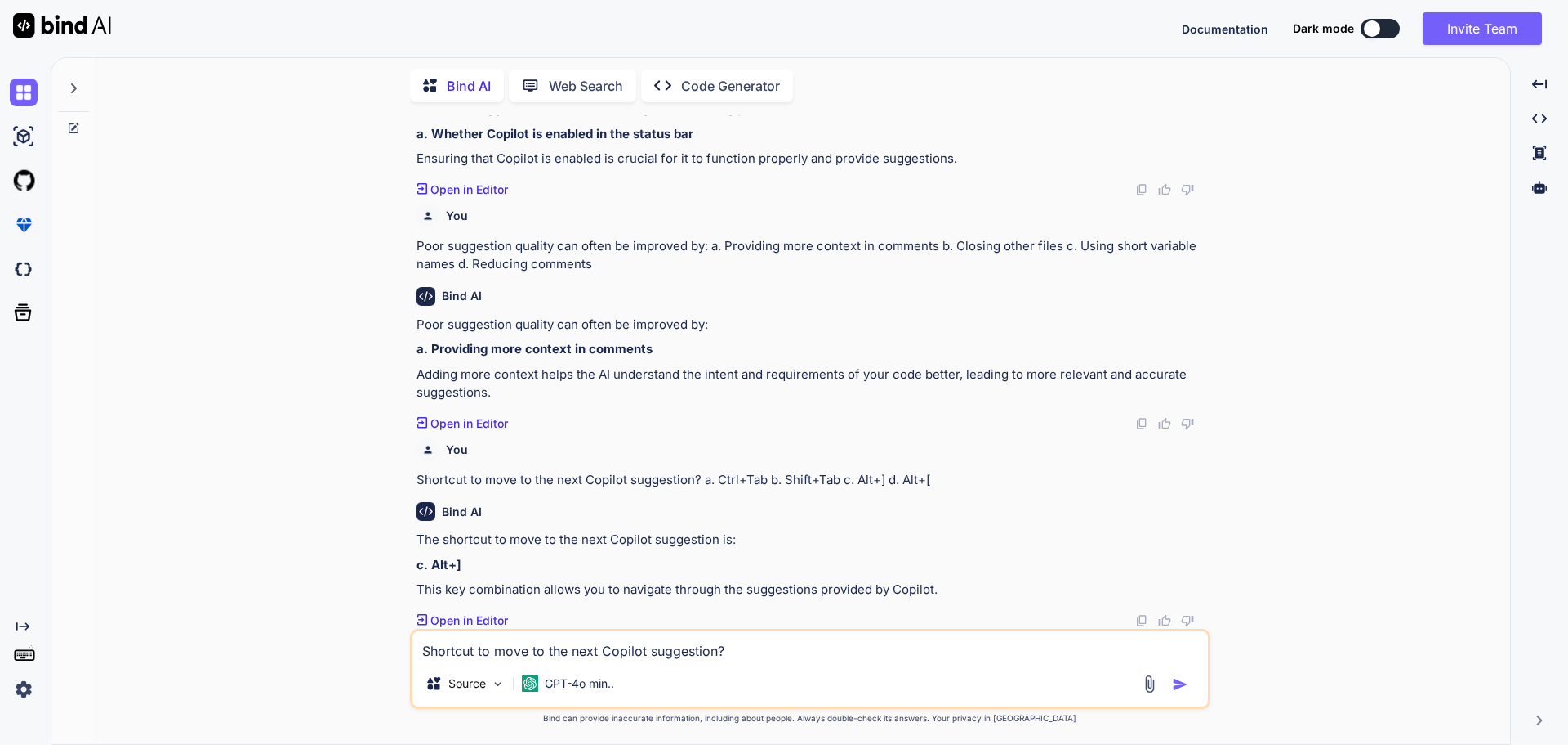
click at [465, 650] on textarea "Shortcut to move to the next Copilot suggestion? a. Ctrl+Tab b. Shift+Tab c. Al…" at bounding box center [810, 646] width 796 height 29
paste textarea "Which shortcut clears the Copilot chat? a. Ctrl+Shift+P b. Ctrl+L c. Alt+C d. E…"
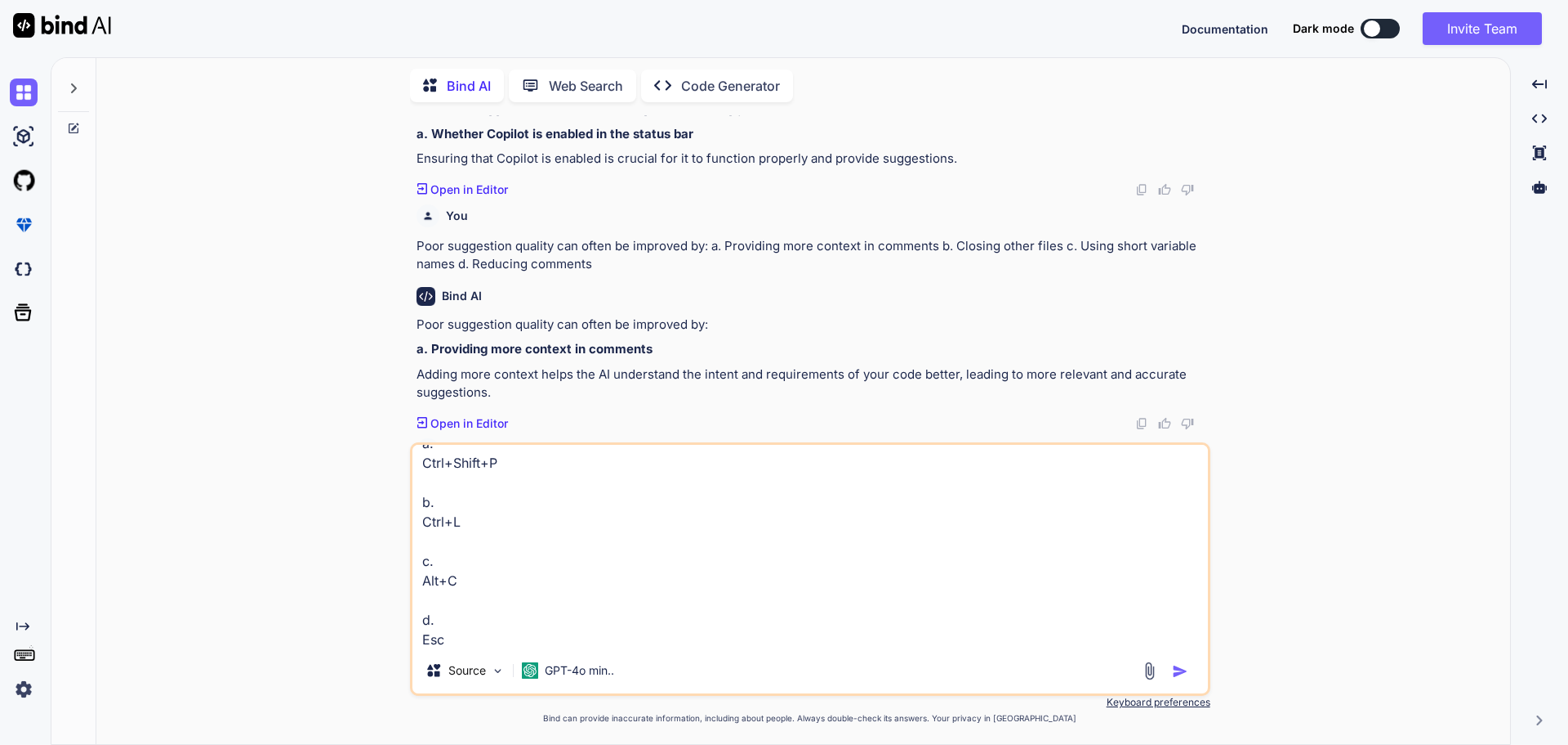
scroll to position [62, 0]
type textarea "Which shortcut clears the Copilot chat? a. Ctrl+Shift+P b. Ctrl+L c. Alt+C d. E…"
click at [1178, 665] on img "button" at bounding box center [1180, 671] width 16 height 16
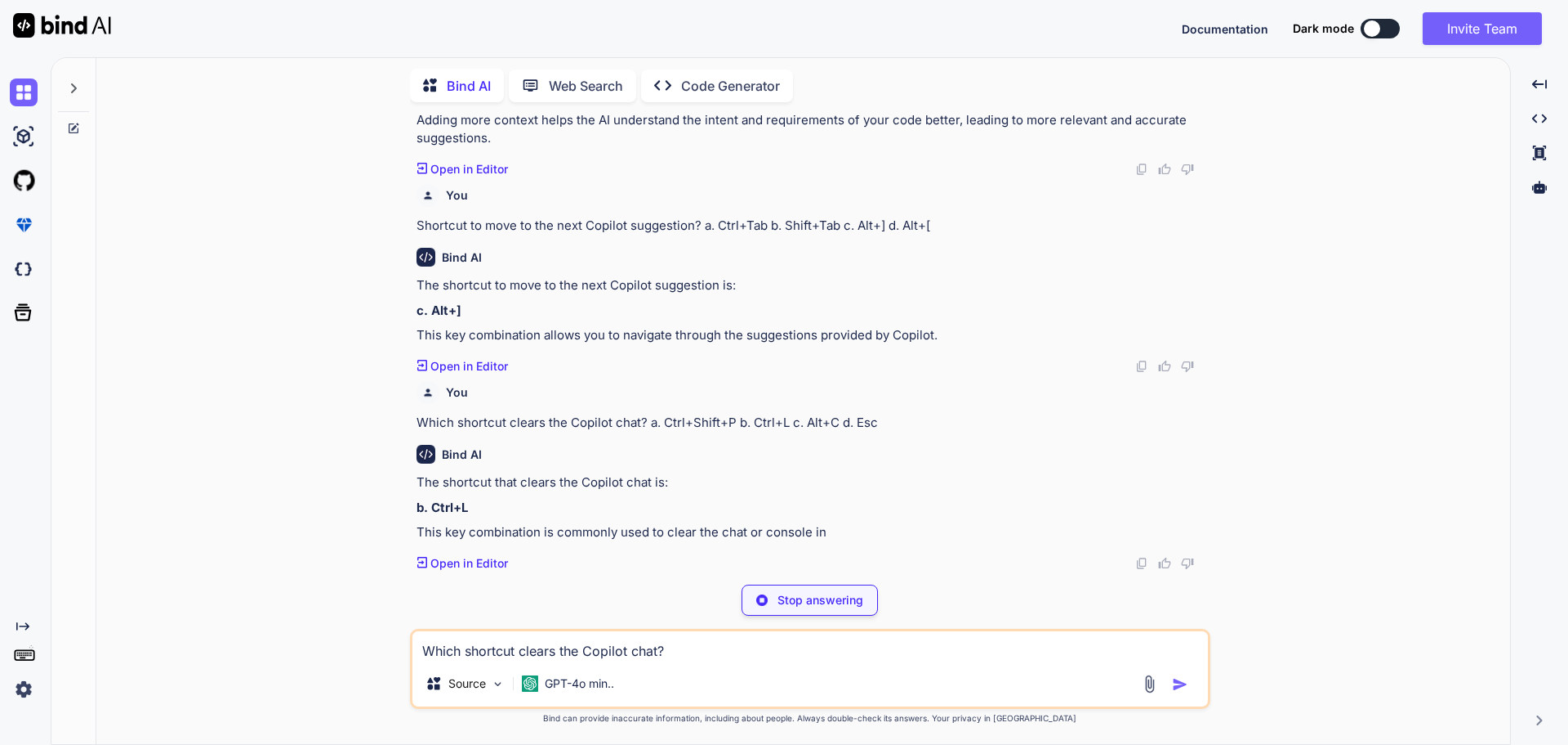
scroll to position [3506, 0]
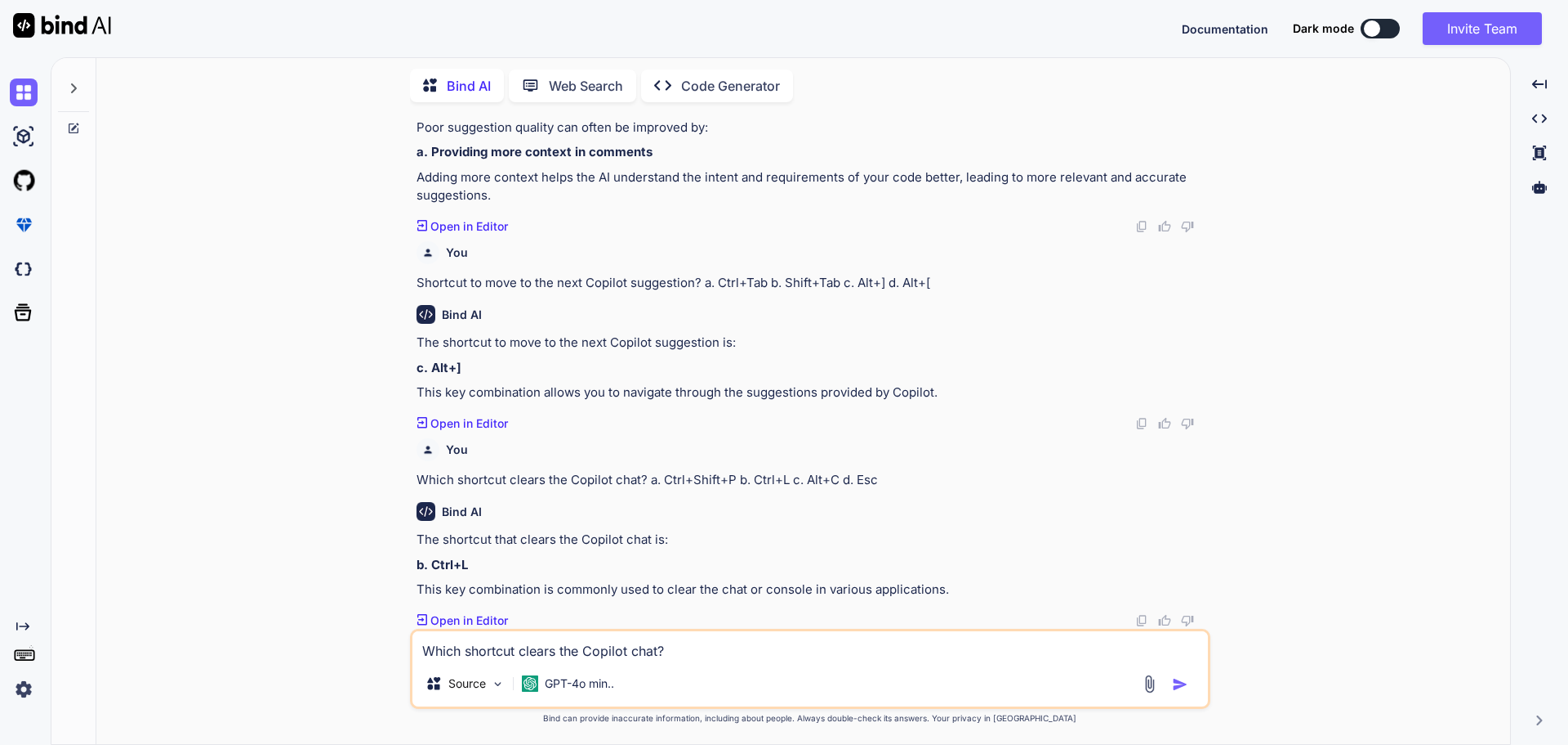
click at [516, 654] on textarea "Which shortcut clears the Copilot chat? a. Ctrl+Shift+P b. Ctrl+L c. Alt+C d. E…" at bounding box center [810, 646] width 796 height 29
paste textarea "Shortcut to toggle Copilot suggestions? a. Ctrl+Shift+P b. F2 c. Alt+\ d. Ctrl+…"
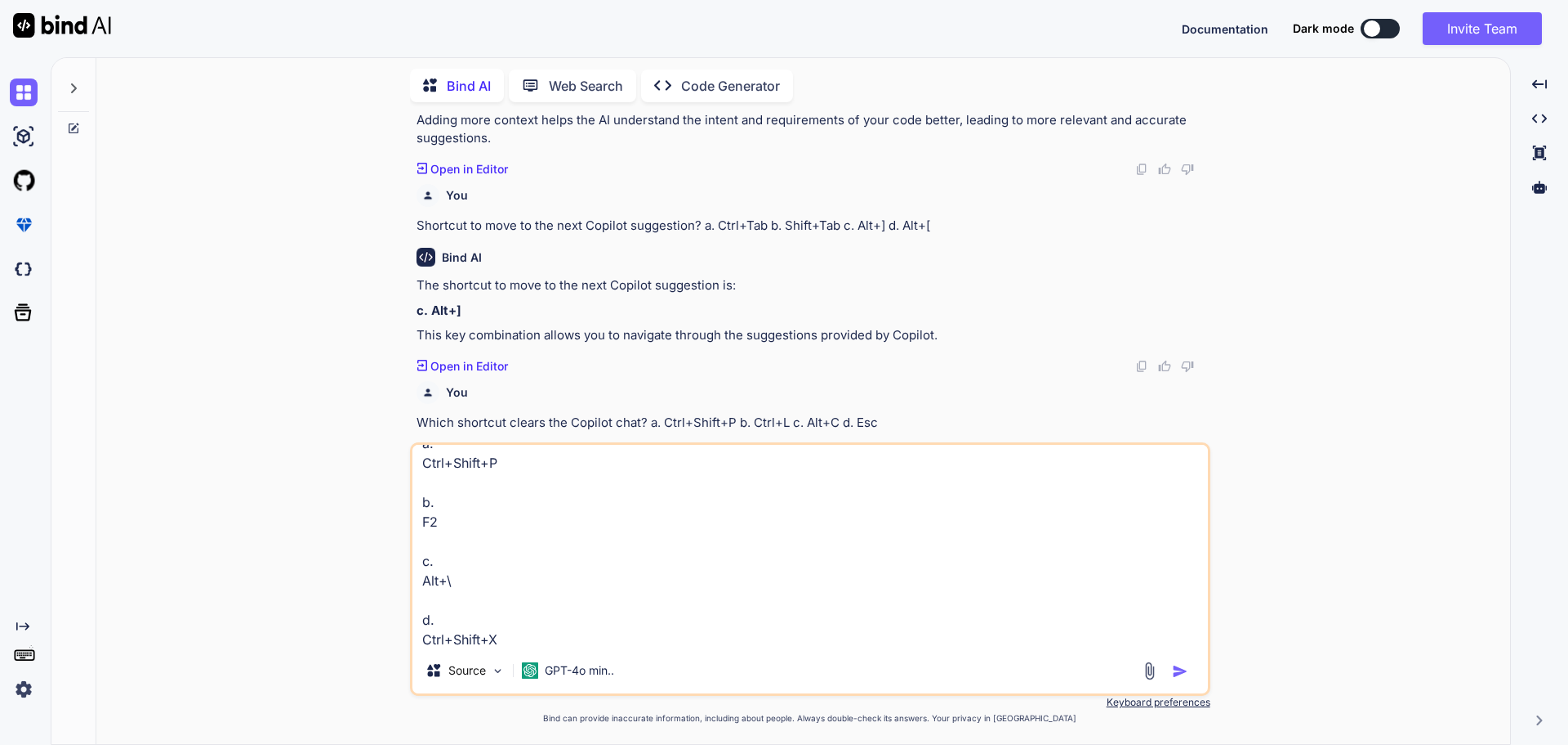
scroll to position [62, 0]
type textarea "Shortcut to toggle Copilot suggestions? a. Ctrl+Shift+P b. F2 c. Alt+\ d. Ctrl+…"
click at [1178, 663] on img "button" at bounding box center [1180, 671] width 16 height 16
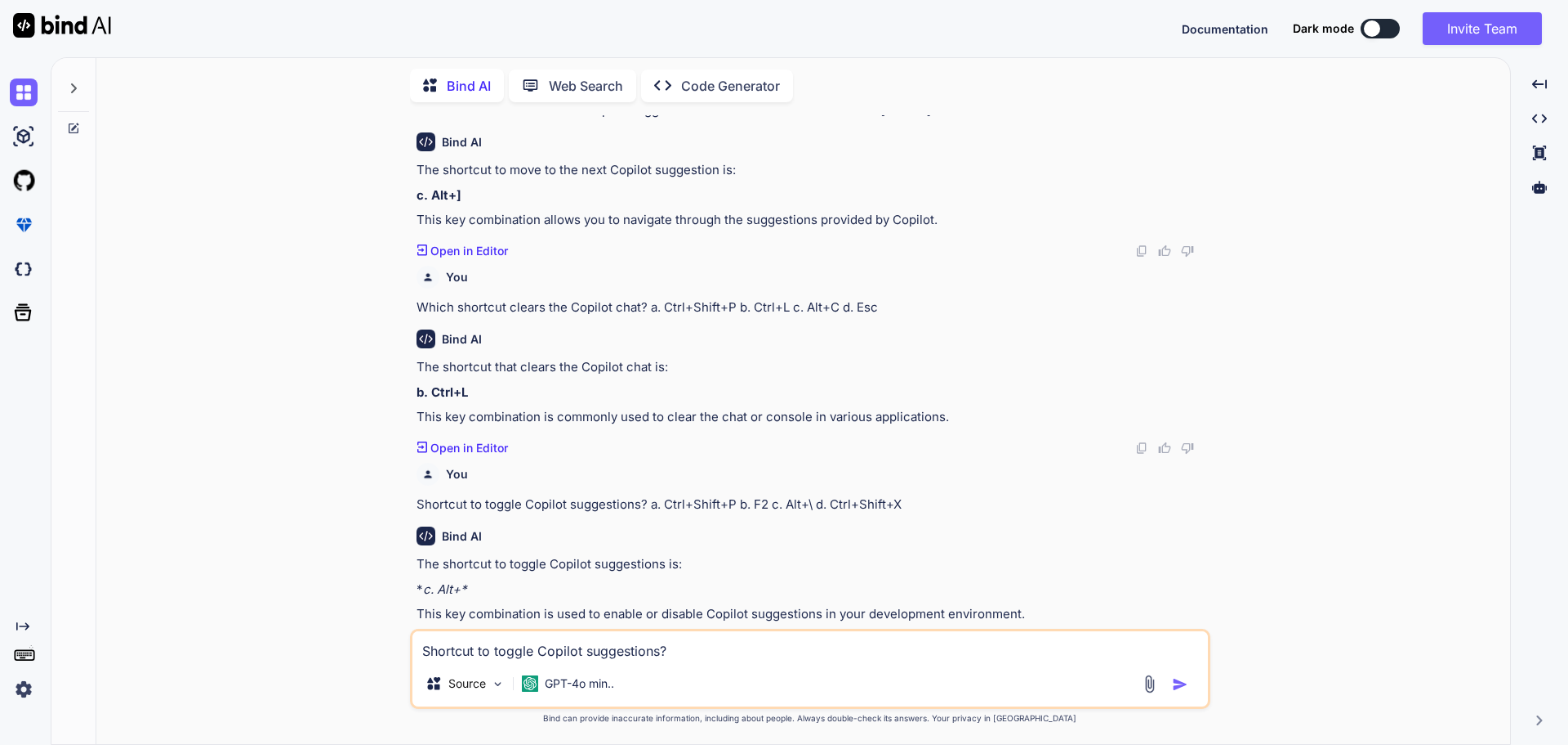
scroll to position [3703, 0]
